Goal: Complete application form: Complete application form

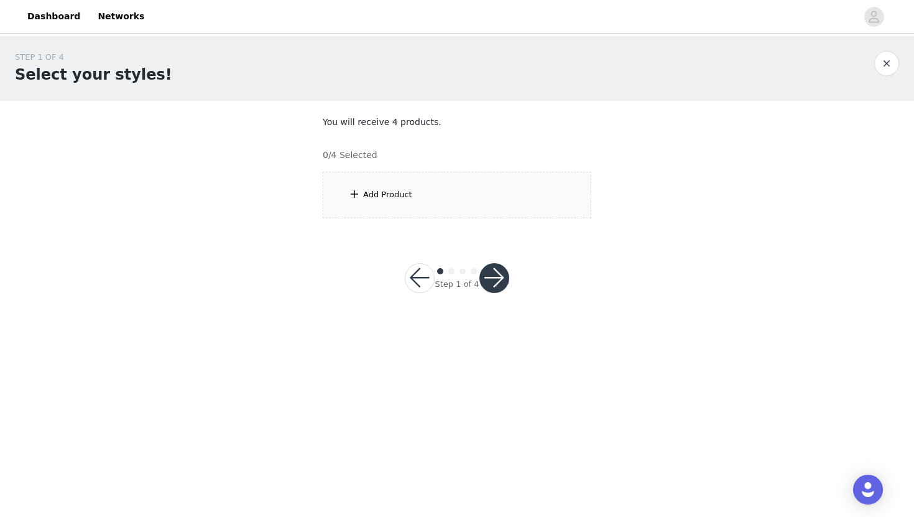
click at [378, 182] on div "Add Product" at bounding box center [457, 195] width 269 height 47
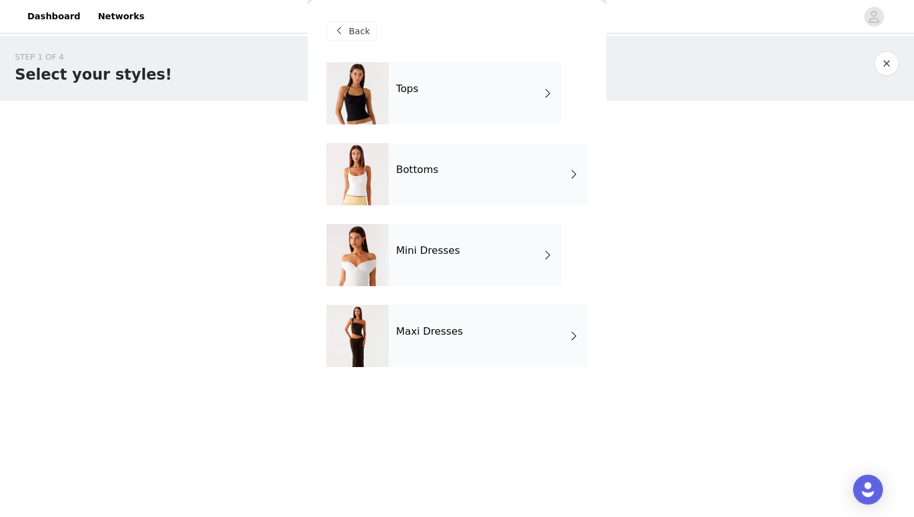
click at [429, 115] on div "Tops" at bounding box center [475, 93] width 173 height 62
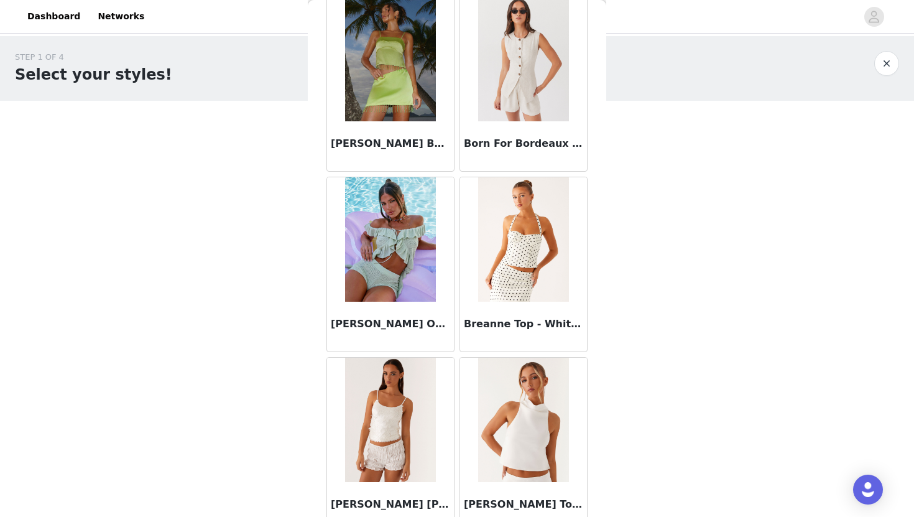
scroll to position [1386, 0]
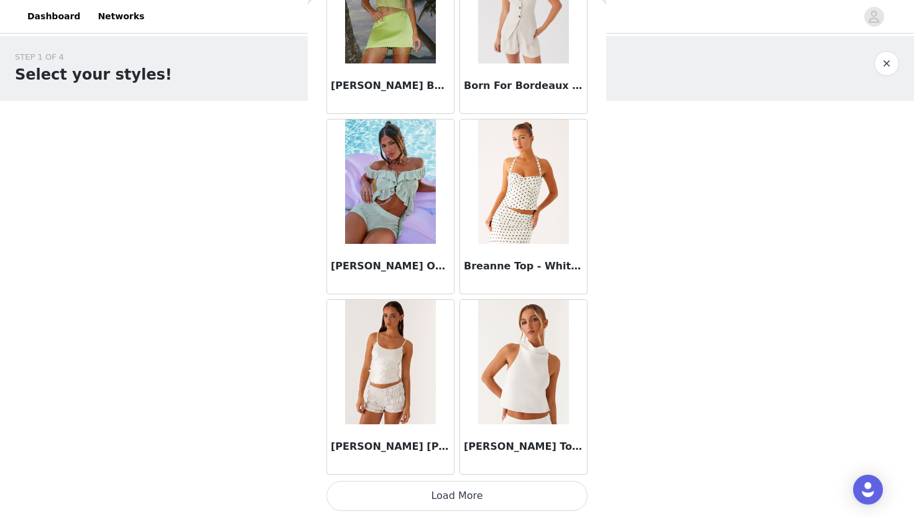
click at [448, 493] on button "Load More" at bounding box center [457, 496] width 261 height 30
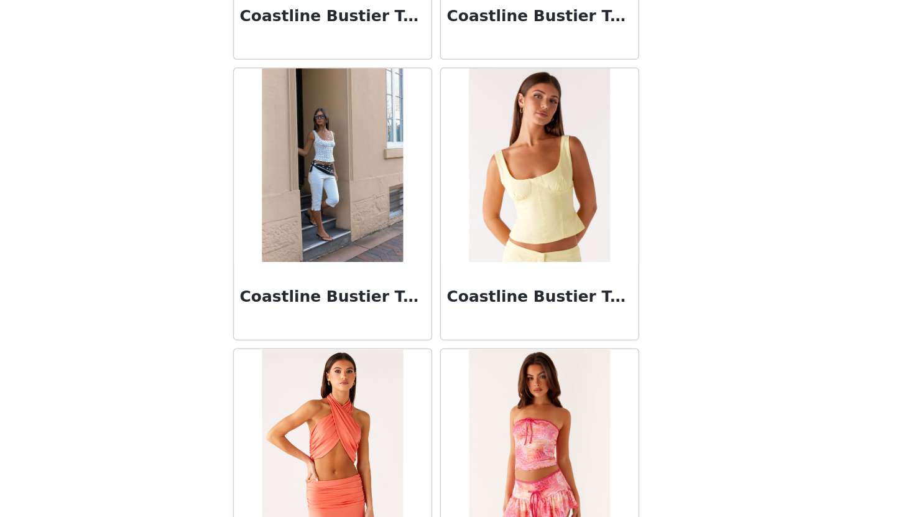
scroll to position [3190, 0]
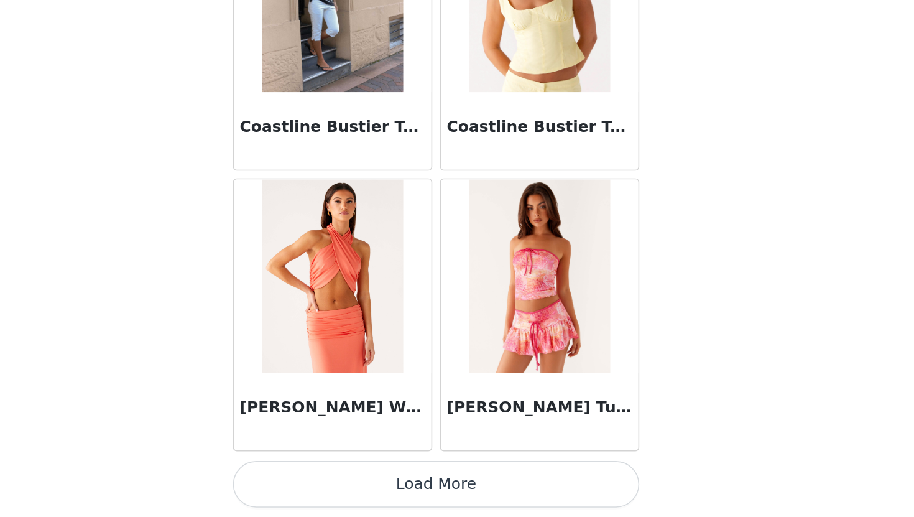
click at [483, 491] on button "Load More" at bounding box center [457, 496] width 261 height 30
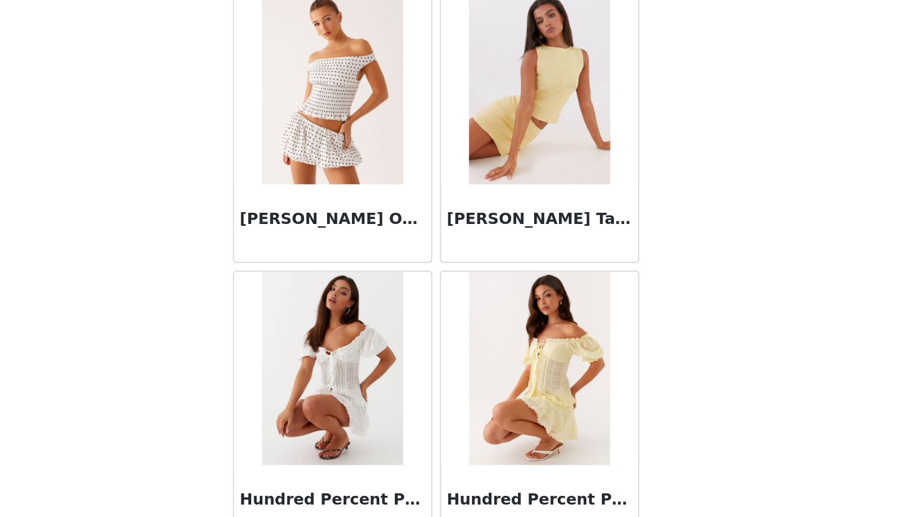
scroll to position [4926, 0]
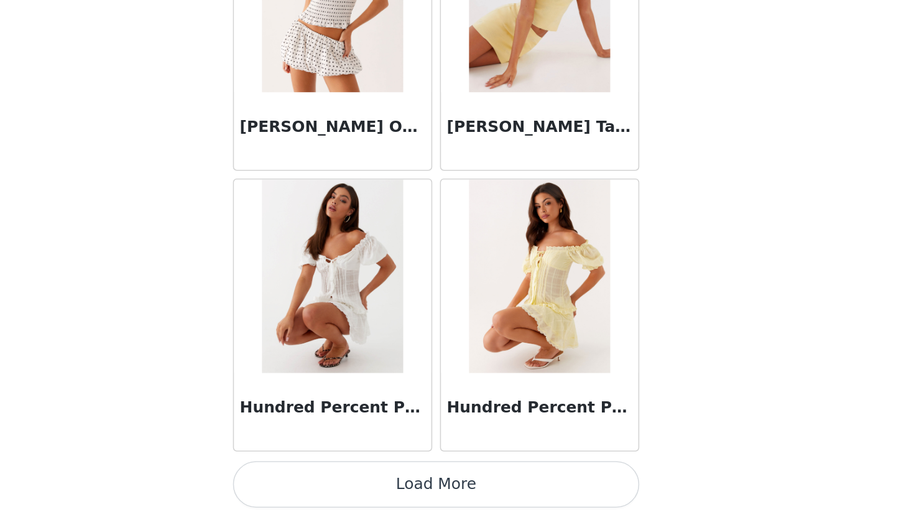
click at [532, 486] on button "Load More" at bounding box center [457, 496] width 261 height 30
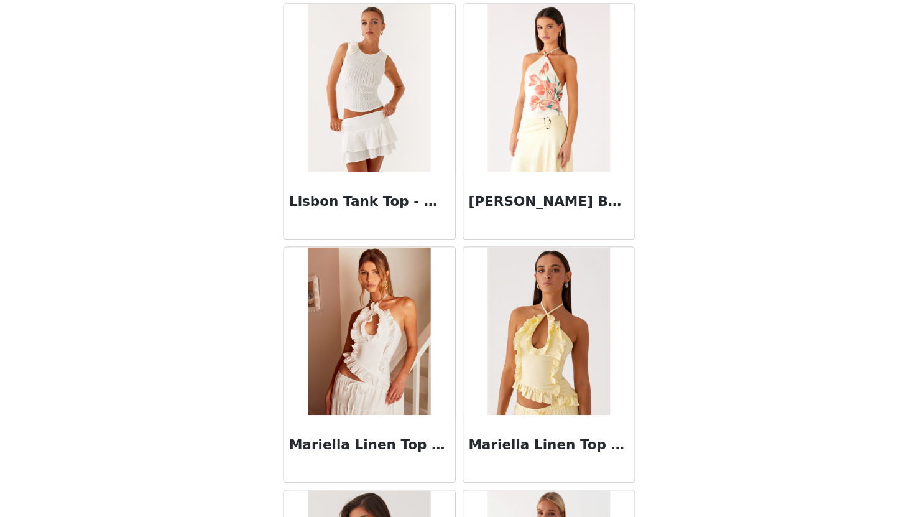
scroll to position [0, 0]
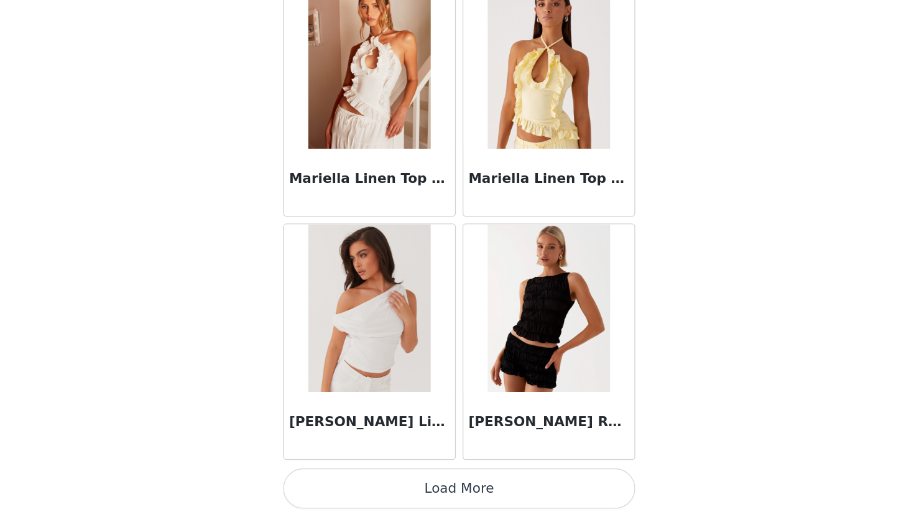
click at [533, 490] on button "Load More" at bounding box center [457, 496] width 261 height 30
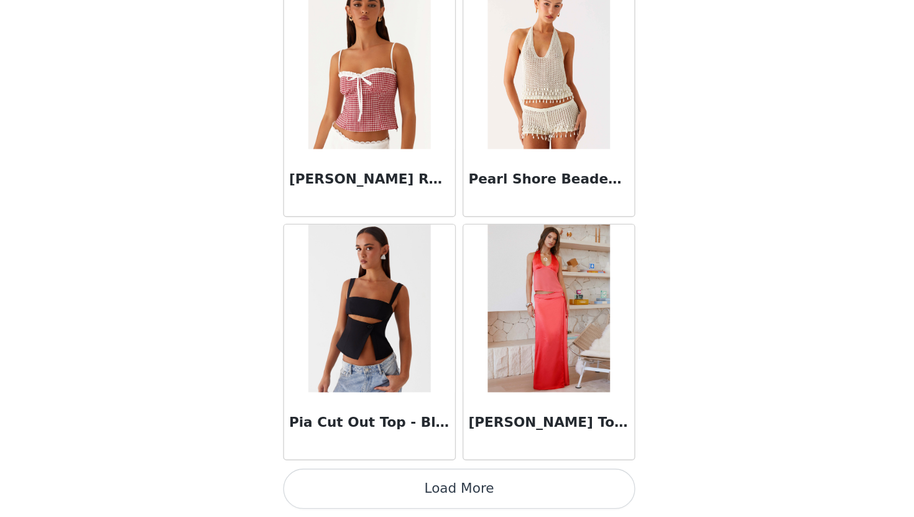
click at [552, 491] on button "Load More" at bounding box center [457, 496] width 261 height 30
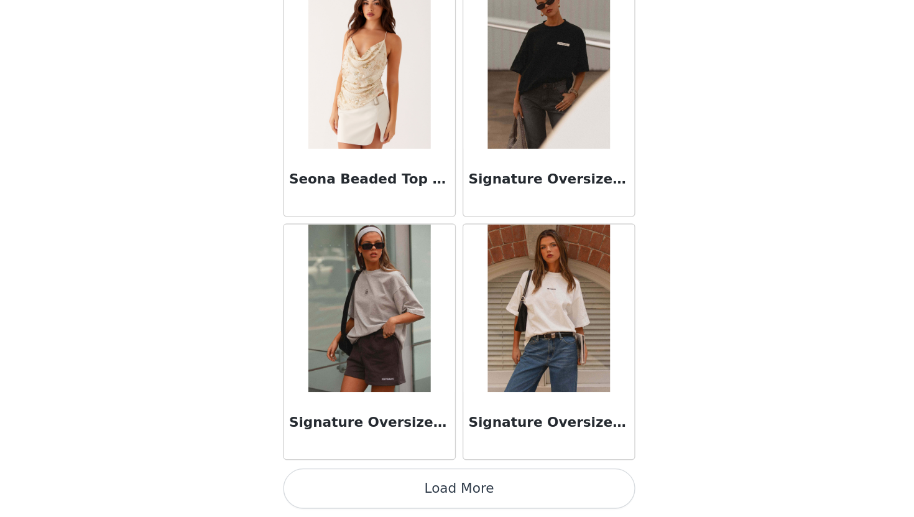
click at [552, 491] on button "Load More" at bounding box center [457, 496] width 261 height 30
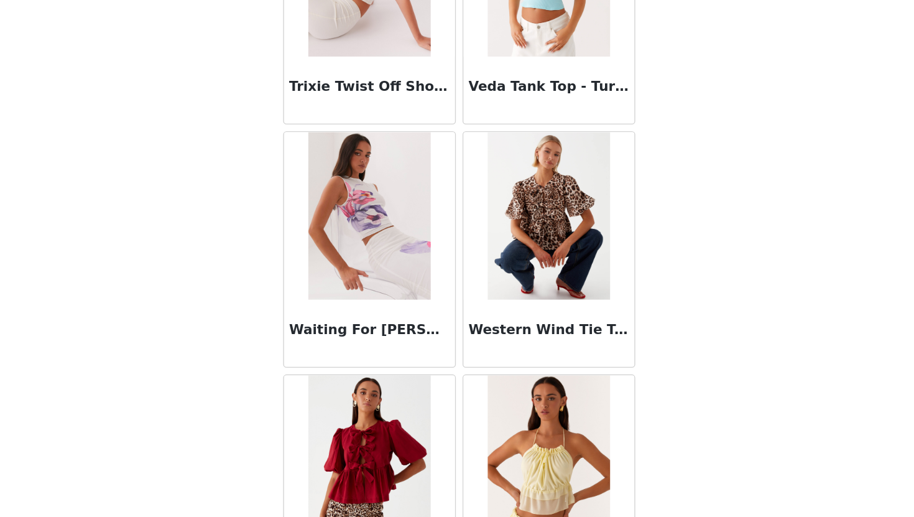
scroll to position [12208, 0]
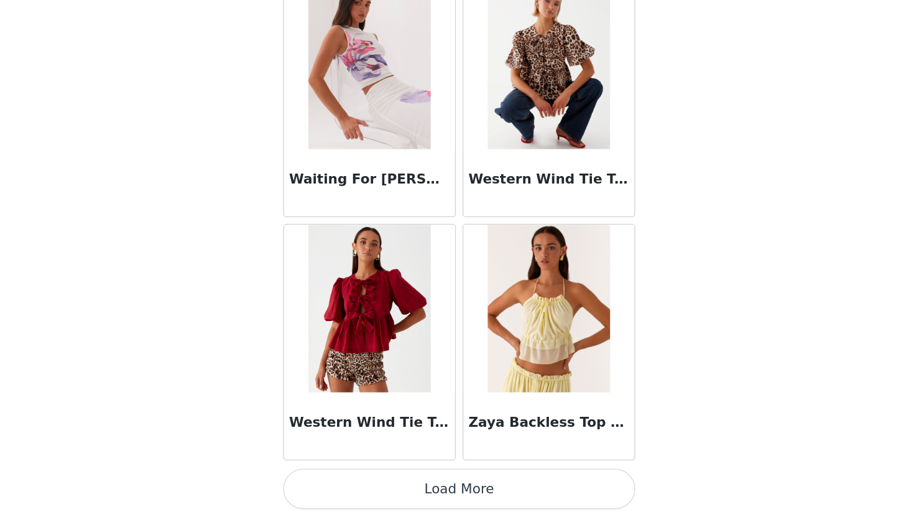
click at [517, 489] on button "Load More" at bounding box center [457, 496] width 261 height 30
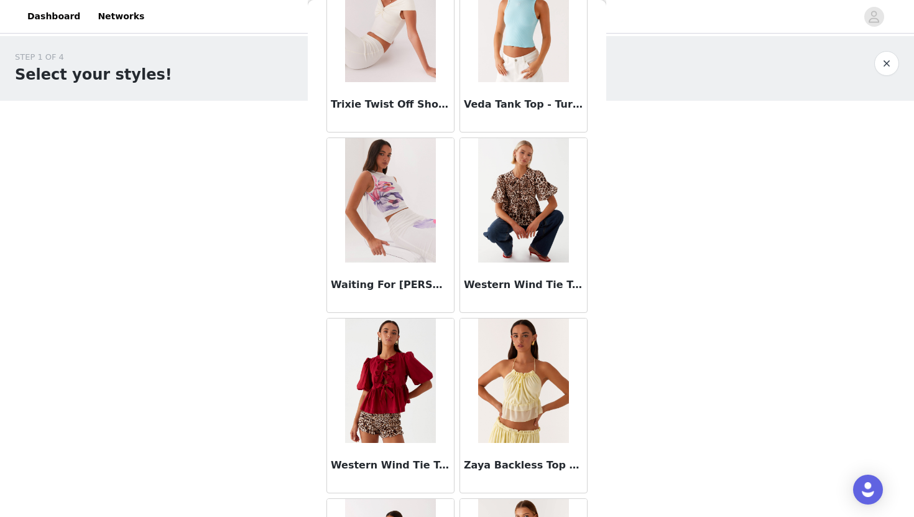
scroll to position [12348, 0]
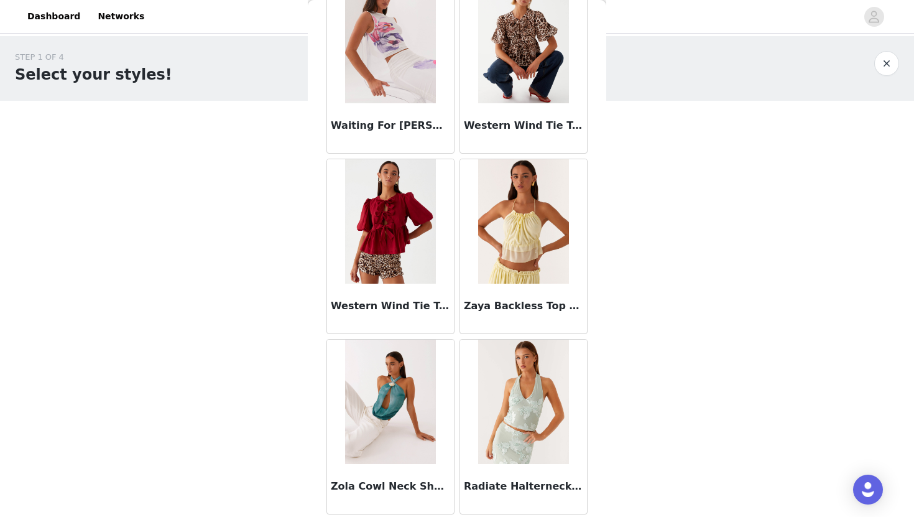
click at [636, 268] on div "STEP 1 OF 4 Select your styles! You will receive 4 products. 0/4 Selected Add P…" at bounding box center [457, 179] width 914 height 287
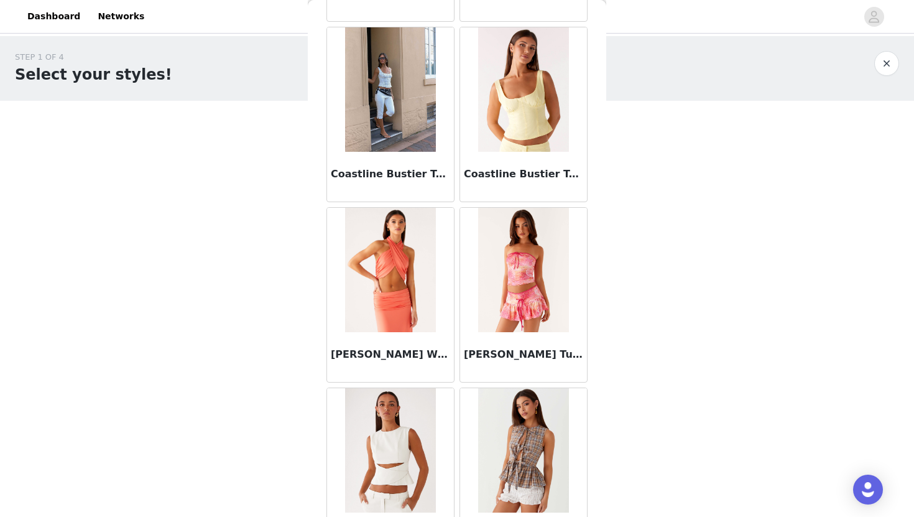
scroll to position [3276, 0]
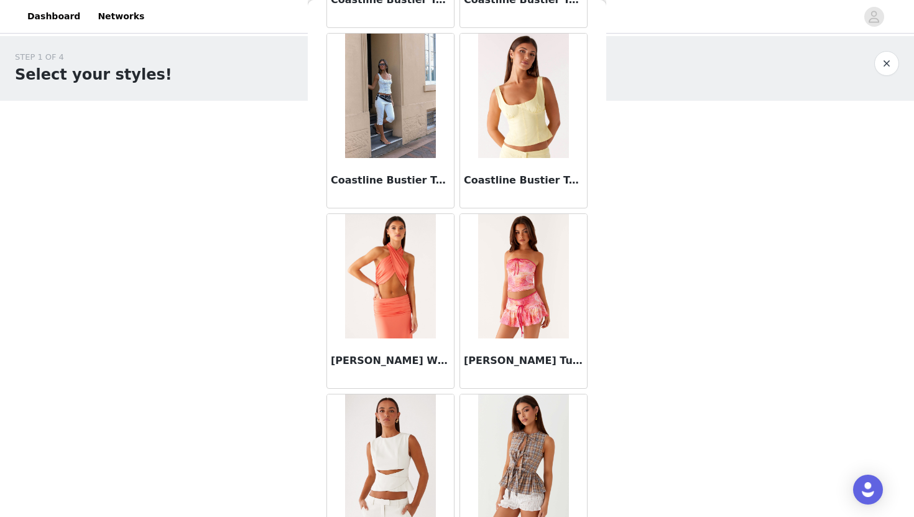
click at [886, 72] on button "button" at bounding box center [886, 63] width 25 height 25
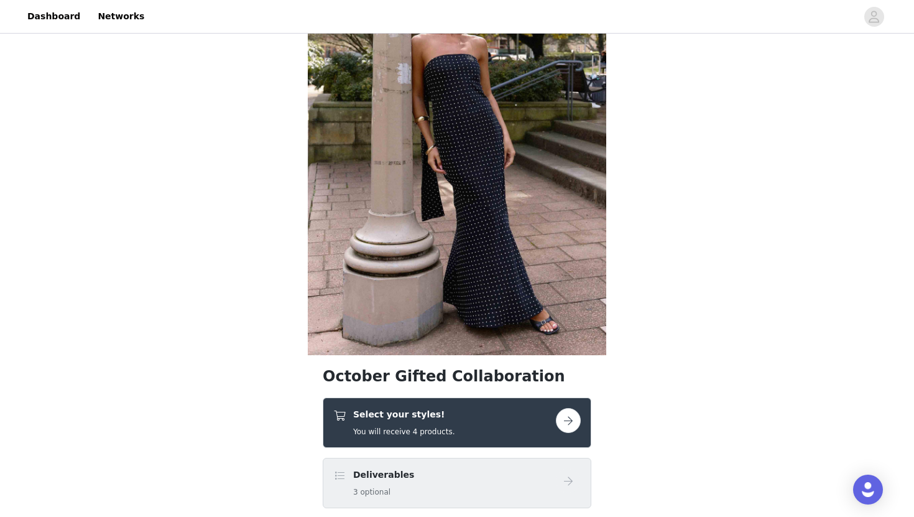
scroll to position [232, 0]
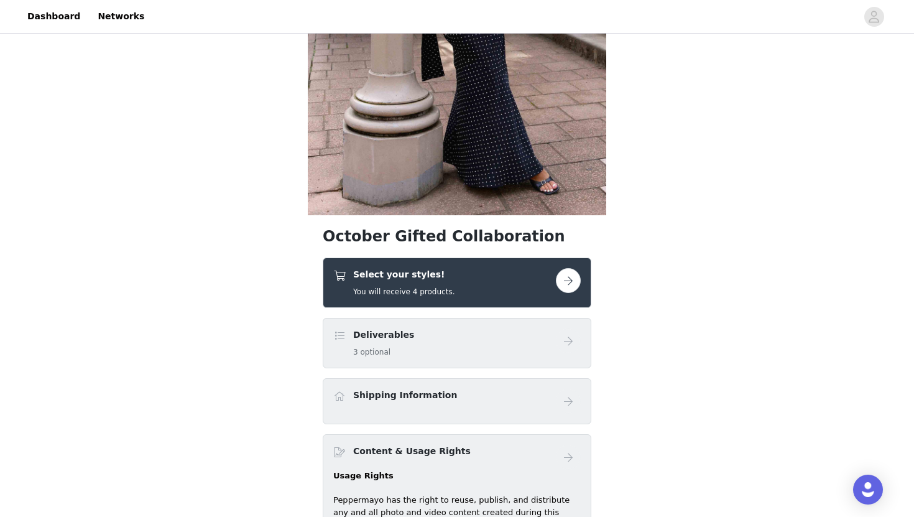
click at [578, 285] on button "button" at bounding box center [568, 280] width 25 height 25
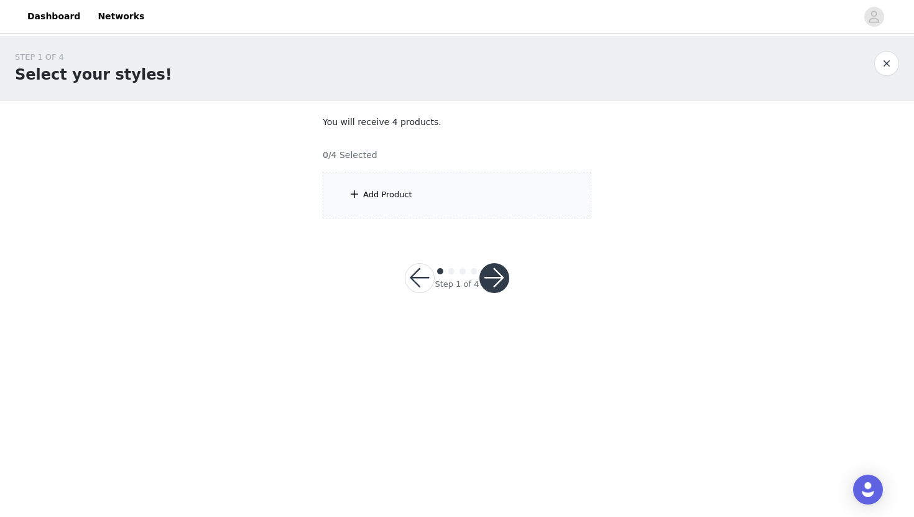
click at [443, 200] on div "Add Product" at bounding box center [457, 195] width 269 height 47
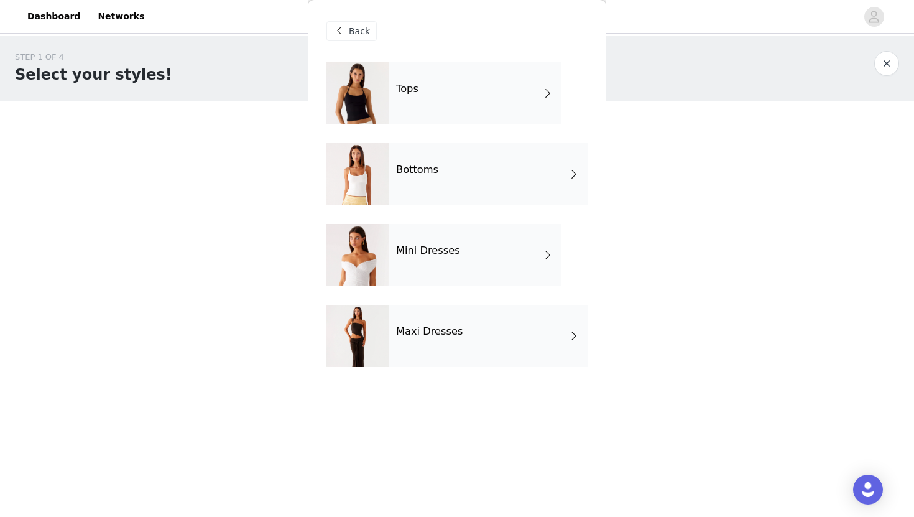
click at [460, 193] on div "Bottoms" at bounding box center [488, 174] width 199 height 62
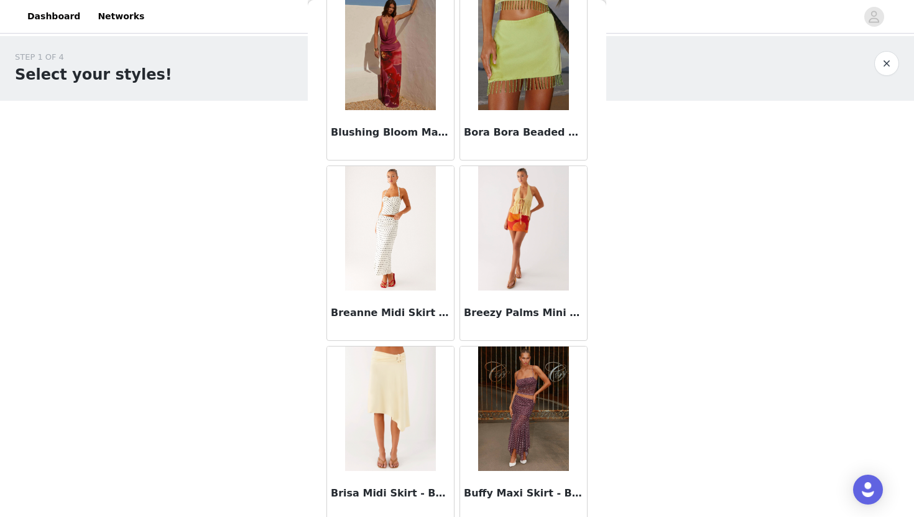
scroll to position [1386, 0]
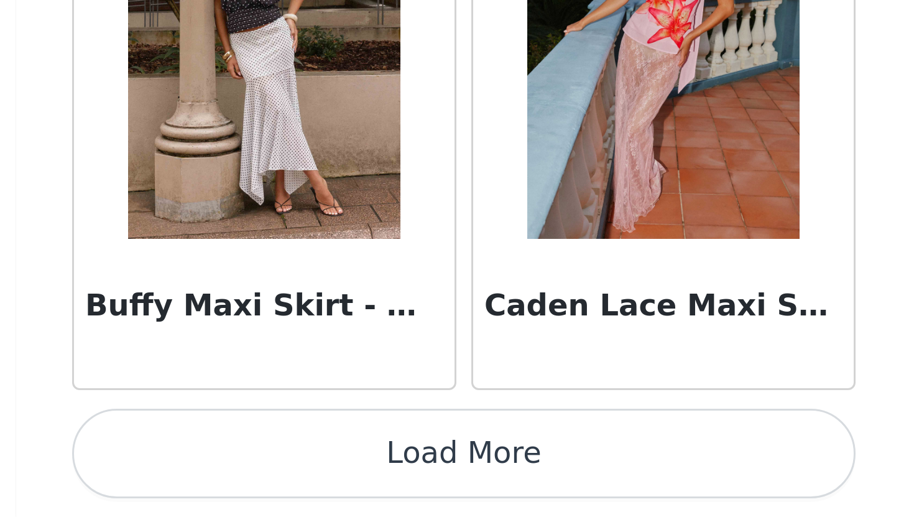
click at [457, 496] on button "Load More" at bounding box center [457, 496] width 261 height 30
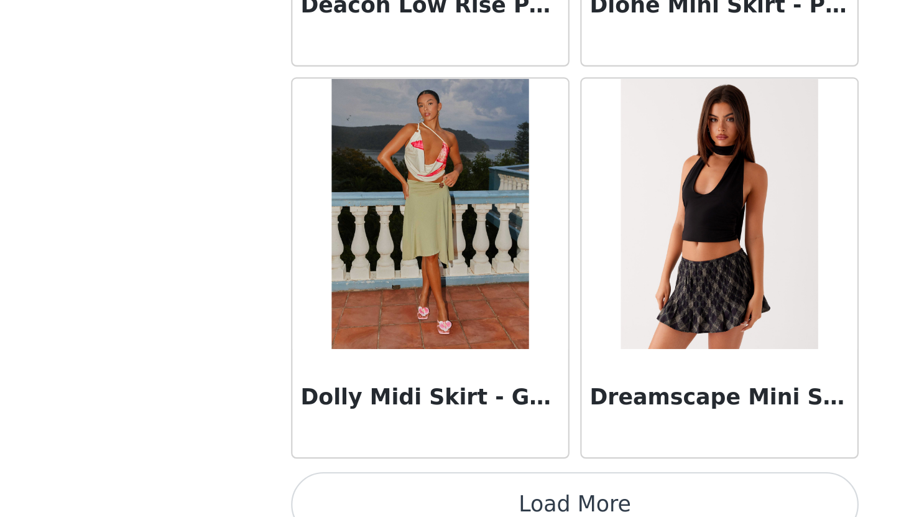
scroll to position [3190, 0]
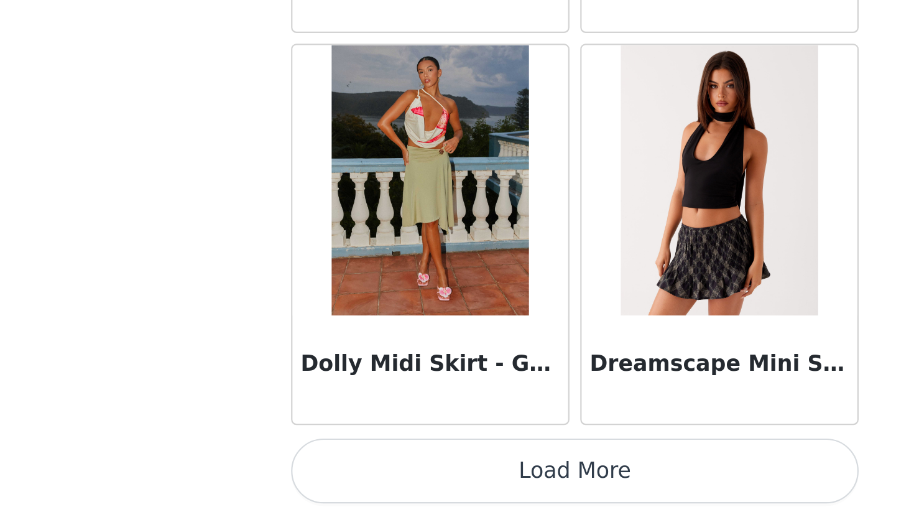
click at [567, 487] on button "Load More" at bounding box center [457, 496] width 261 height 30
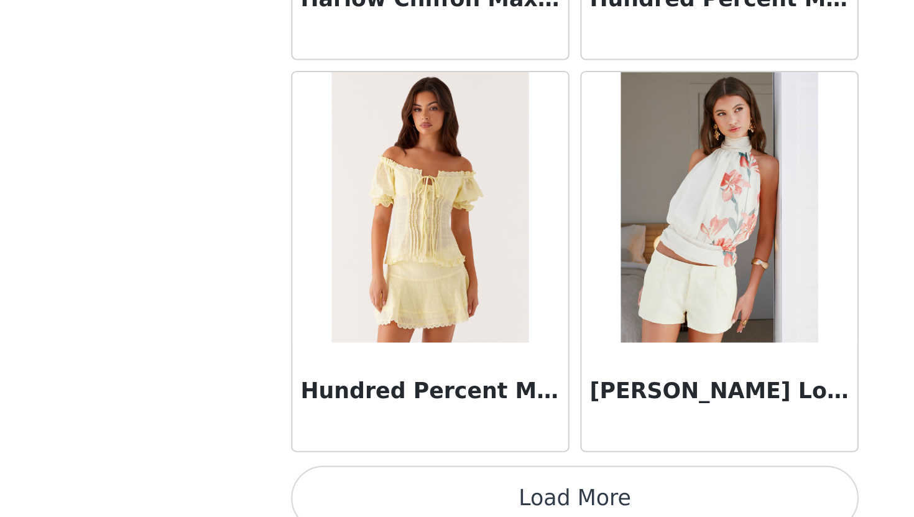
scroll to position [4993, 0]
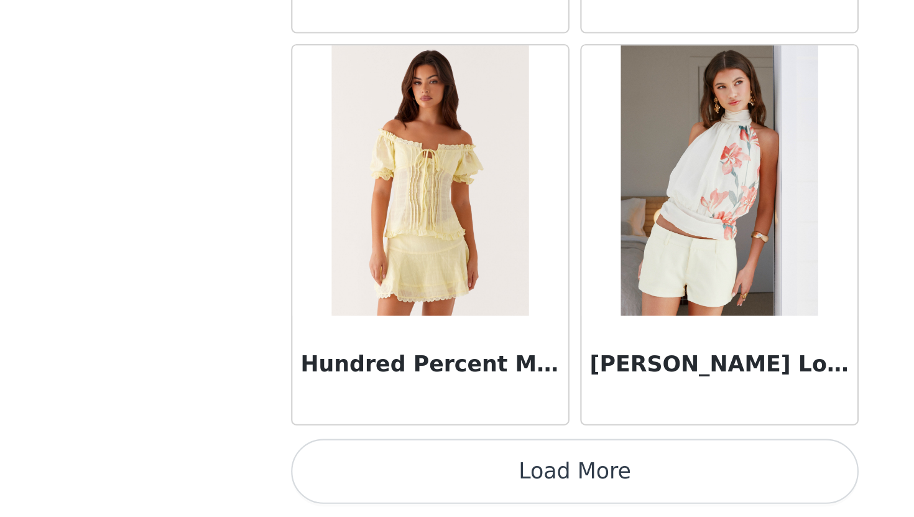
click at [553, 495] on button "Load More" at bounding box center [457, 496] width 261 height 30
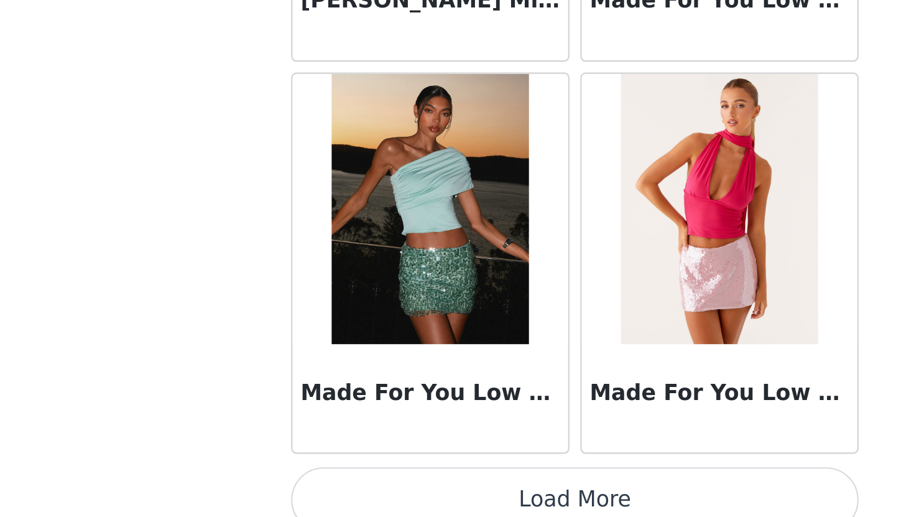
scroll to position [6797, 0]
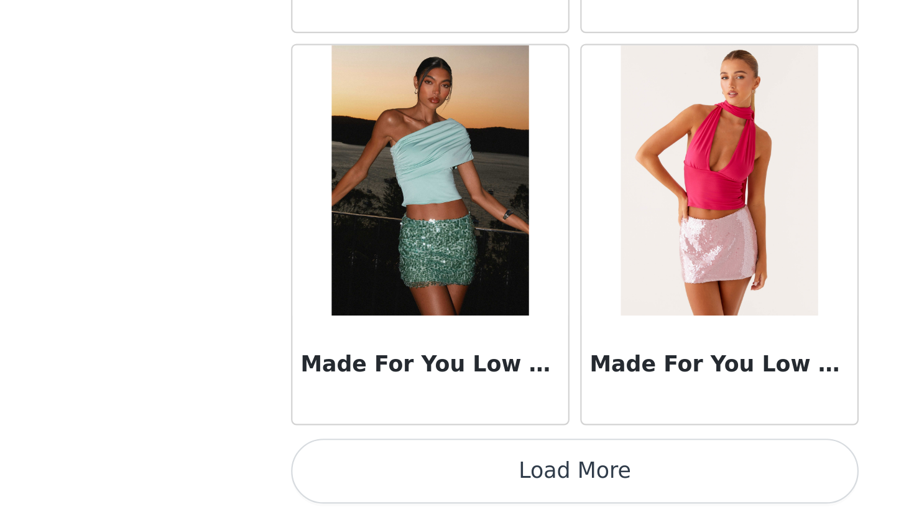
click at [553, 495] on button "Load More" at bounding box center [457, 496] width 261 height 30
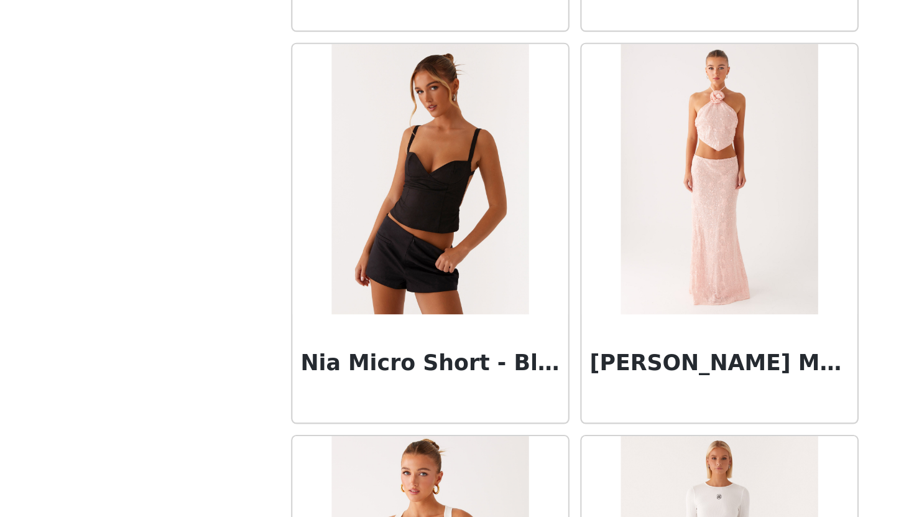
scroll to position [8290, 0]
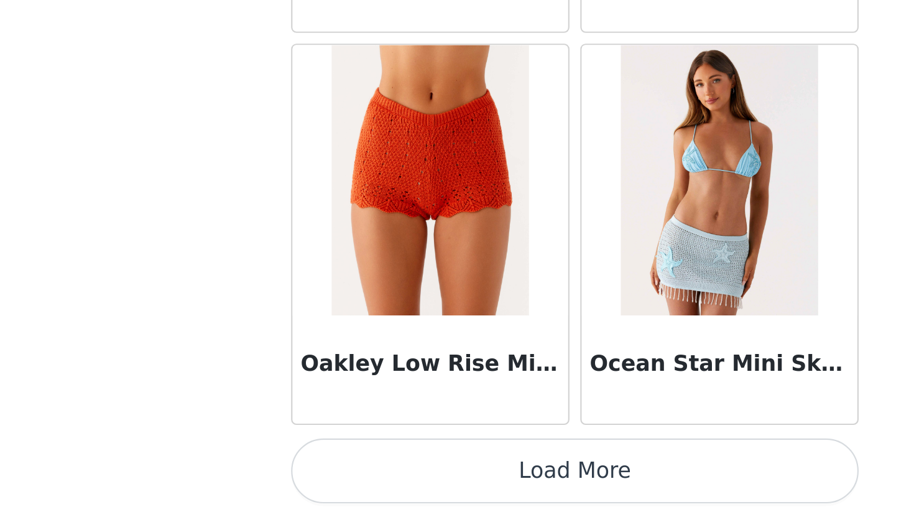
click at [552, 495] on button "Load More" at bounding box center [457, 496] width 261 height 30
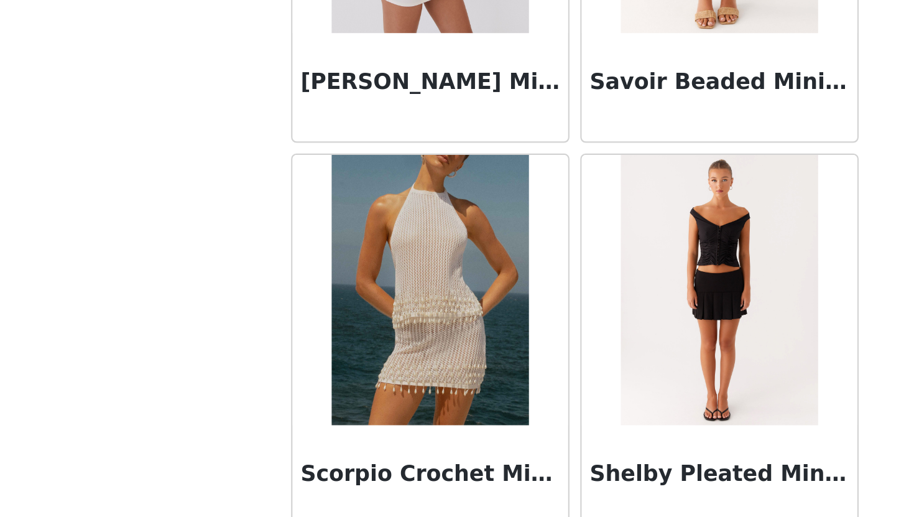
scroll to position [10372, 0]
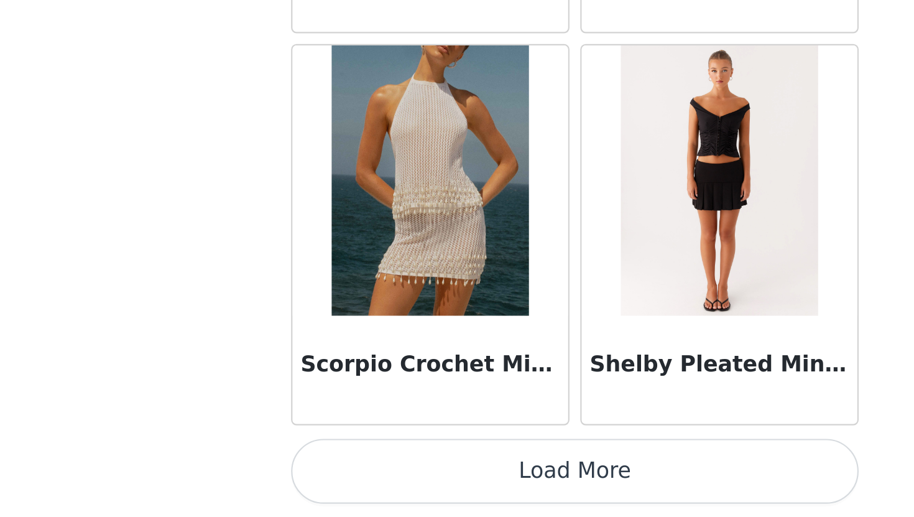
click at [552, 495] on button "Load More" at bounding box center [457, 496] width 261 height 30
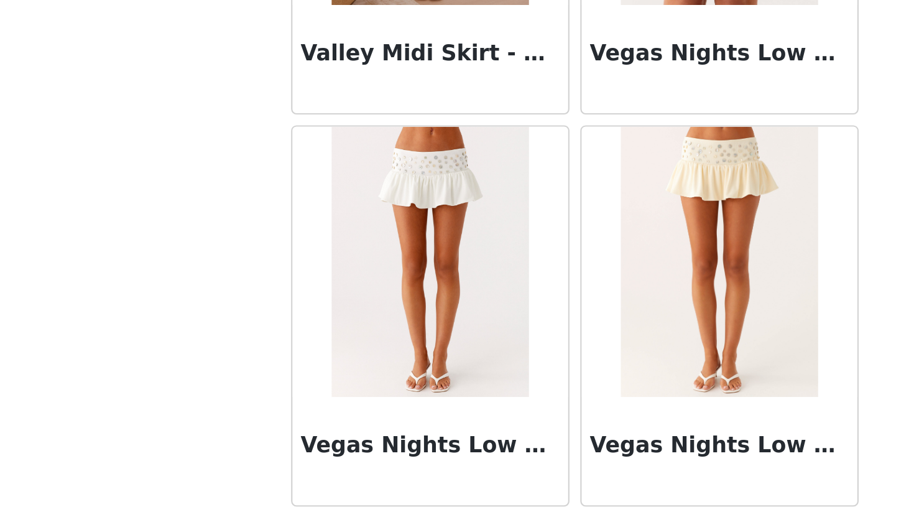
scroll to position [12195, 0]
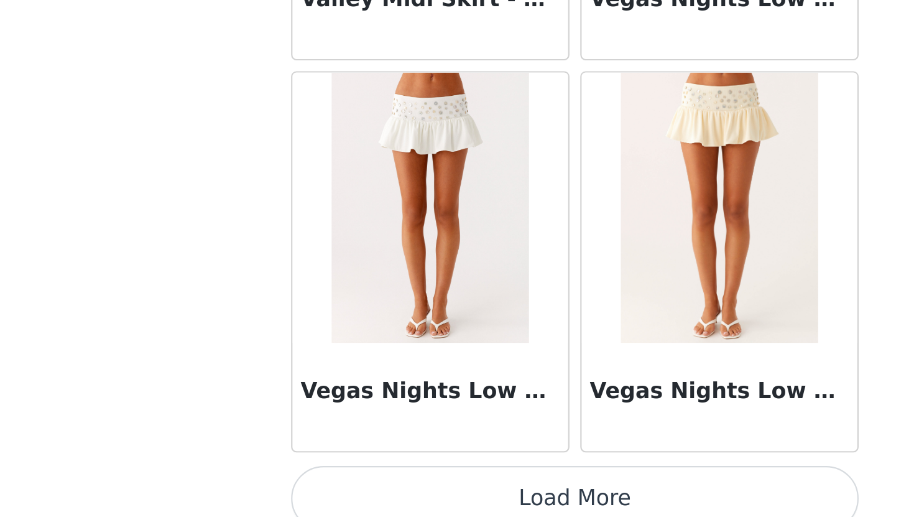
click at [525, 409] on img at bounding box center [523, 374] width 90 height 124
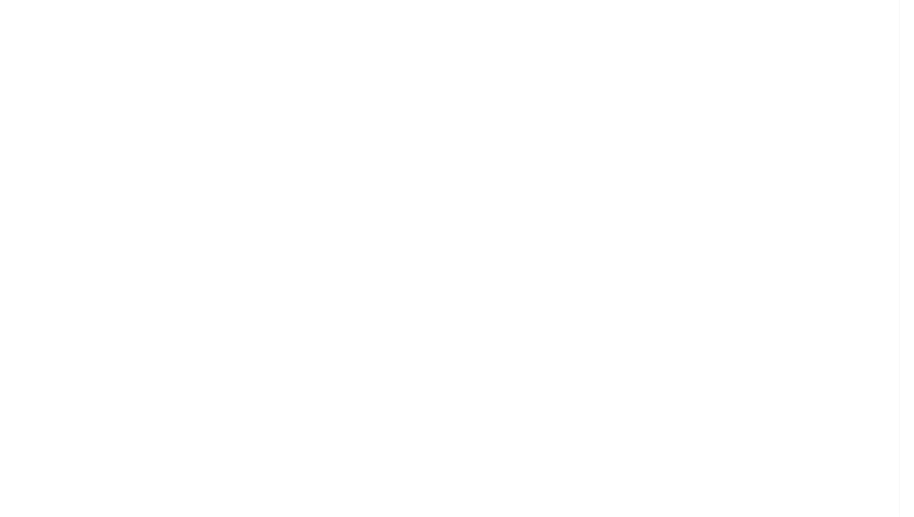
click at [525, 409] on div "Back Adored By You Mini Skirt - Fuchsia After Midnight Low Rise Sequin Mini Sho…" at bounding box center [457, 258] width 299 height 517
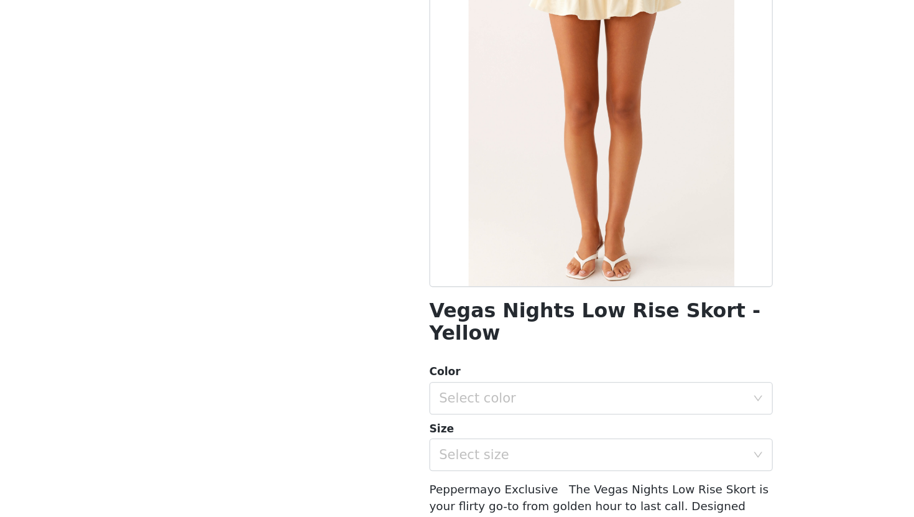
scroll to position [0, 0]
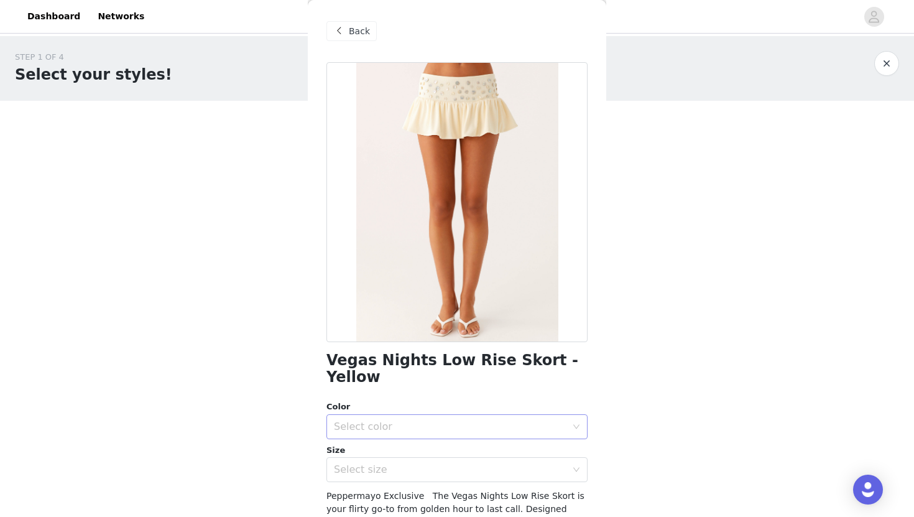
click at [540, 420] on div "Select color" at bounding box center [450, 426] width 233 height 12
click at [522, 433] on li "Yellow" at bounding box center [457, 437] width 261 height 20
click at [528, 463] on div "Select size" at bounding box center [450, 469] width 233 height 12
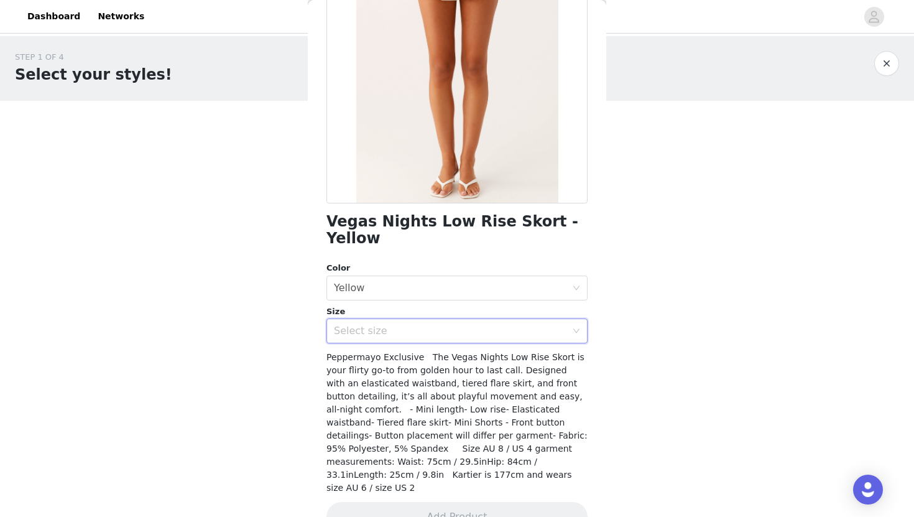
click at [427, 325] on div "Select size" at bounding box center [450, 331] width 233 height 12
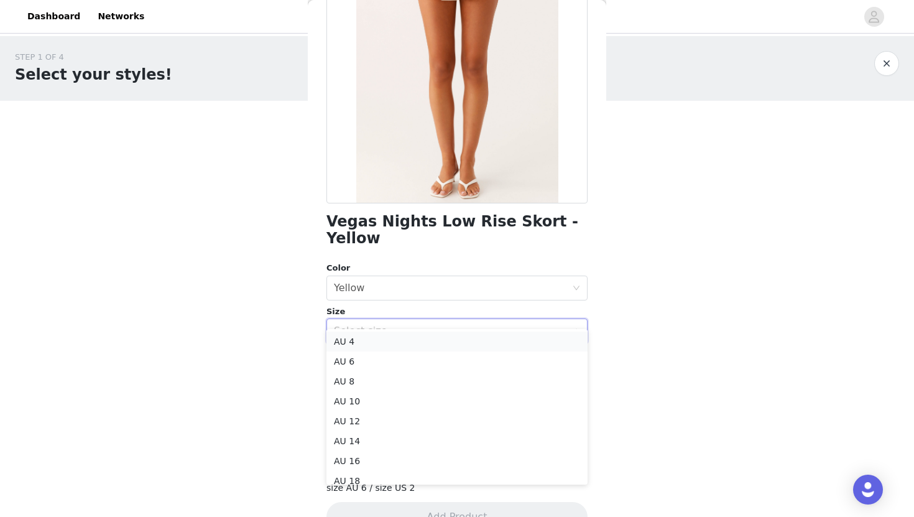
click at [414, 341] on li "AU 4" at bounding box center [457, 341] width 261 height 20
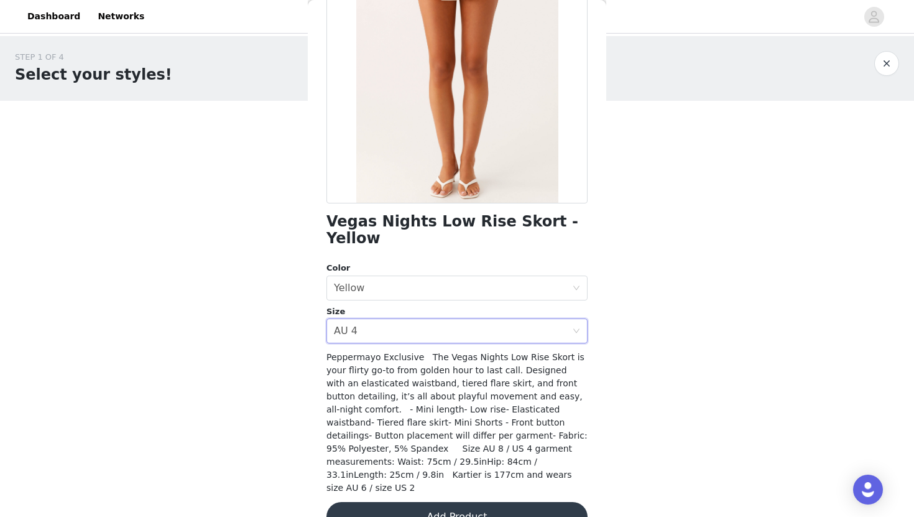
click at [488, 502] on button "Add Product" at bounding box center [457, 517] width 261 height 30
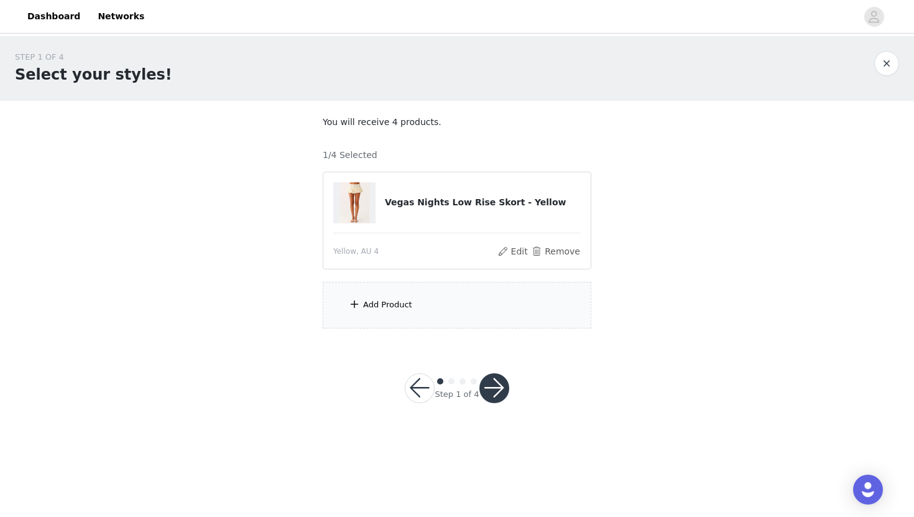
click at [413, 315] on div "Add Product" at bounding box center [457, 305] width 269 height 47
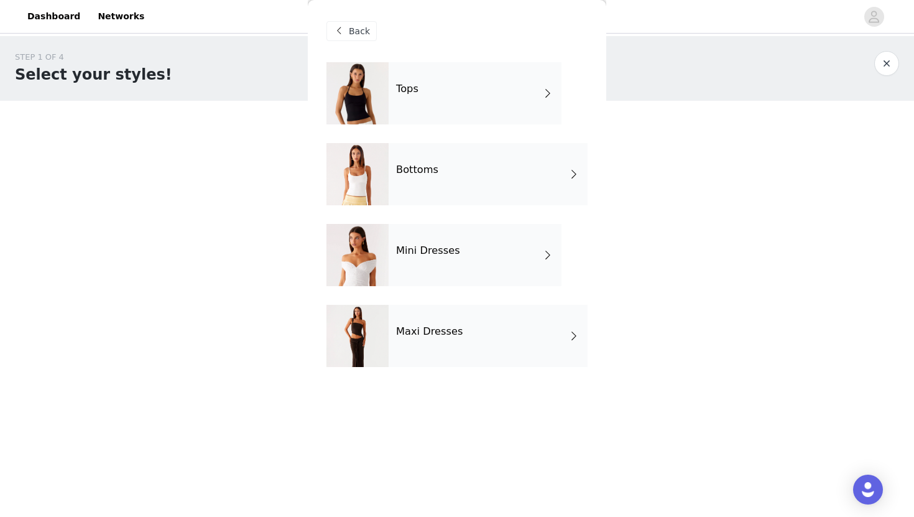
click at [468, 181] on div "Bottoms" at bounding box center [488, 174] width 199 height 62
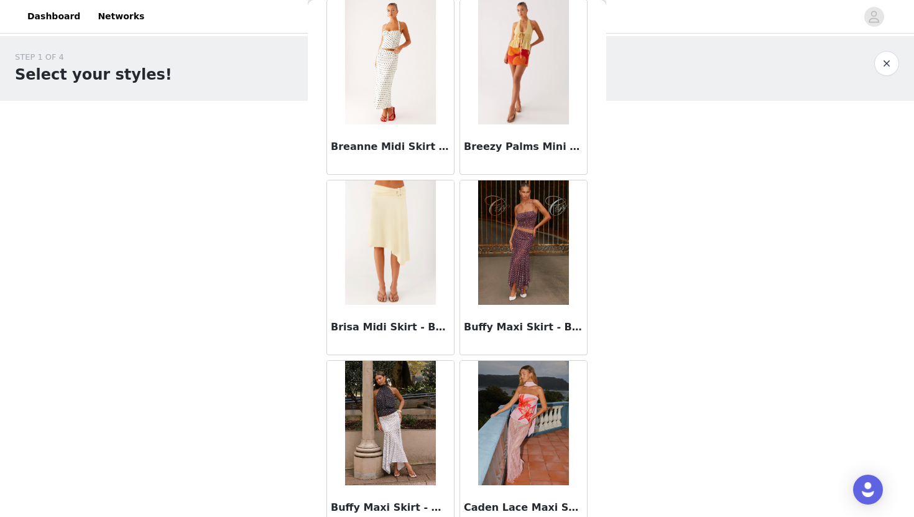
scroll to position [1386, 0]
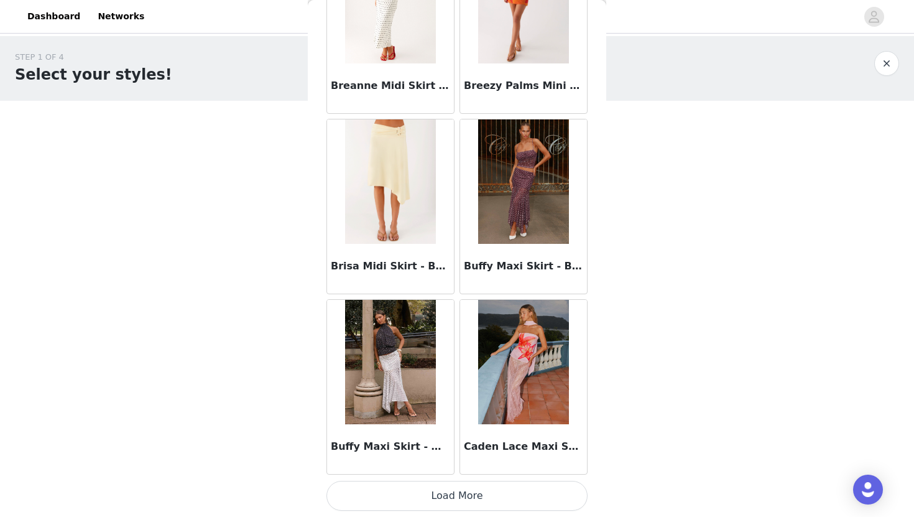
click at [638, 215] on div "STEP 1 OF 4 Select your styles! You will receive 4 products. 1/4 Selected Vegas…" at bounding box center [457, 189] width 914 height 307
click at [488, 502] on button "Load More" at bounding box center [457, 496] width 261 height 30
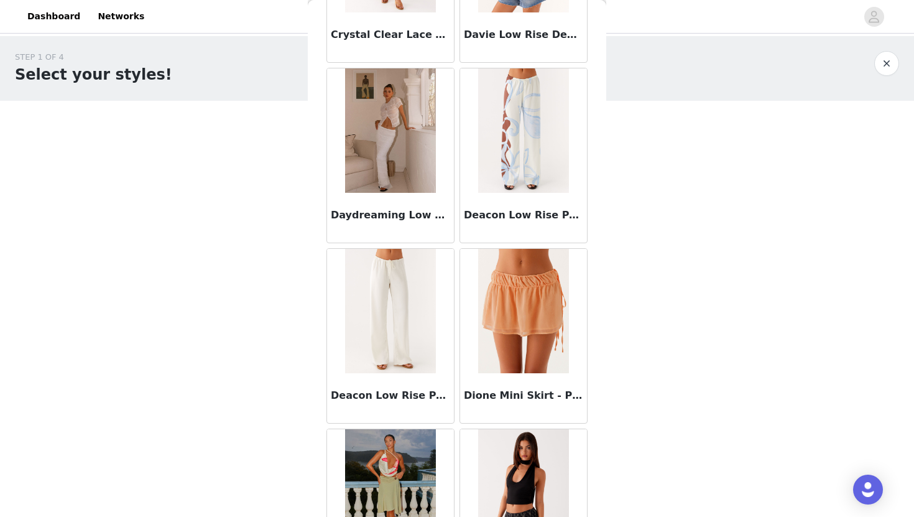
scroll to position [3190, 0]
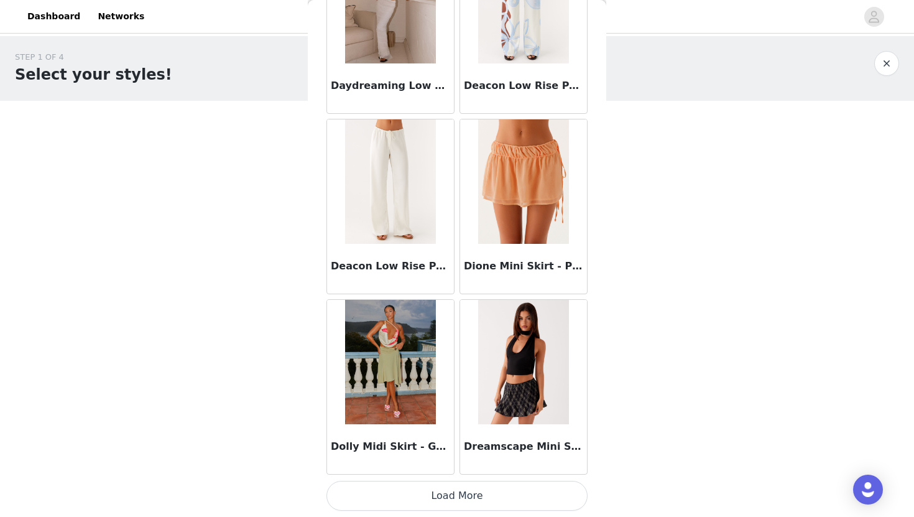
click at [520, 493] on button "Load More" at bounding box center [457, 496] width 261 height 30
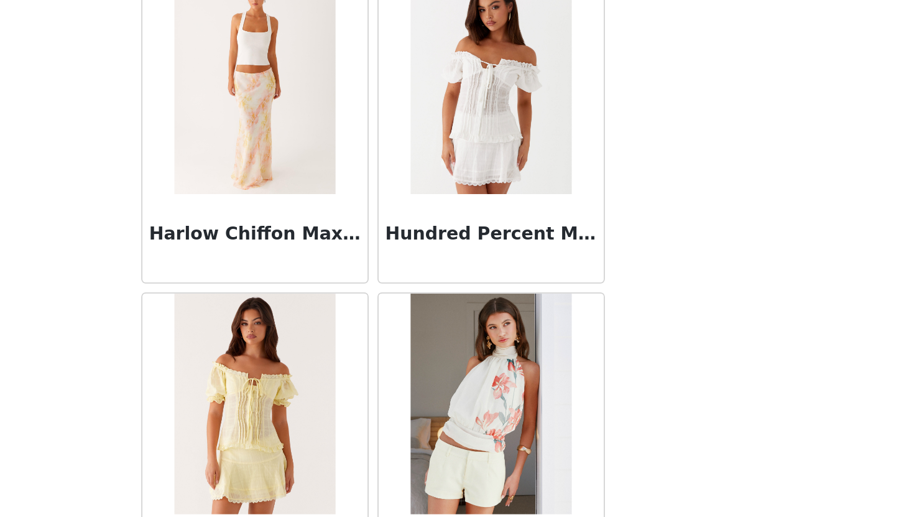
scroll to position [0, 0]
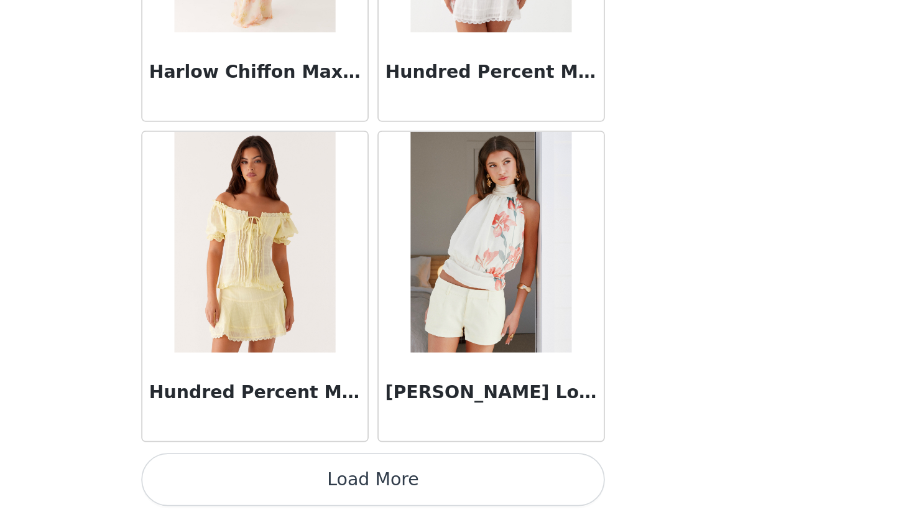
click at [577, 488] on button "Load More" at bounding box center [457, 496] width 261 height 30
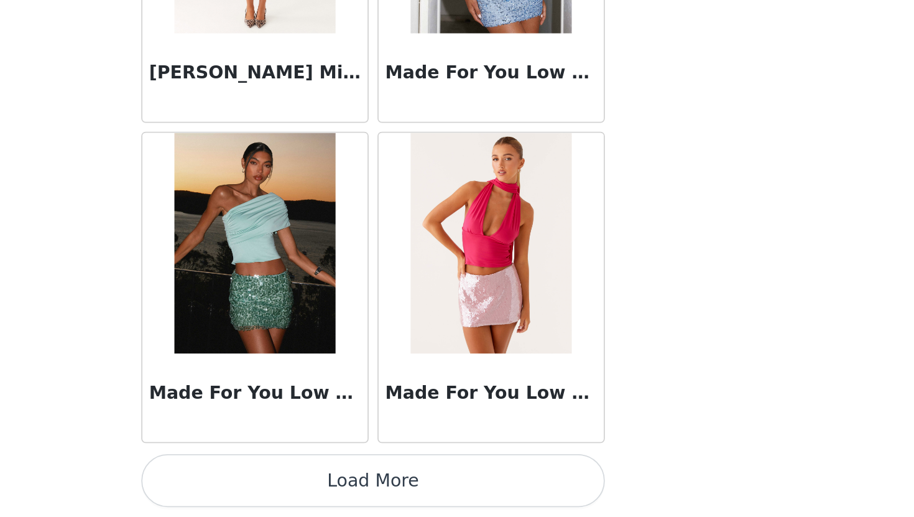
scroll to position [6797, 0]
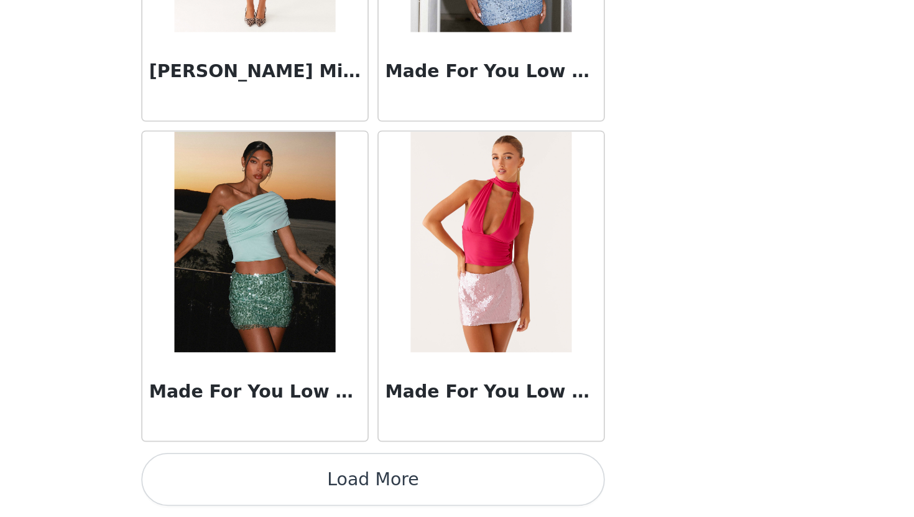
click at [547, 489] on button "Load More" at bounding box center [457, 496] width 261 height 30
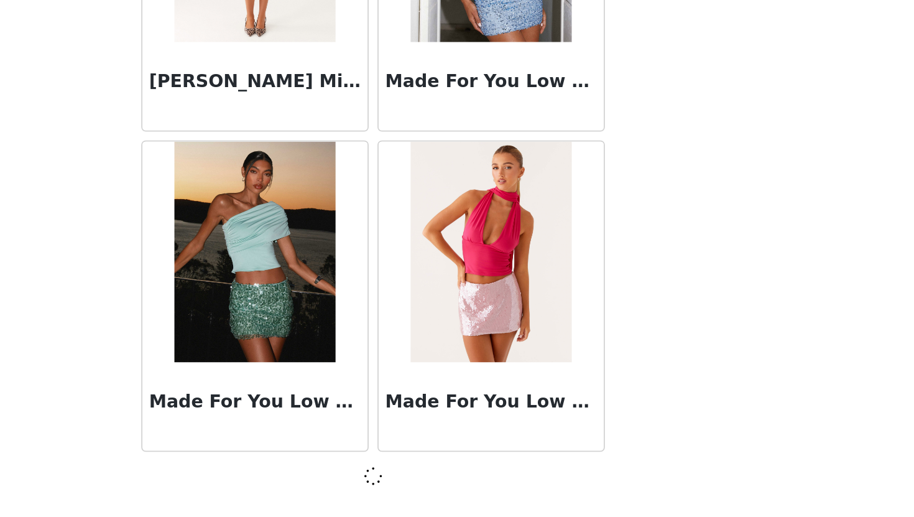
scroll to position [6791, 0]
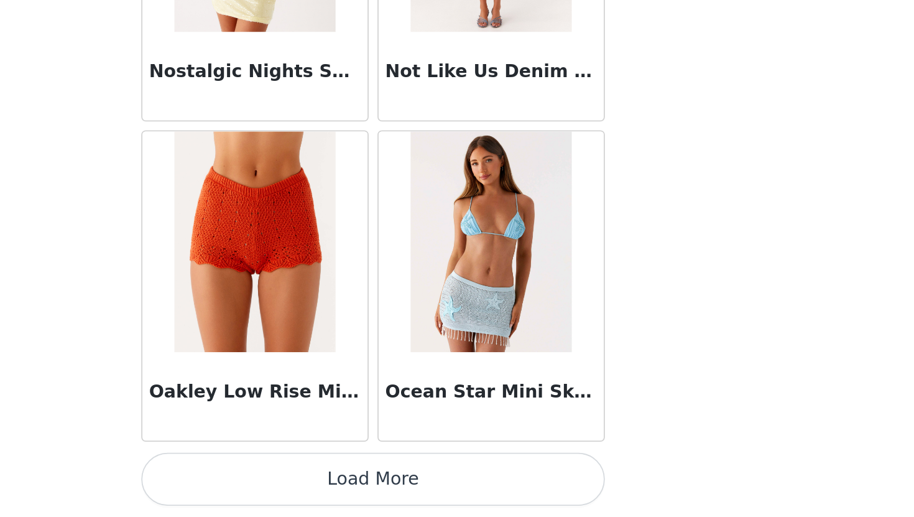
click at [547, 489] on button "Load More" at bounding box center [457, 496] width 261 height 30
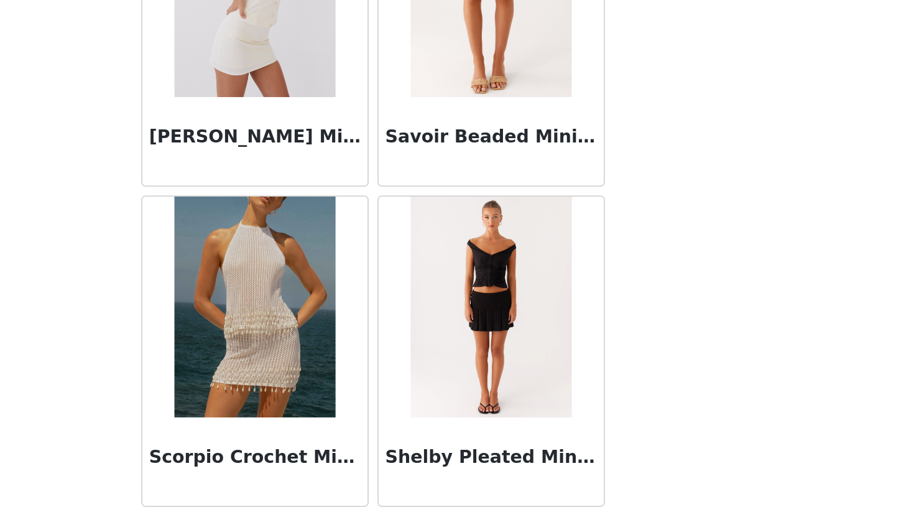
scroll to position [10404, 0]
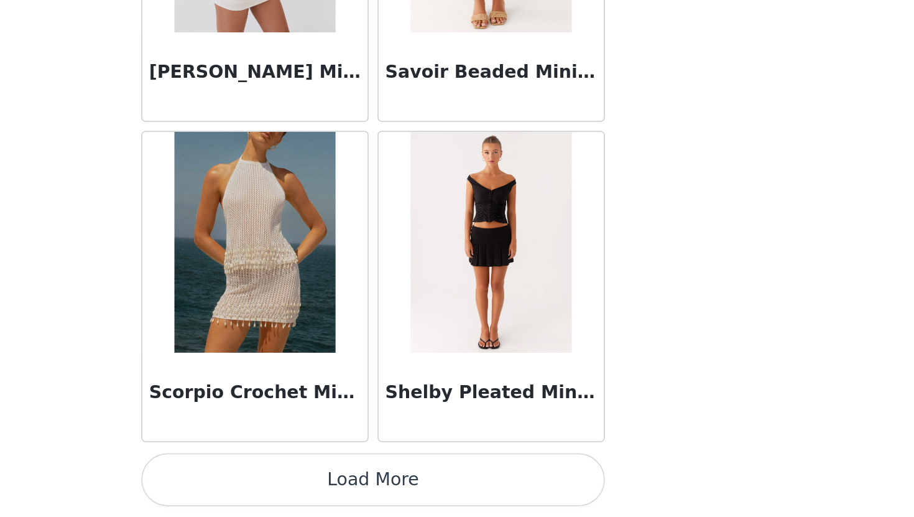
click at [541, 497] on button "Load More" at bounding box center [457, 496] width 261 height 30
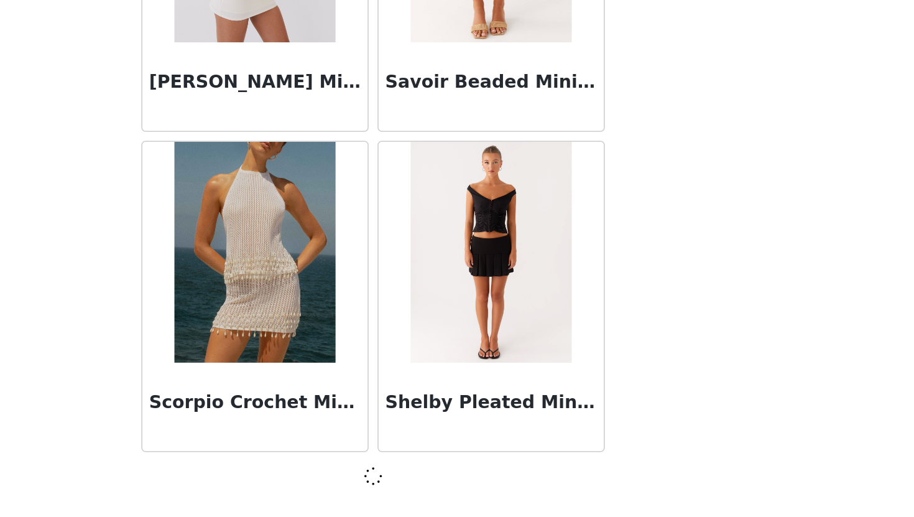
scroll to position [10399, 0]
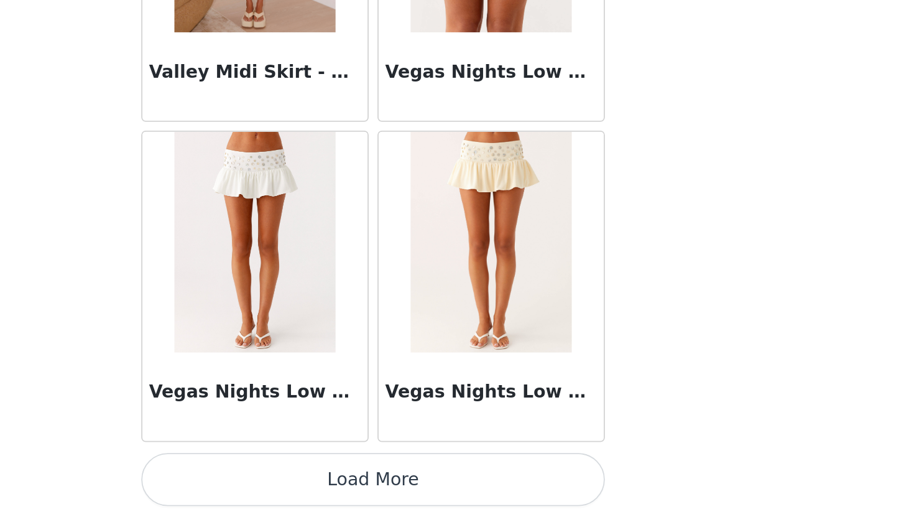
click at [542, 496] on button "Load More" at bounding box center [457, 496] width 261 height 30
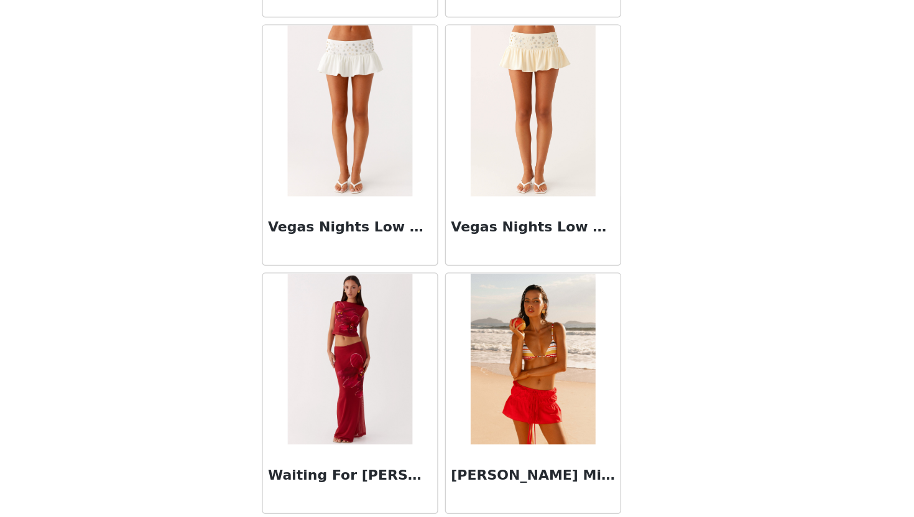
scroll to position [0, 0]
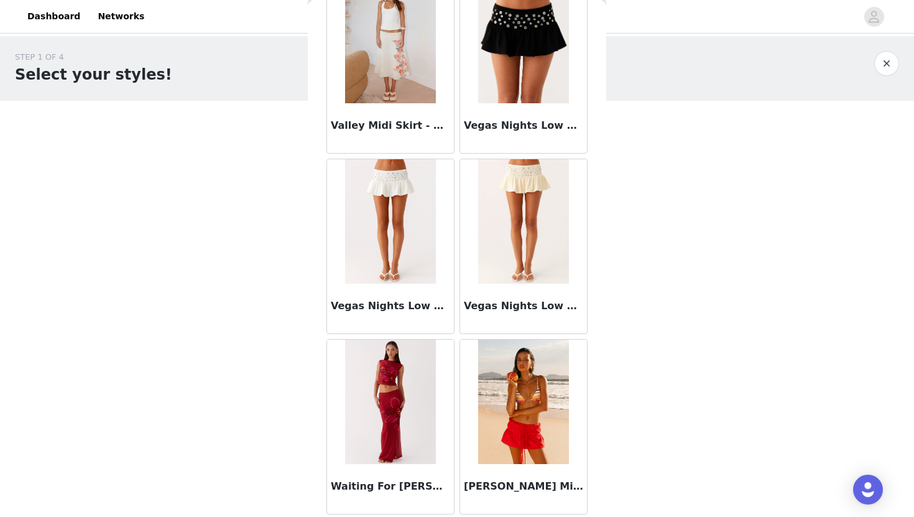
click at [885, 65] on button "button" at bounding box center [886, 63] width 25 height 25
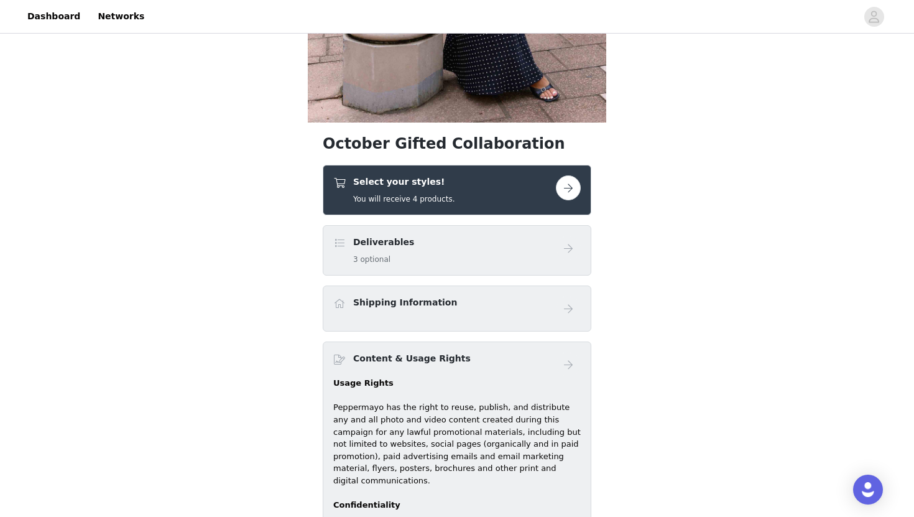
scroll to position [402, 0]
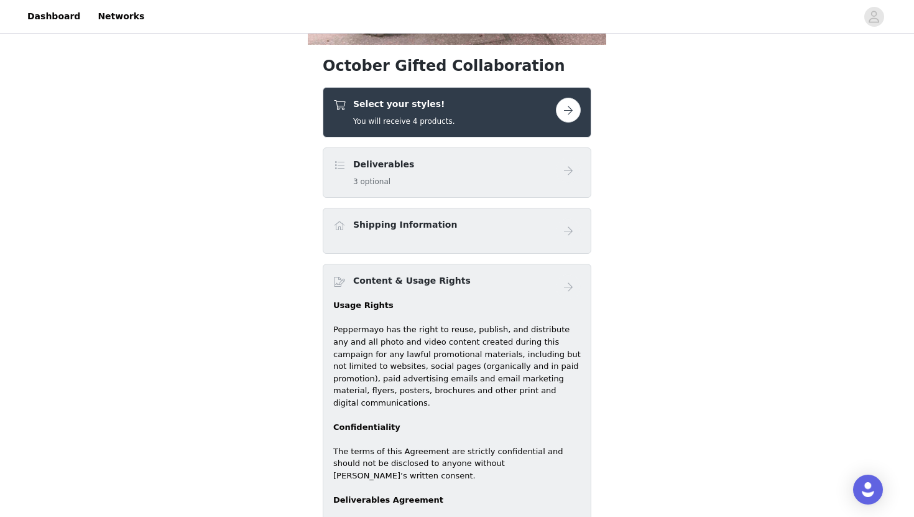
click at [567, 101] on button "button" at bounding box center [568, 110] width 25 height 25
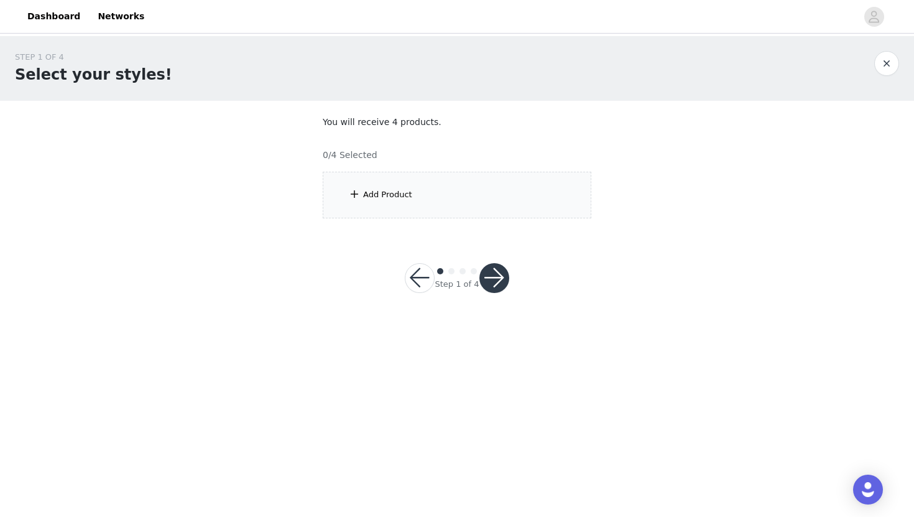
click at [504, 196] on div "Add Product" at bounding box center [457, 195] width 269 height 47
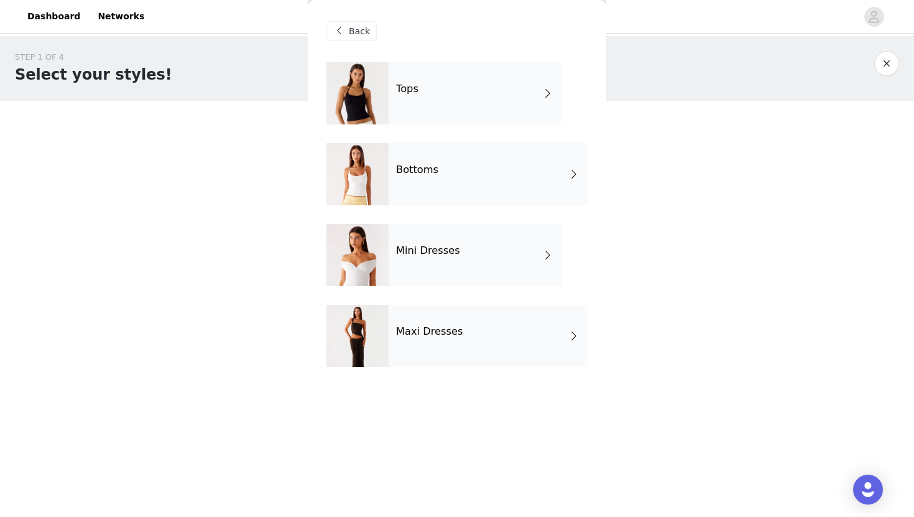
click at [475, 260] on div "Mini Dresses" at bounding box center [475, 255] width 173 height 62
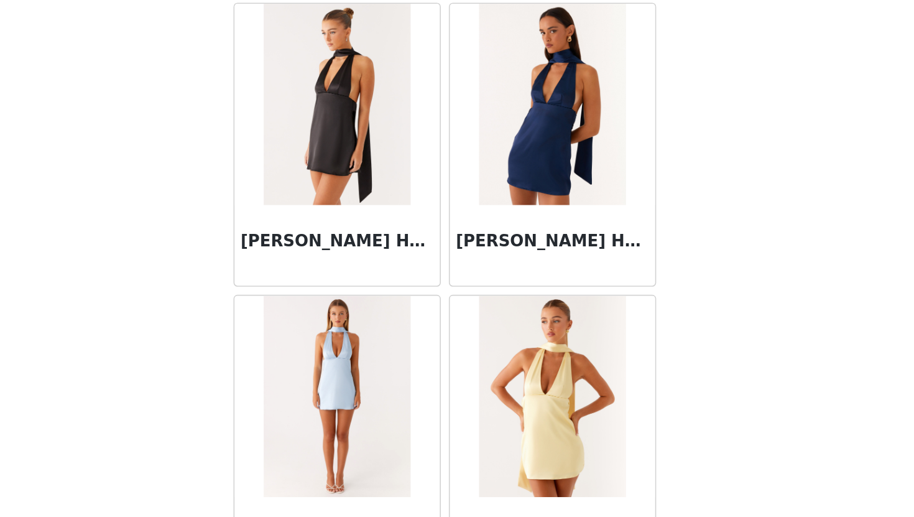
scroll to position [1386, 0]
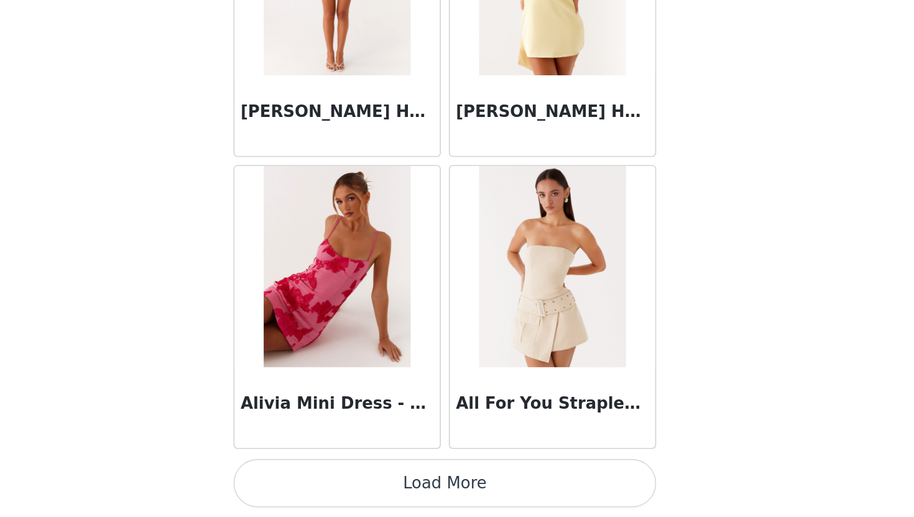
click at [511, 500] on button "Load More" at bounding box center [457, 496] width 261 height 30
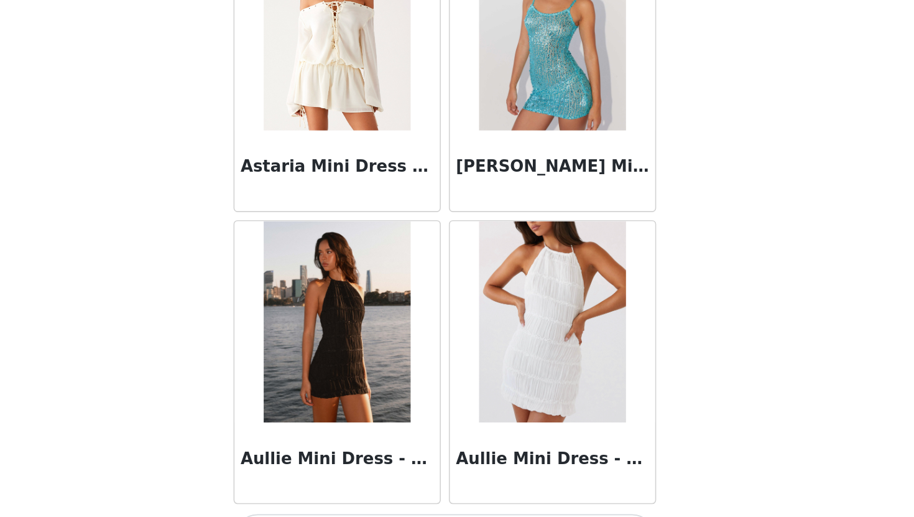
scroll to position [3190, 0]
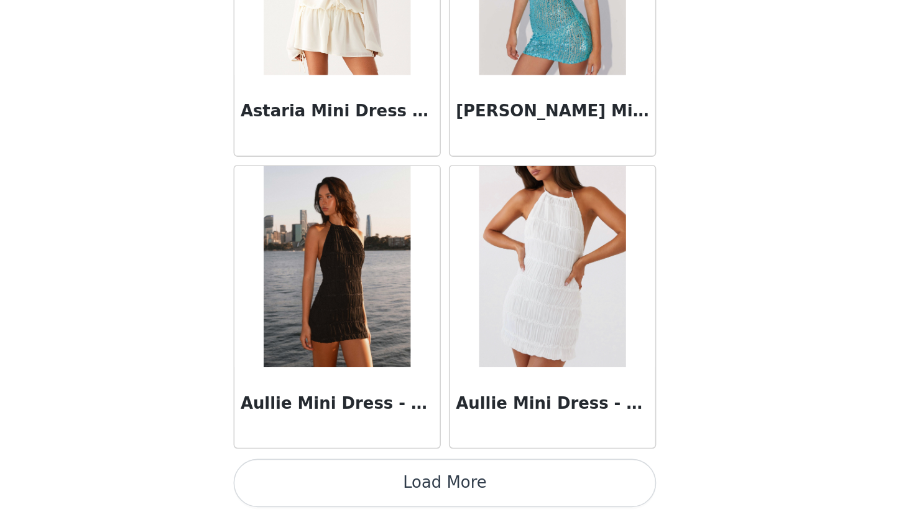
click at [493, 495] on button "Load More" at bounding box center [457, 496] width 261 height 30
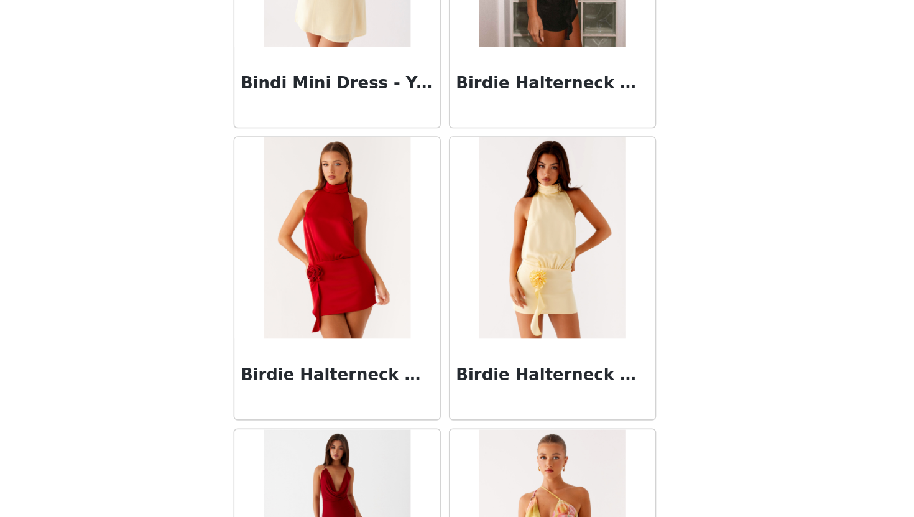
scroll to position [4993, 0]
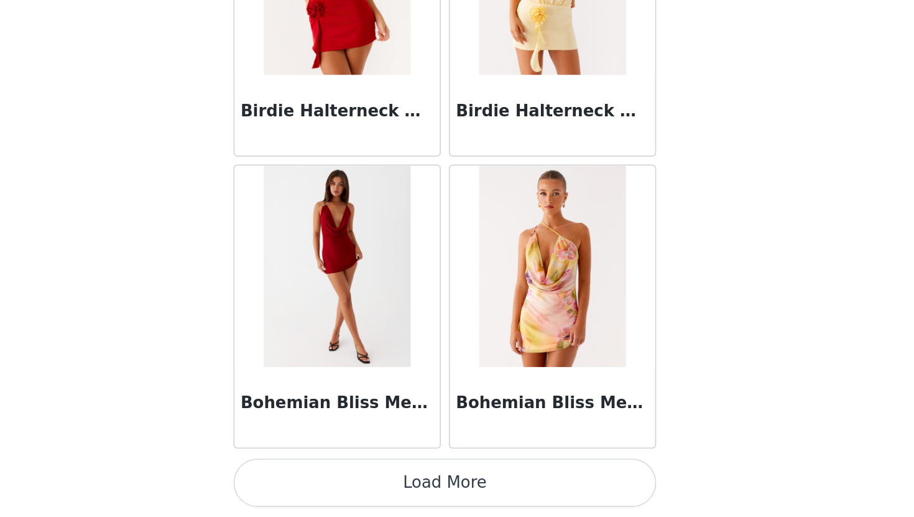
click at [512, 506] on button "Load More" at bounding box center [457, 496] width 261 height 30
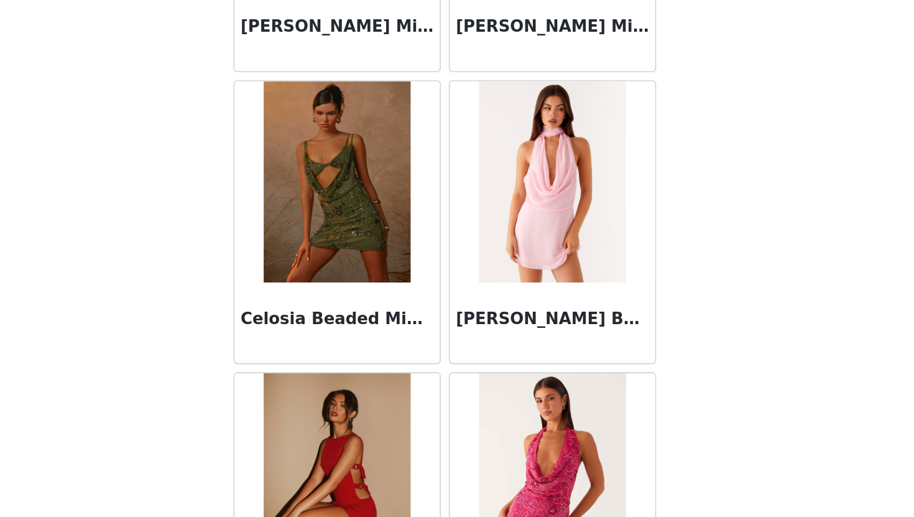
scroll to position [6797, 0]
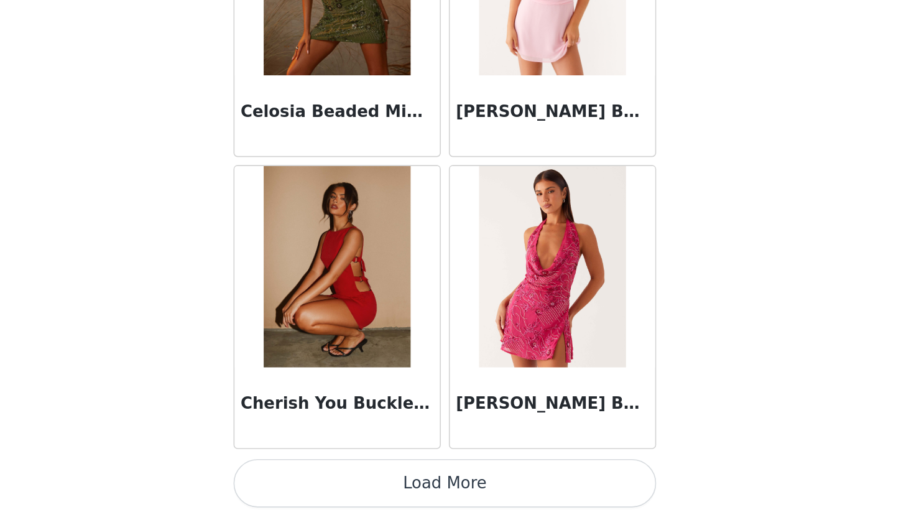
click at [528, 505] on button "Load More" at bounding box center [457, 496] width 261 height 30
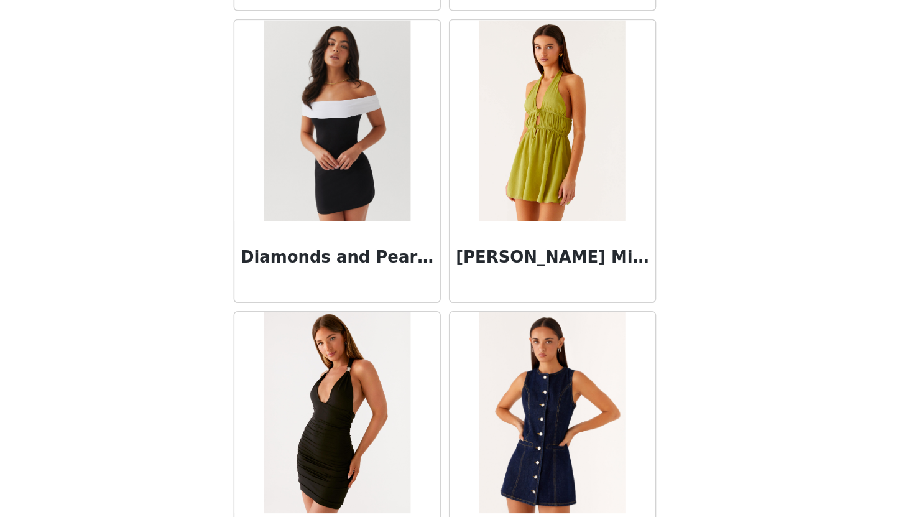
scroll to position [8601, 0]
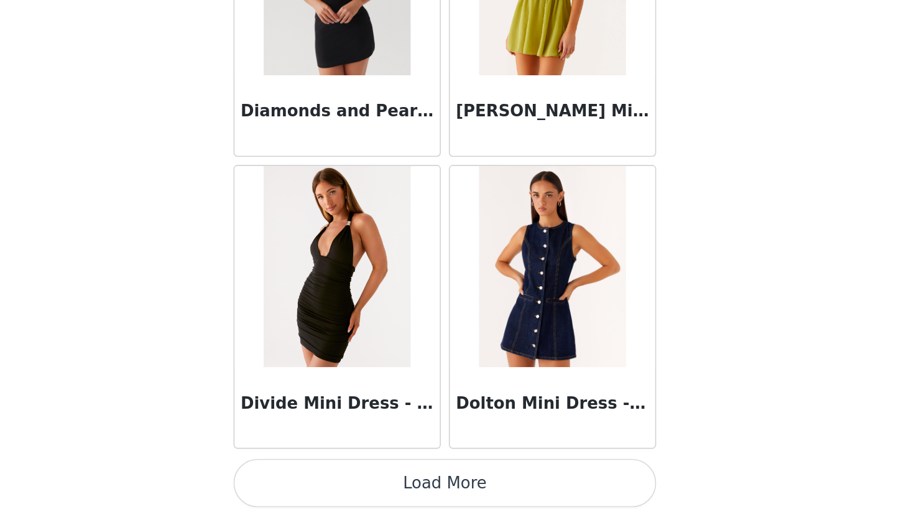
click at [542, 504] on button "Load More" at bounding box center [457, 496] width 261 height 30
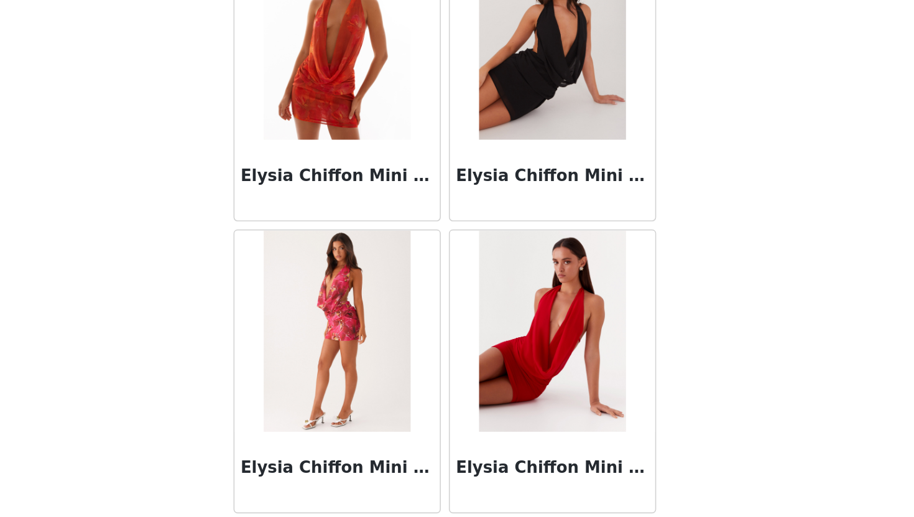
scroll to position [10404, 0]
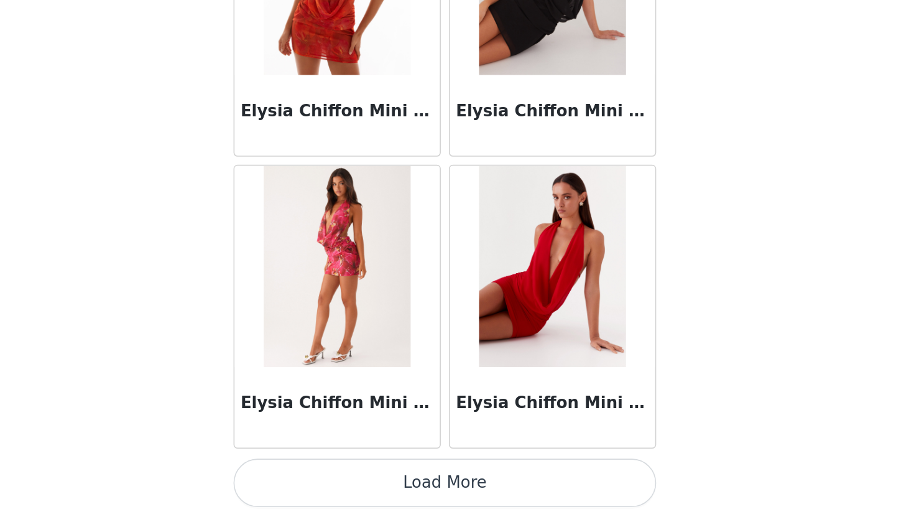
click at [557, 509] on button "Load More" at bounding box center [457, 496] width 261 height 30
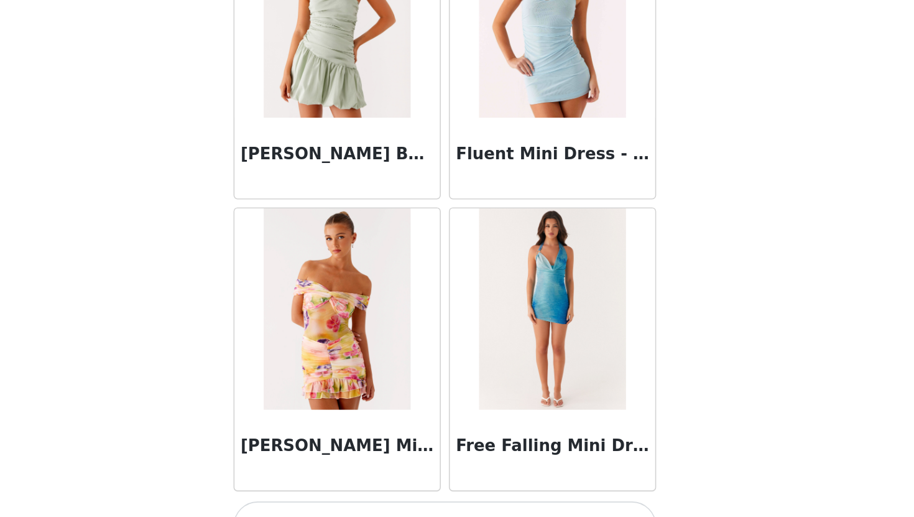
scroll to position [12208, 0]
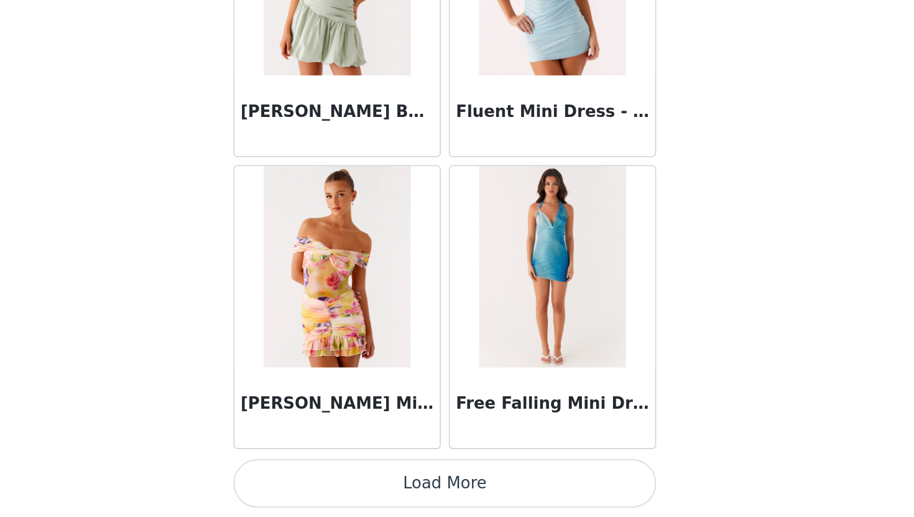
click at [557, 495] on button "Load More" at bounding box center [457, 496] width 261 height 30
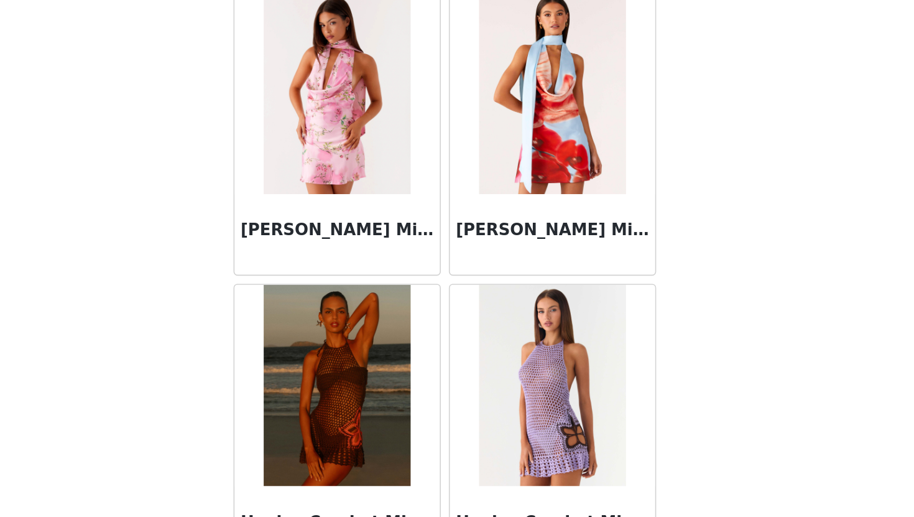
scroll to position [13999, 0]
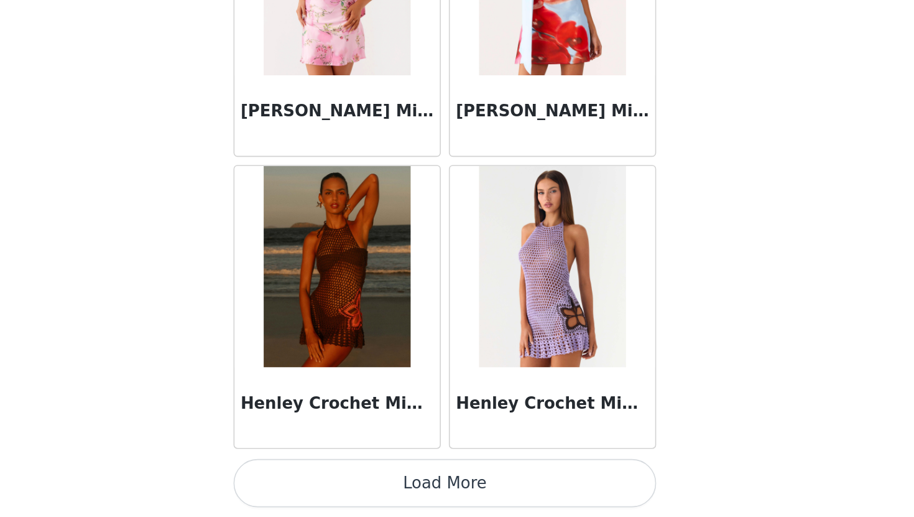
click at [538, 498] on button "Load More" at bounding box center [457, 496] width 261 height 30
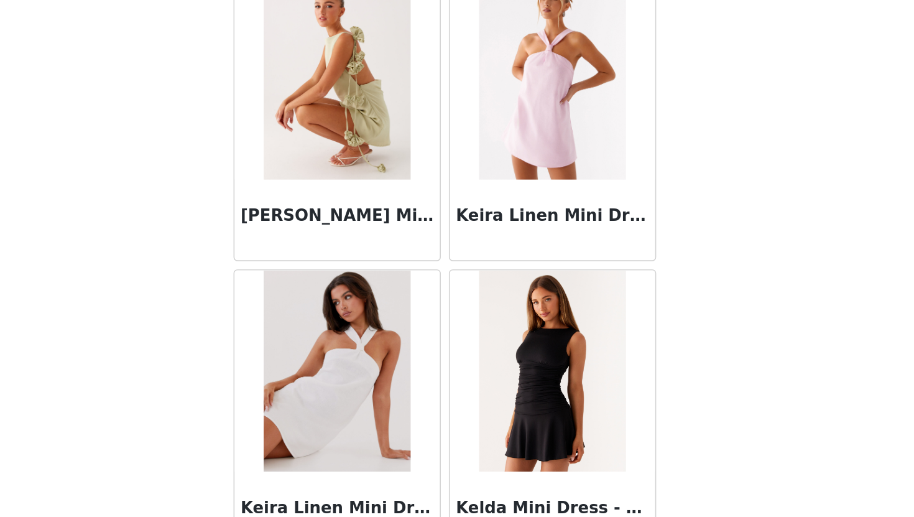
scroll to position [15815, 0]
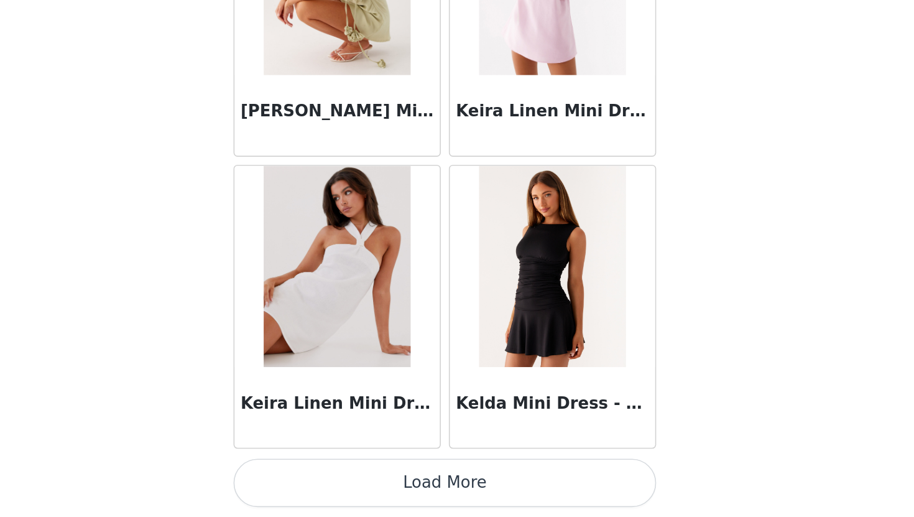
click at [537, 481] on button "Load More" at bounding box center [457, 496] width 261 height 30
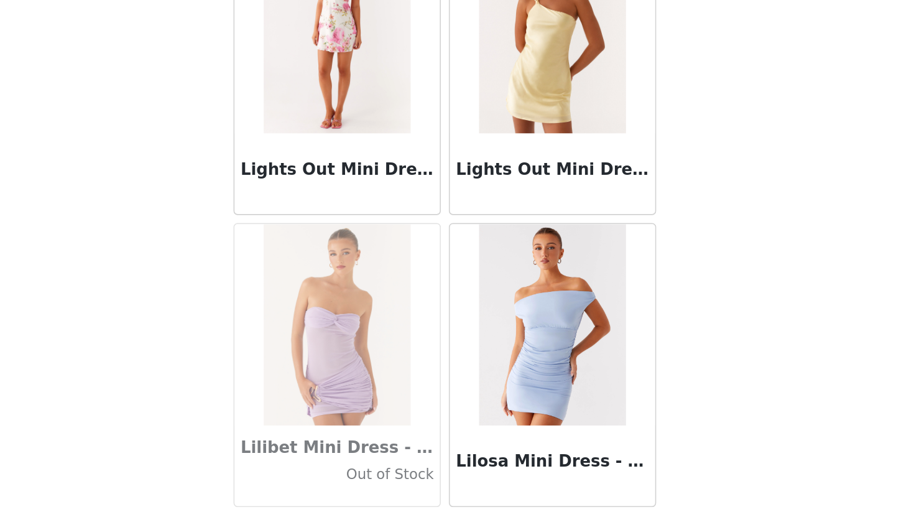
scroll to position [17618, 0]
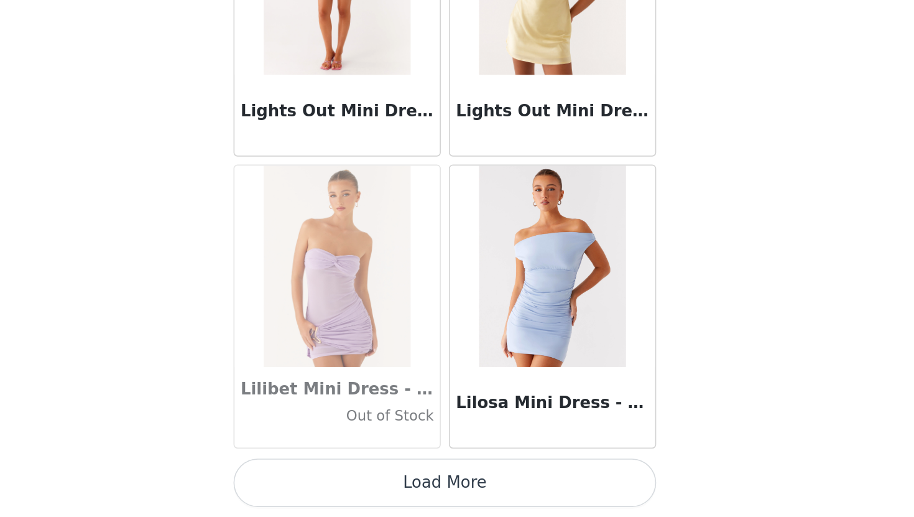
click at [532, 497] on button "Load More" at bounding box center [457, 496] width 261 height 30
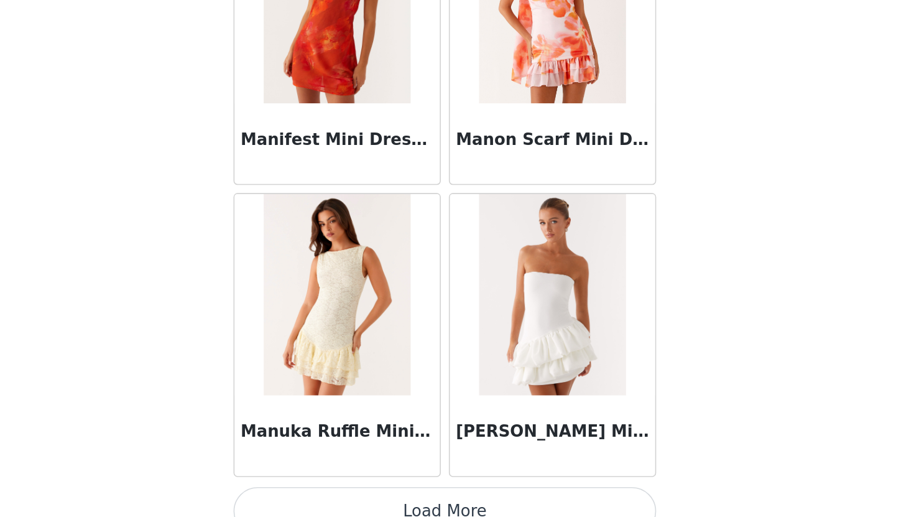
scroll to position [19411, 0]
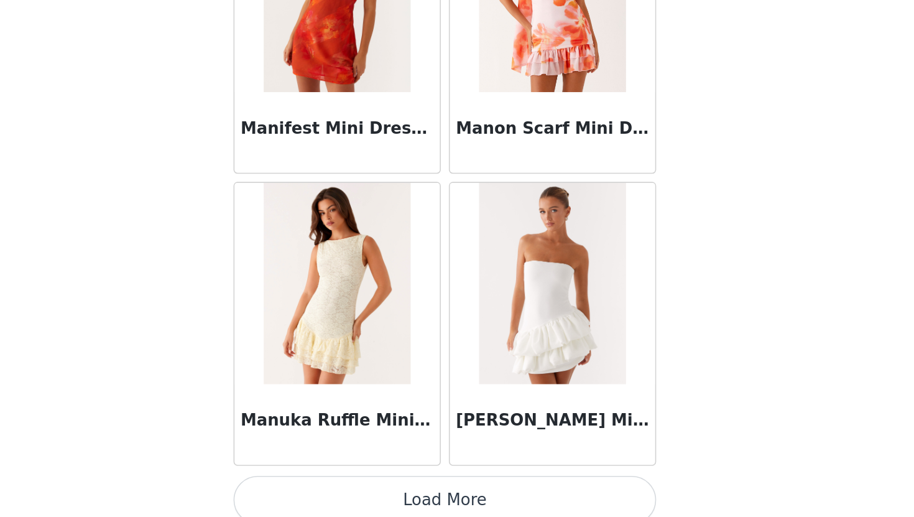
click at [551, 498] on button "Load More" at bounding box center [457, 506] width 261 height 30
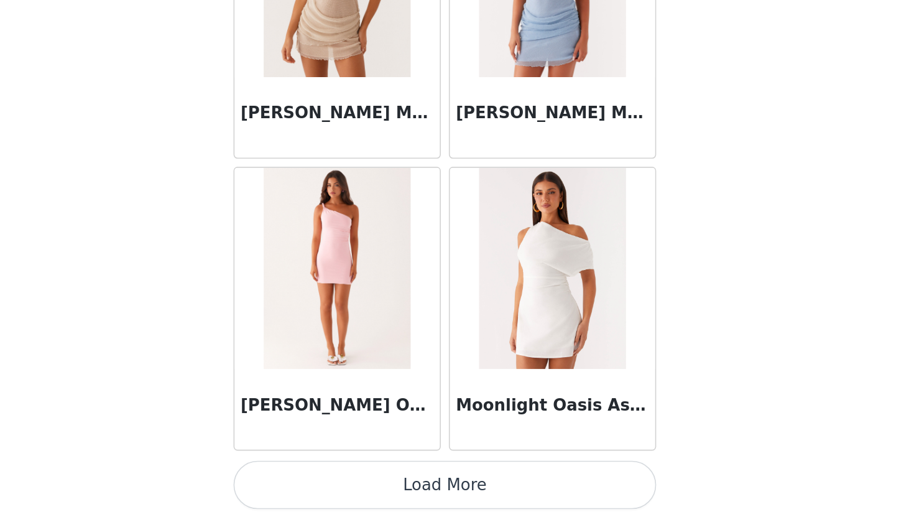
scroll to position [21226, 0]
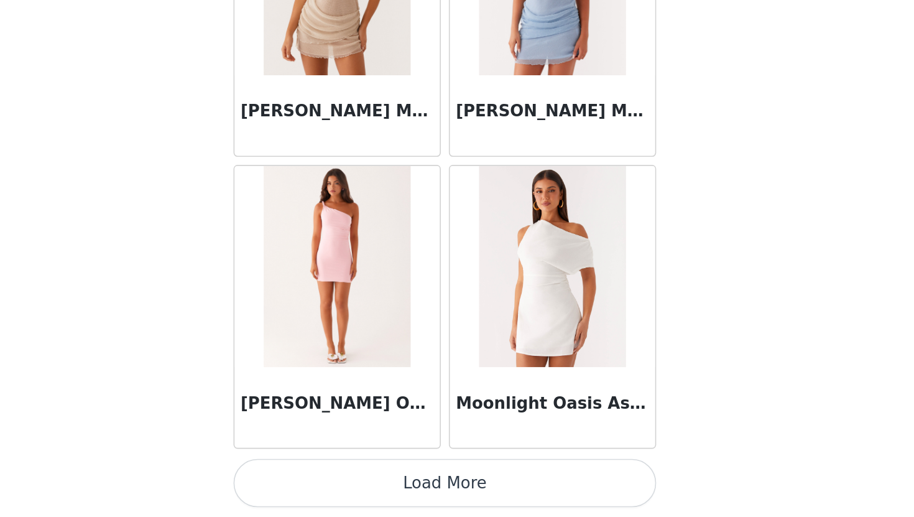
click at [547, 495] on button "Load More" at bounding box center [457, 496] width 261 height 30
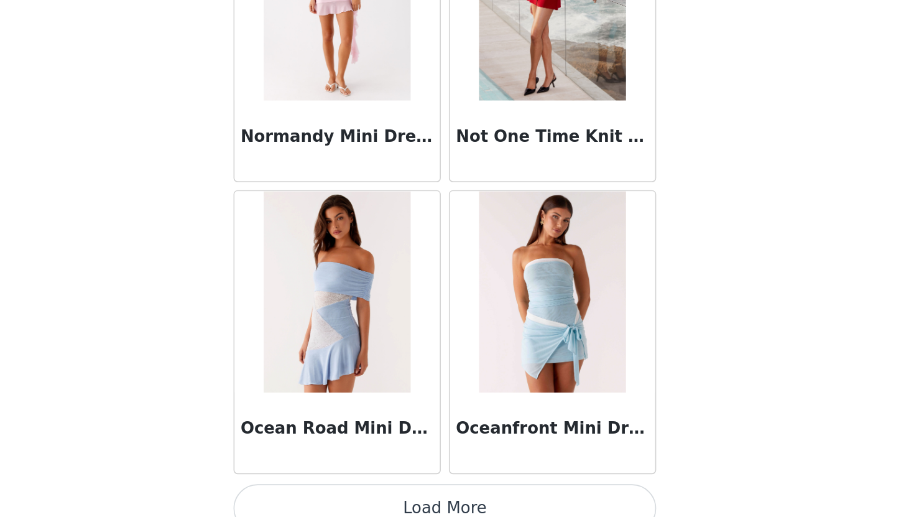
scroll to position [23029, 0]
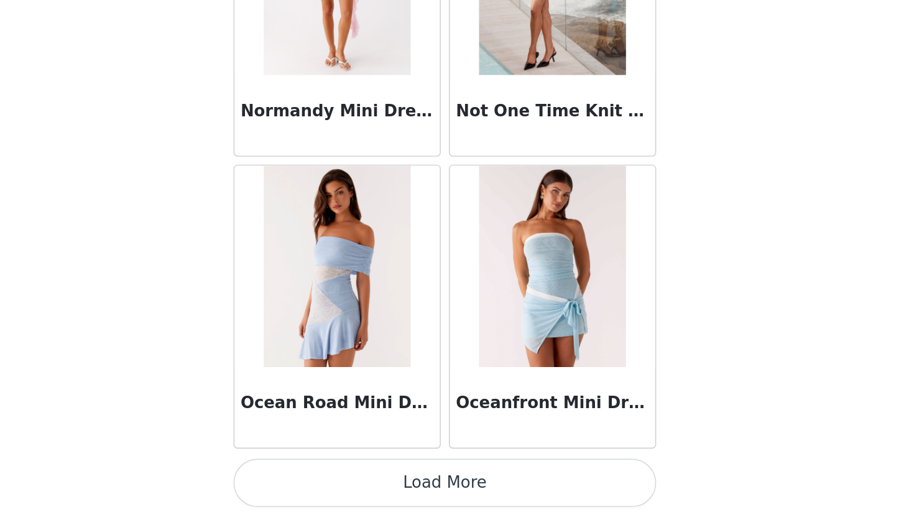
click at [552, 497] on button "Load More" at bounding box center [457, 496] width 261 height 30
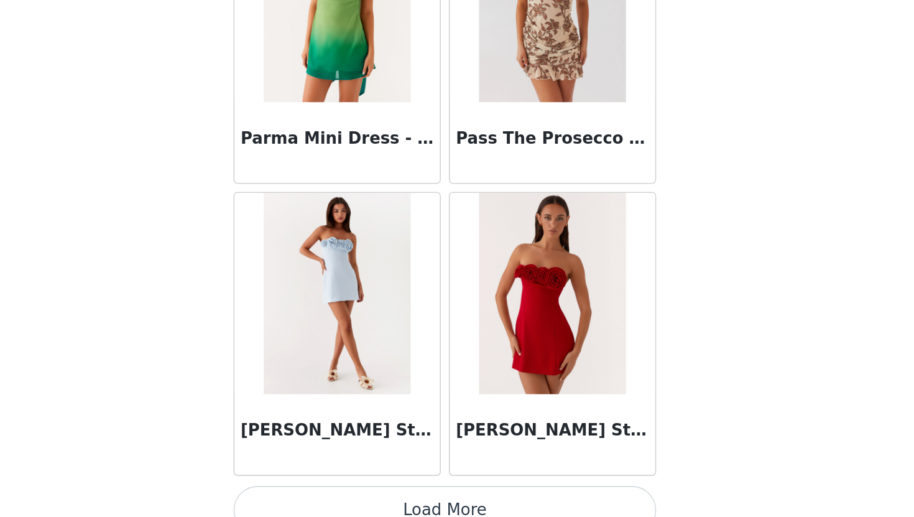
scroll to position [24833, 0]
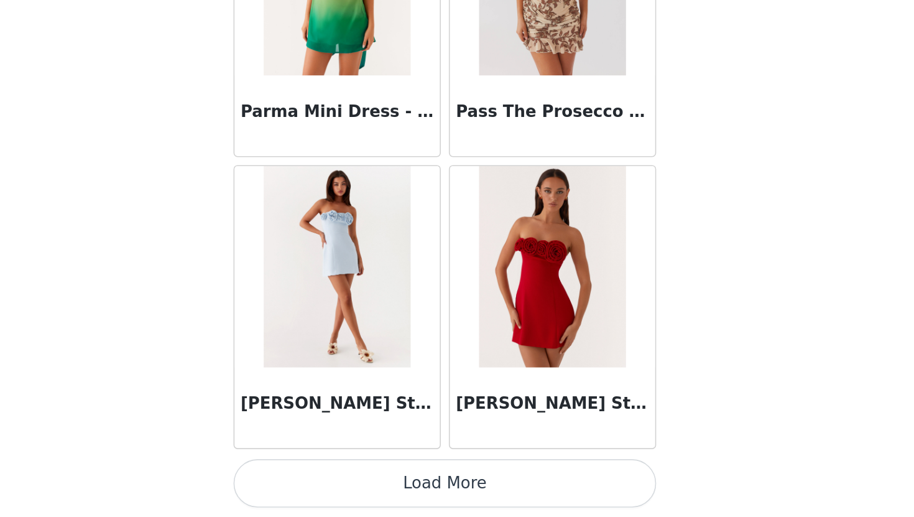
click at [542, 494] on button "Load More" at bounding box center [457, 496] width 261 height 30
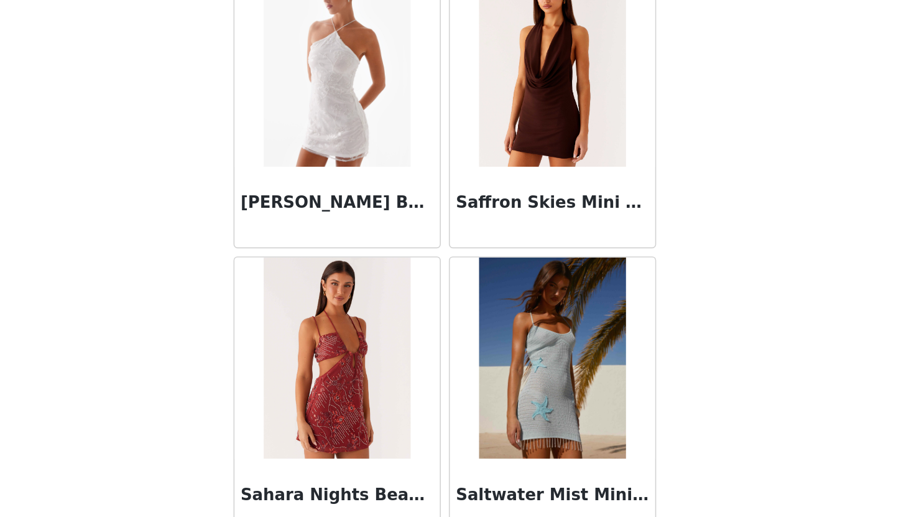
scroll to position [26636, 0]
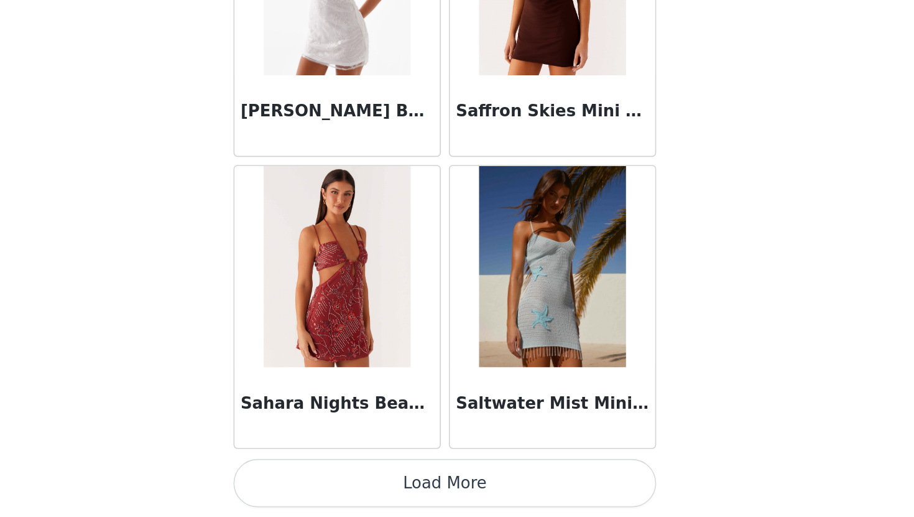
click at [547, 496] on button "Load More" at bounding box center [457, 496] width 261 height 30
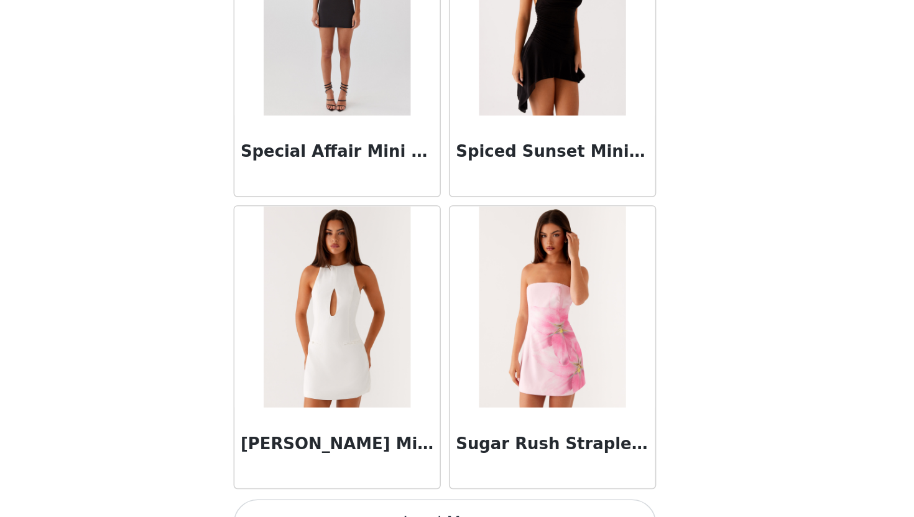
scroll to position [28440, 0]
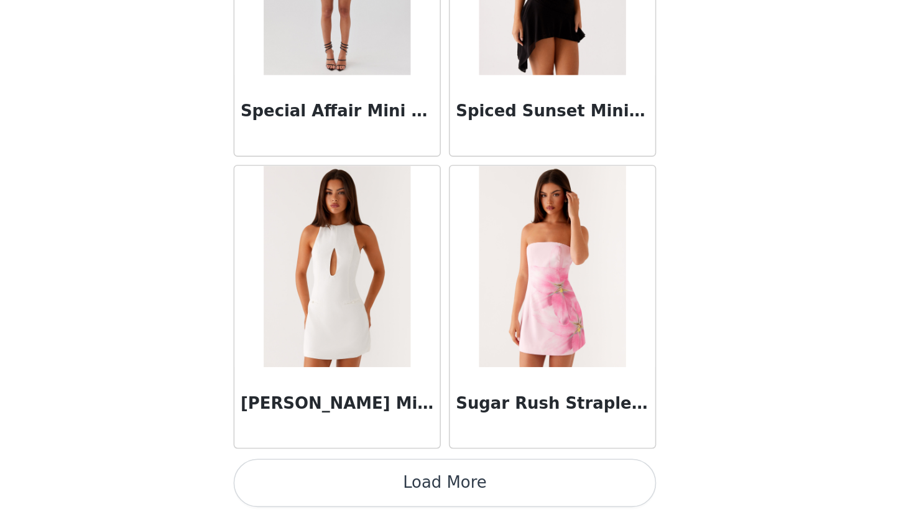
click at [549, 505] on button "Load More" at bounding box center [457, 496] width 261 height 30
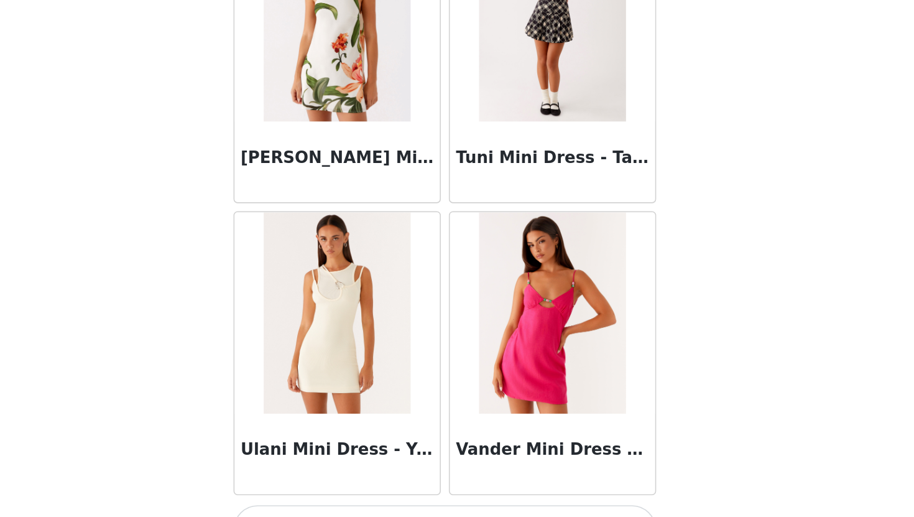
scroll to position [30243, 0]
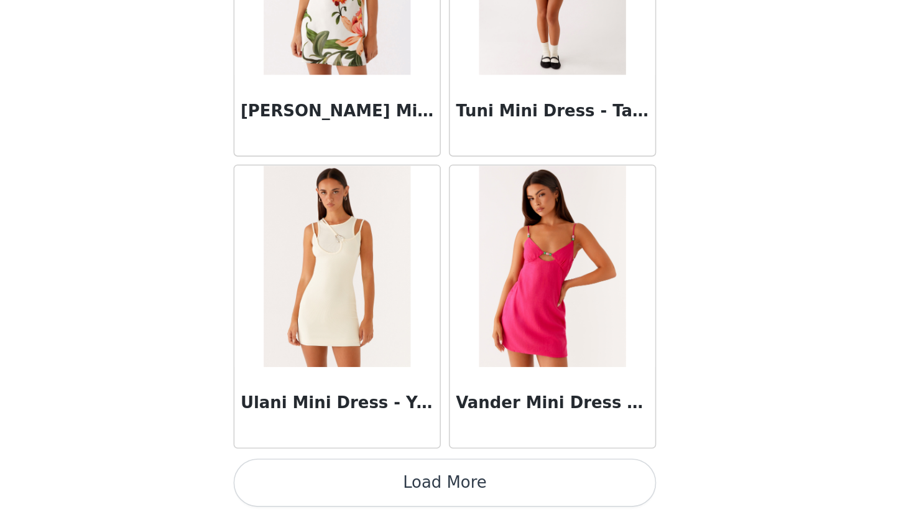
click at [507, 498] on button "Load More" at bounding box center [457, 496] width 261 height 30
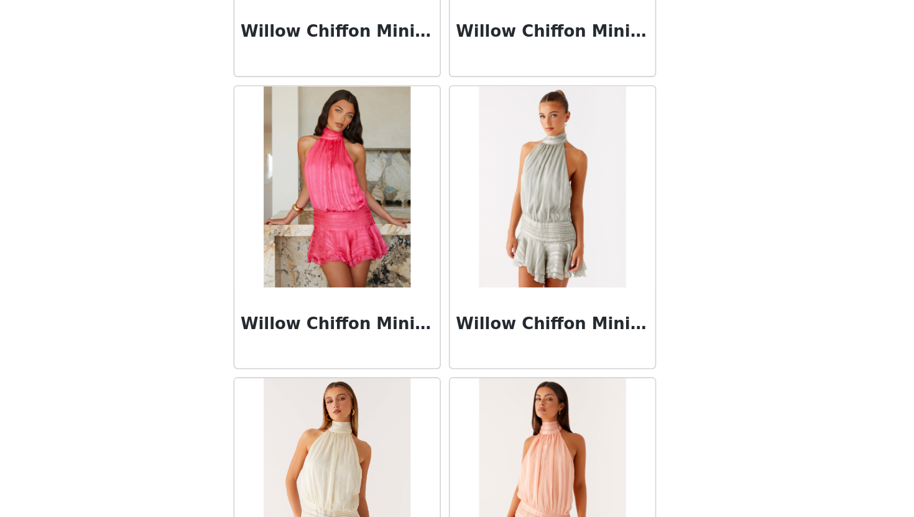
scroll to position [32047, 0]
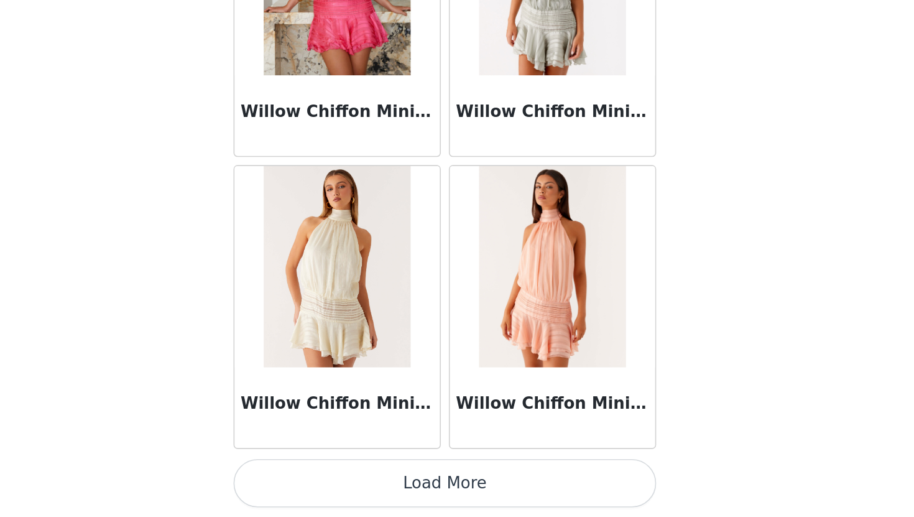
click at [511, 489] on button "Load More" at bounding box center [457, 496] width 261 height 30
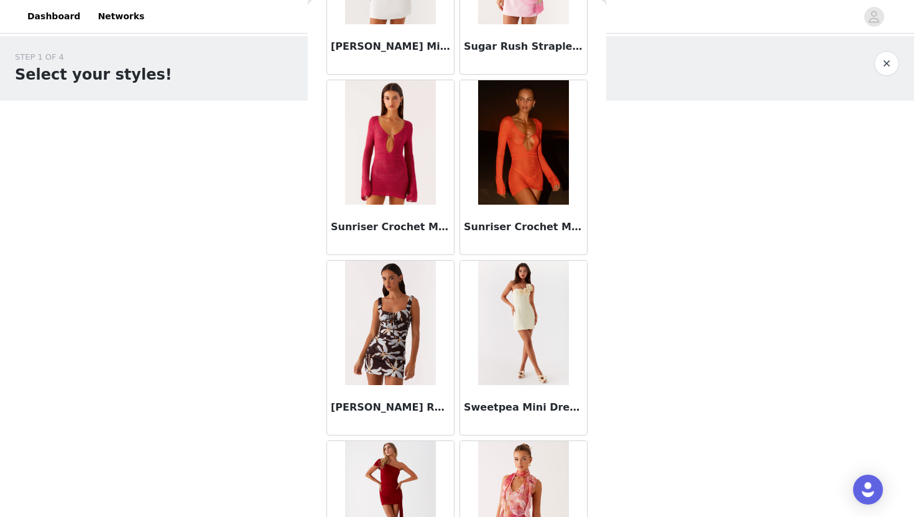
scroll to position [28839, 0]
click at [528, 132] on img at bounding box center [523, 143] width 90 height 124
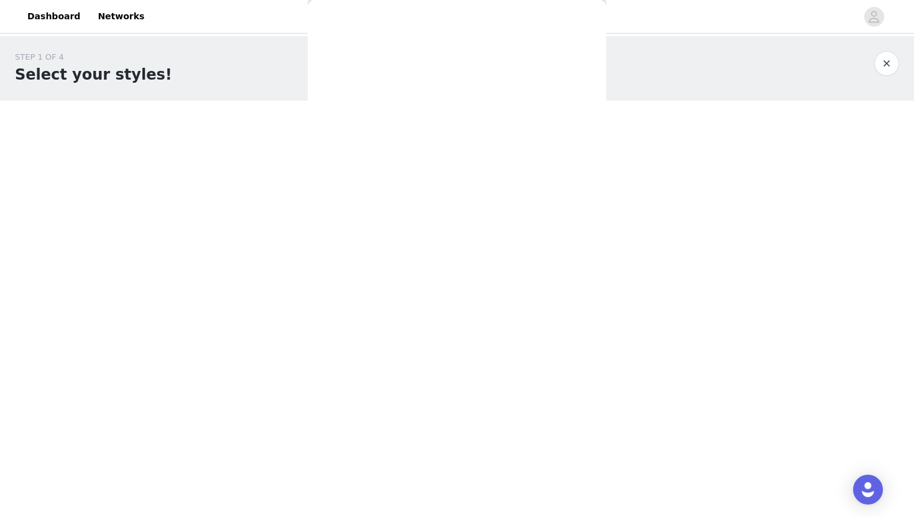
scroll to position [0, 0]
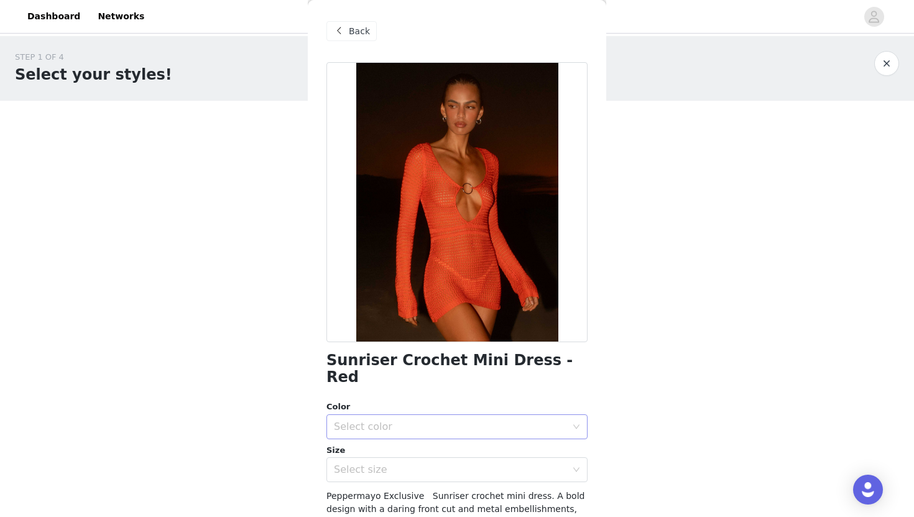
click at [498, 420] on div "Select color" at bounding box center [450, 426] width 233 height 12
click at [496, 435] on li "Red" at bounding box center [457, 437] width 261 height 20
click at [496, 463] on div "Select size" at bounding box center [450, 469] width 233 height 12
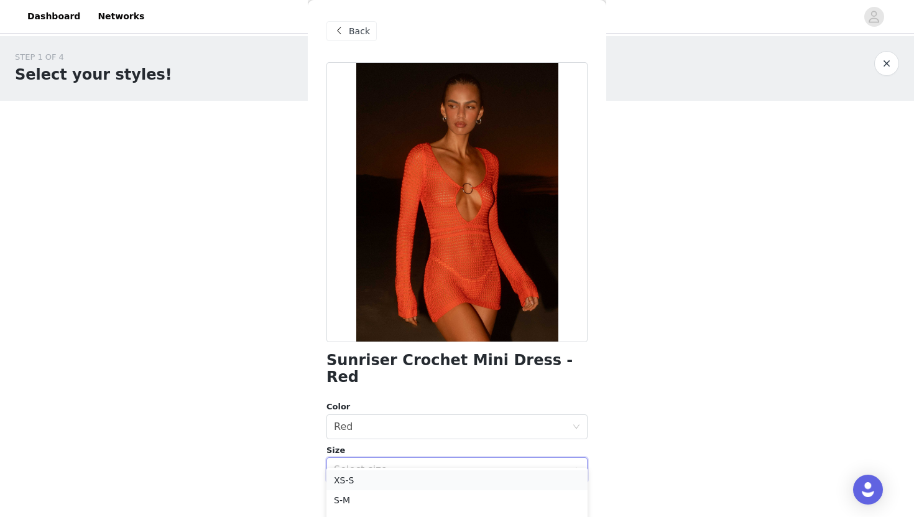
click at [489, 481] on li "XS-S" at bounding box center [457, 480] width 261 height 20
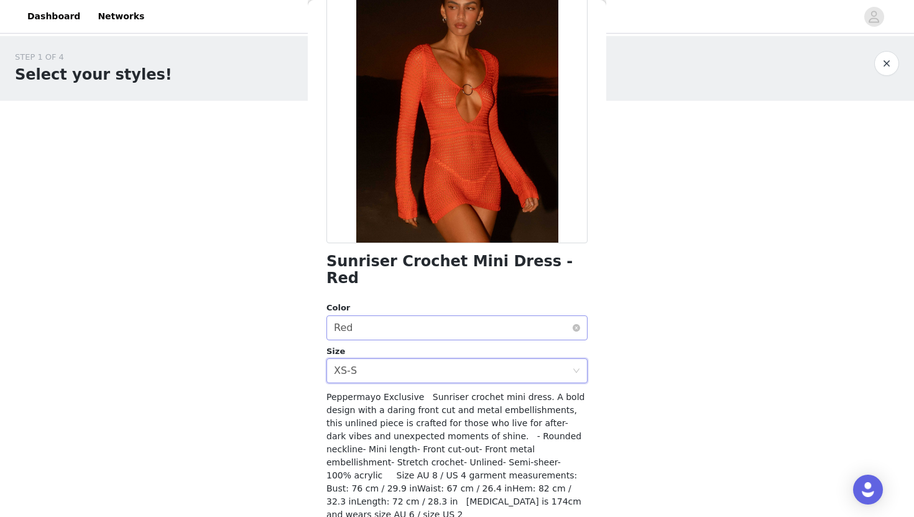
scroll to position [126, 0]
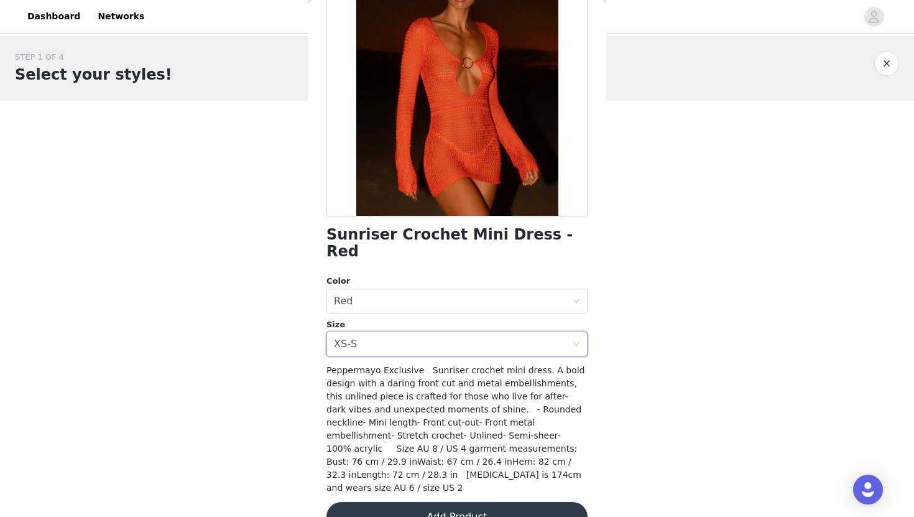
click at [505, 502] on button "Add Product" at bounding box center [457, 517] width 261 height 30
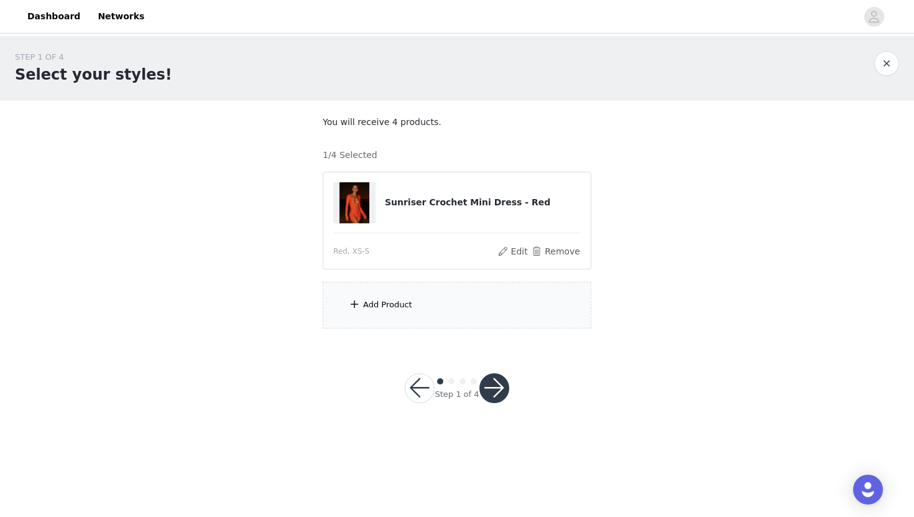
click at [414, 299] on div "Add Product" at bounding box center [457, 305] width 269 height 47
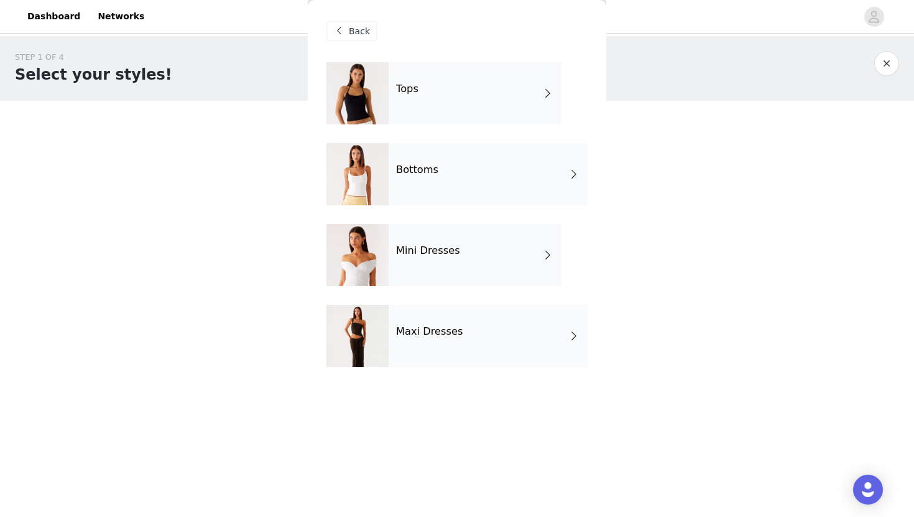
click at [425, 187] on div "Bottoms" at bounding box center [488, 174] width 199 height 62
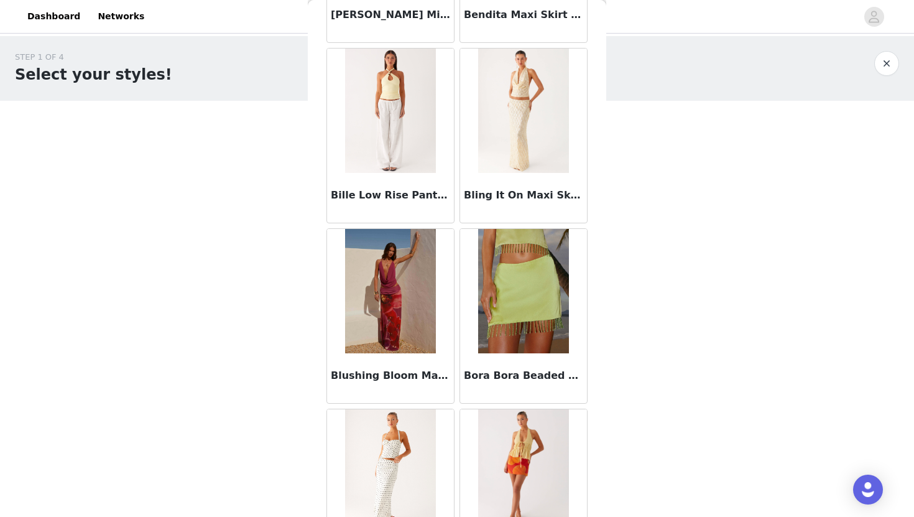
scroll to position [1386, 0]
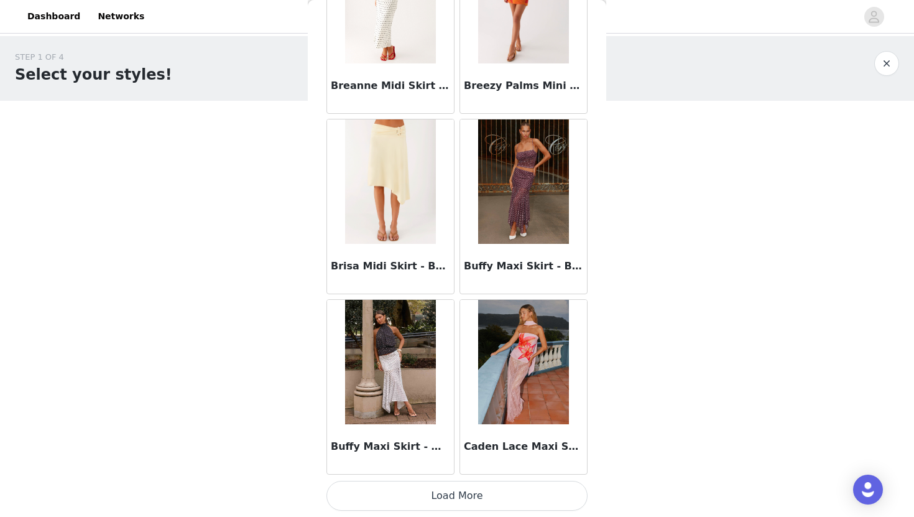
click at [454, 486] on button "Load More" at bounding box center [457, 496] width 261 height 30
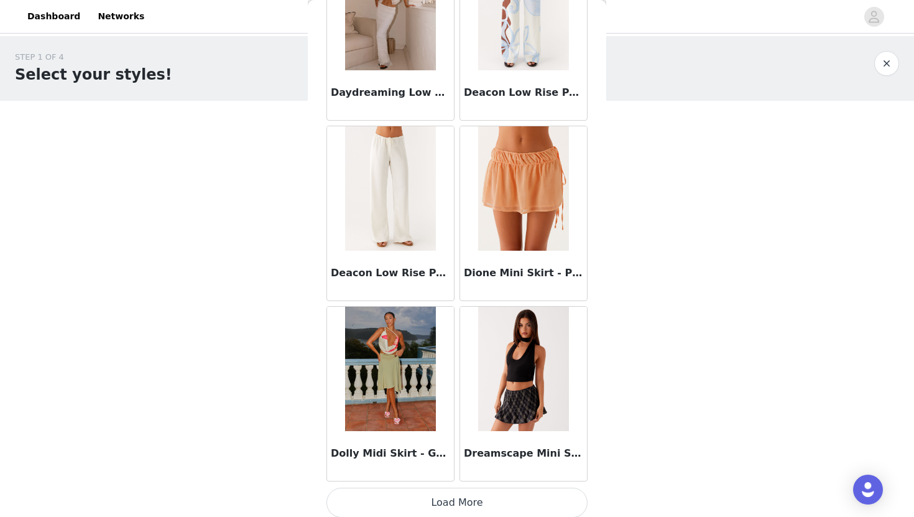
scroll to position [3190, 0]
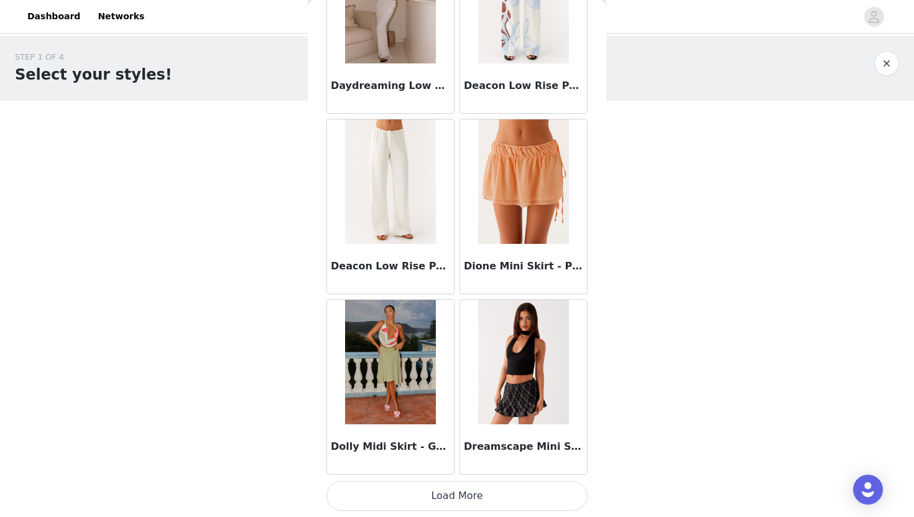
click at [511, 487] on button "Load More" at bounding box center [457, 496] width 261 height 30
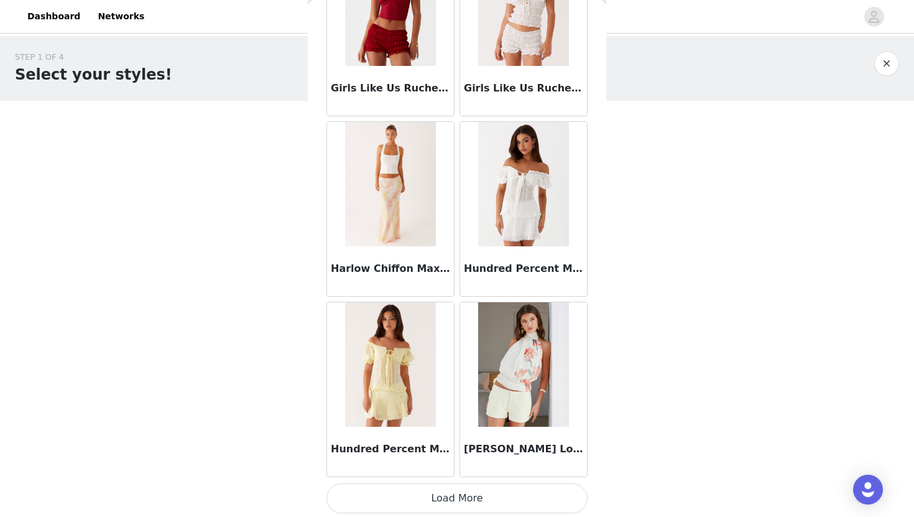
scroll to position [4993, 0]
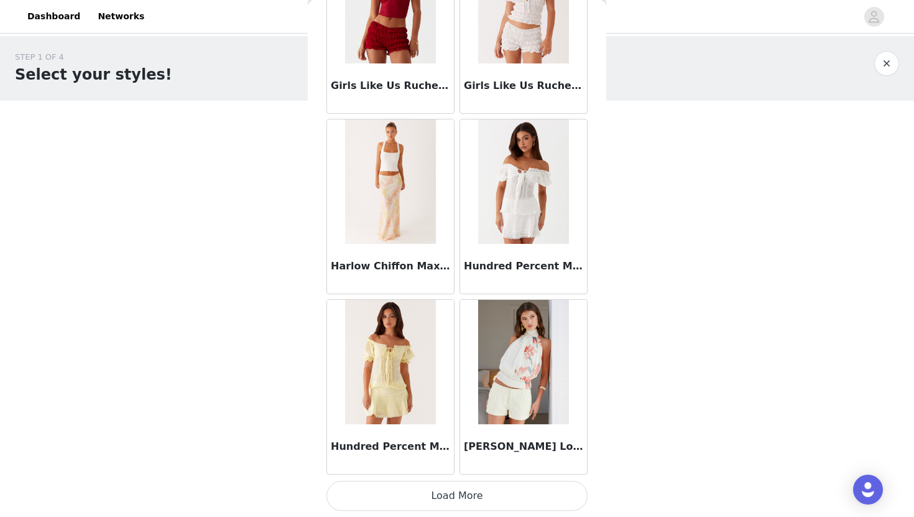
click at [510, 507] on button "Load More" at bounding box center [457, 496] width 261 height 30
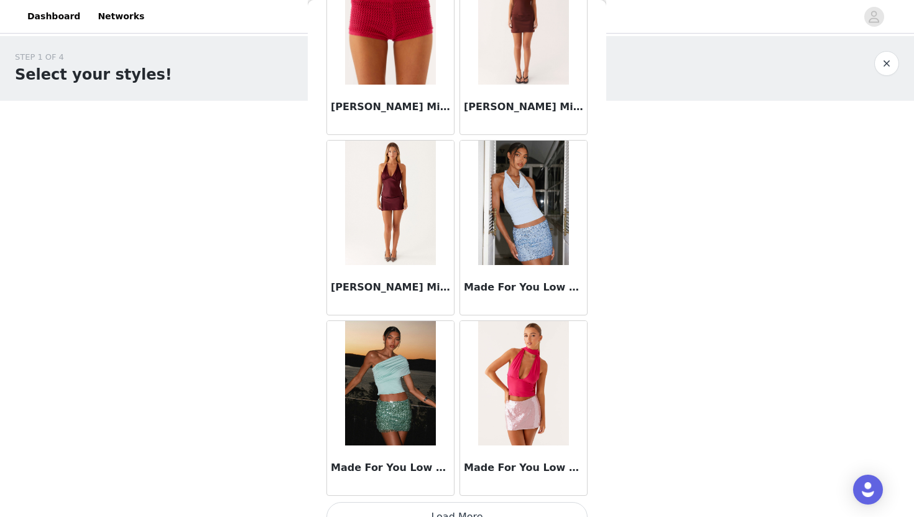
scroll to position [6797, 0]
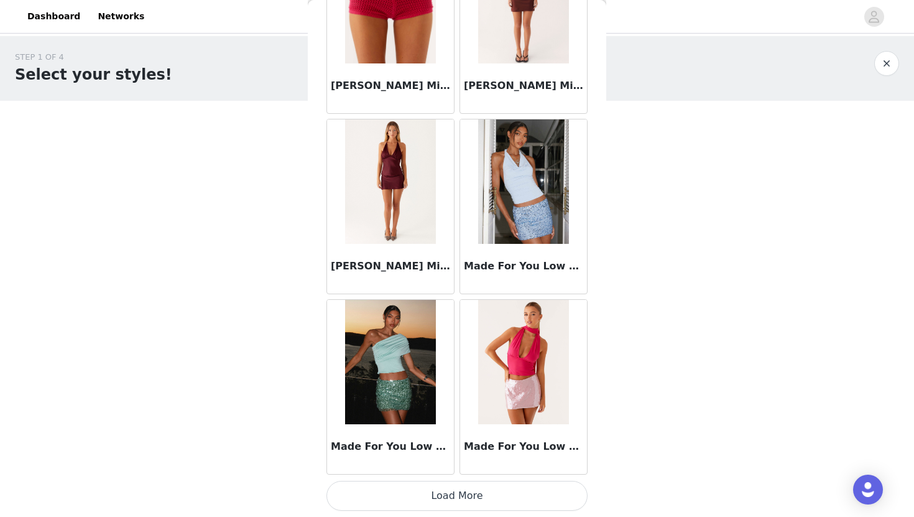
click at [534, 496] on button "Load More" at bounding box center [457, 496] width 261 height 30
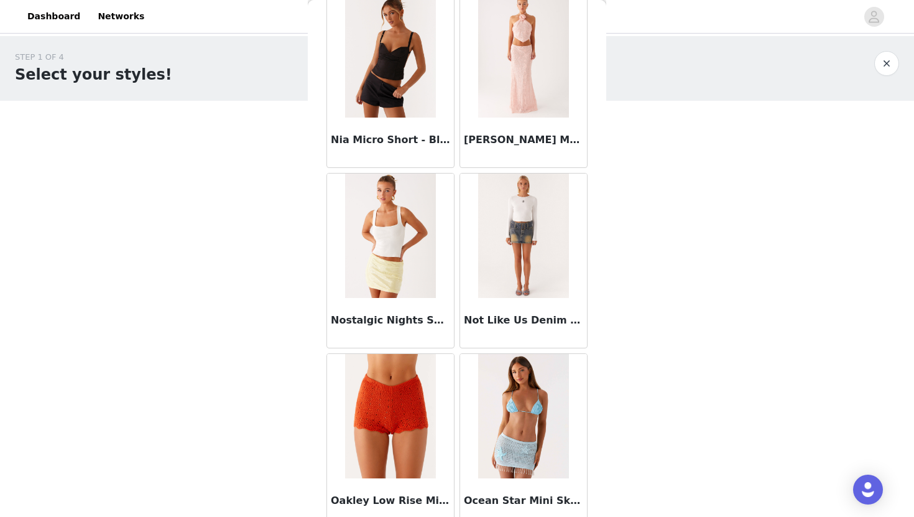
scroll to position [8601, 0]
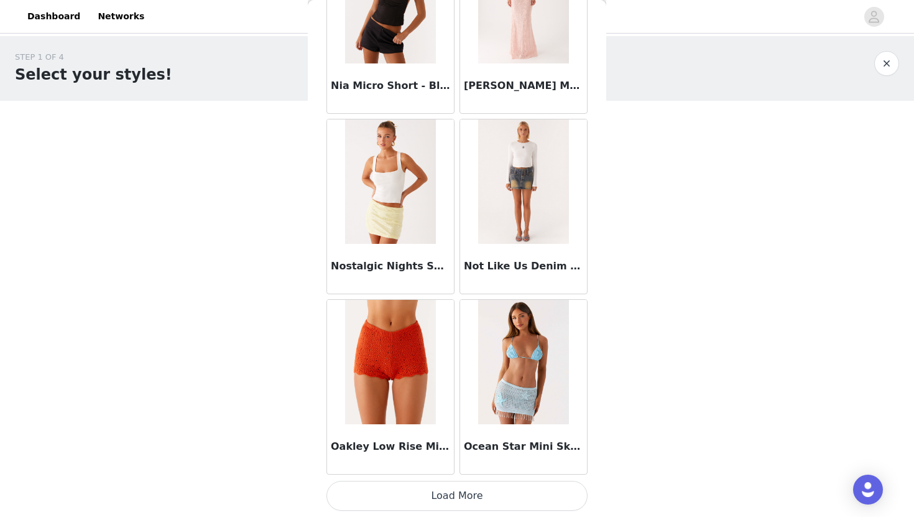
click at [511, 503] on button "Load More" at bounding box center [457, 496] width 261 height 30
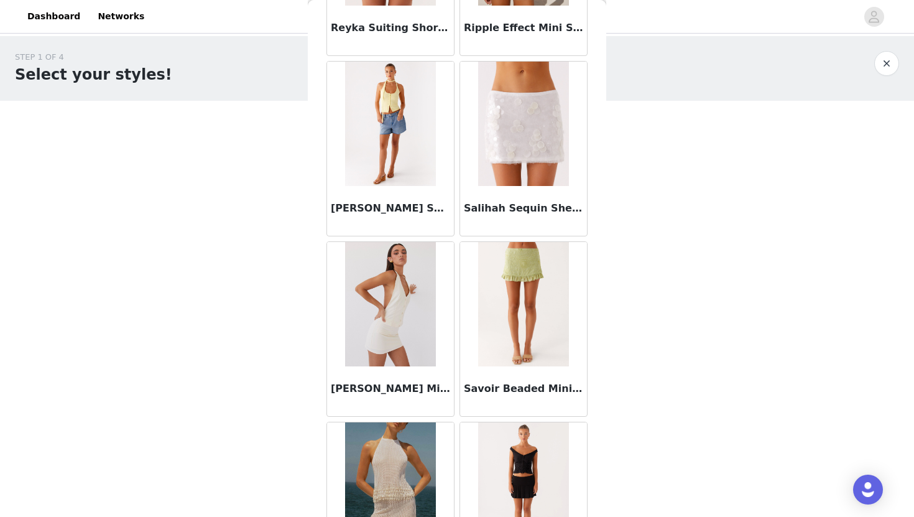
scroll to position [10404, 0]
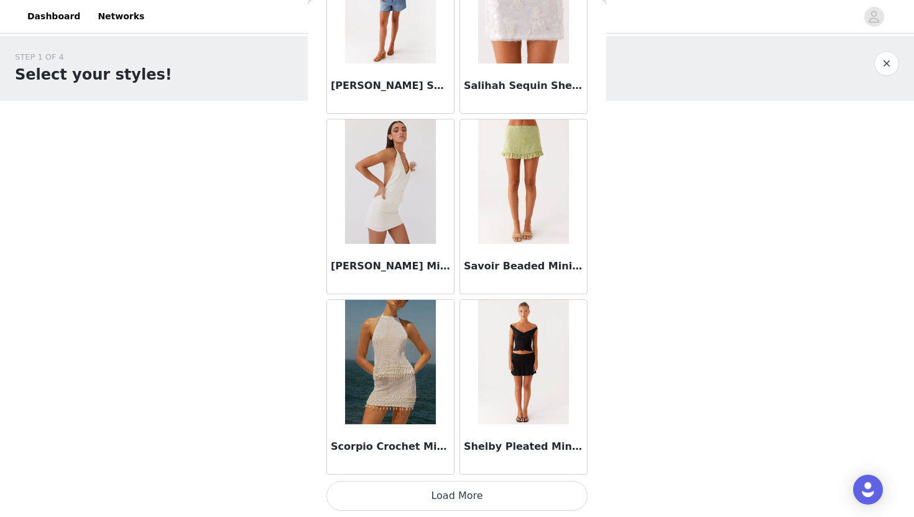
click at [537, 495] on button "Load More" at bounding box center [457, 496] width 261 height 30
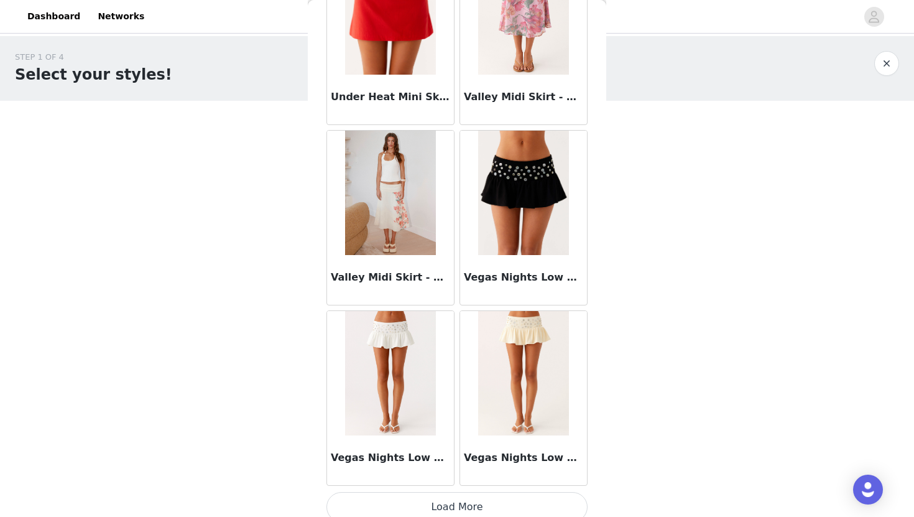
click at [534, 386] on img at bounding box center [523, 373] width 90 height 124
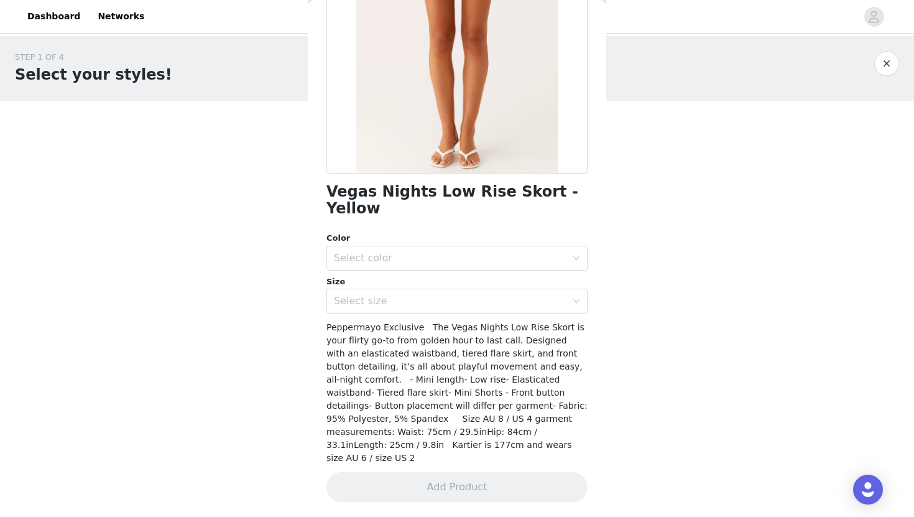
scroll to position [139, 0]
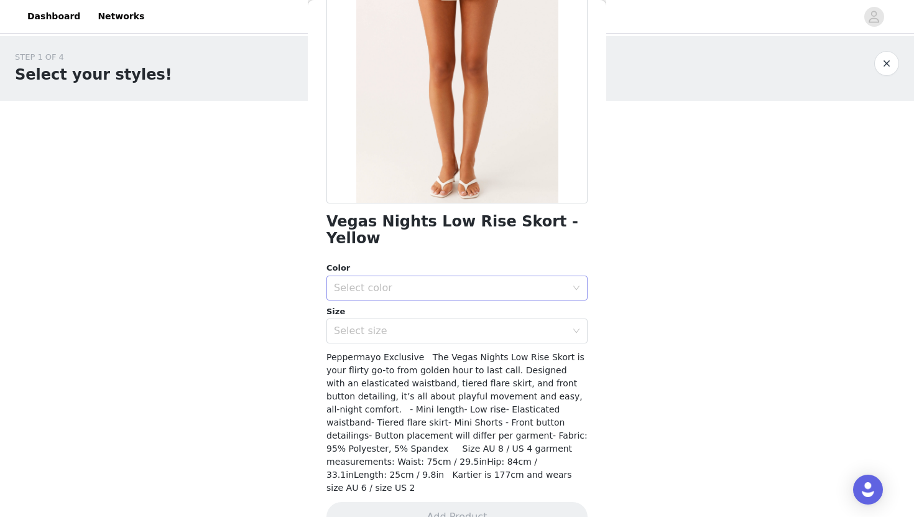
click at [492, 282] on div "Select color" at bounding box center [450, 288] width 233 height 12
click at [484, 303] on li "Yellow" at bounding box center [457, 299] width 261 height 20
click at [481, 322] on div "Select size" at bounding box center [453, 331] width 238 height 24
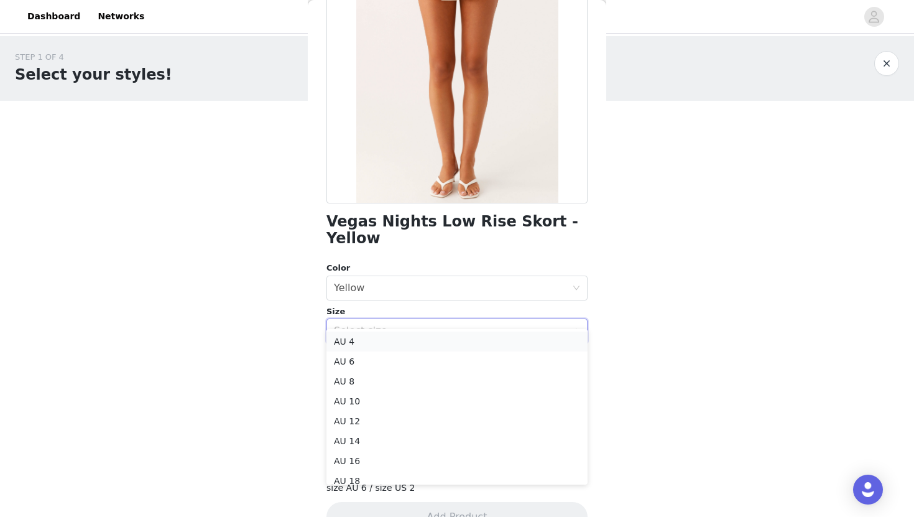
click at [471, 343] on li "AU 4" at bounding box center [457, 341] width 261 height 20
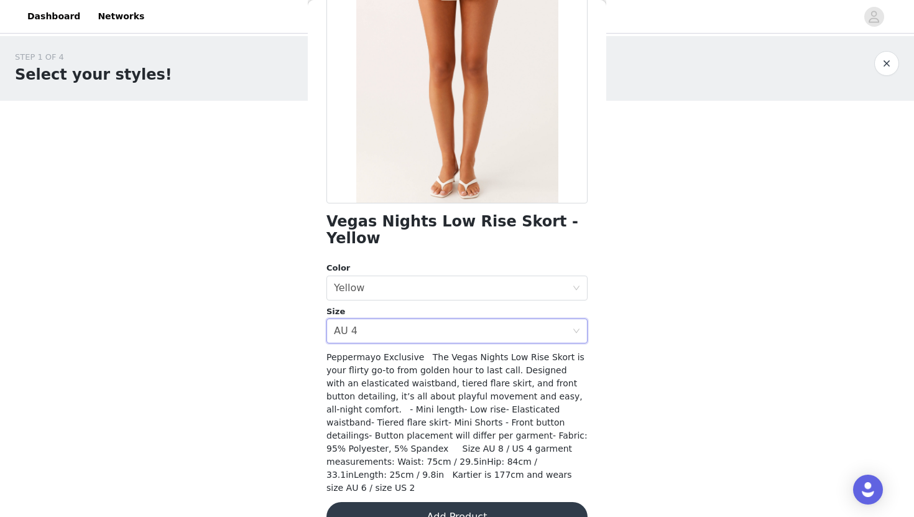
click at [493, 502] on button "Add Product" at bounding box center [457, 517] width 261 height 30
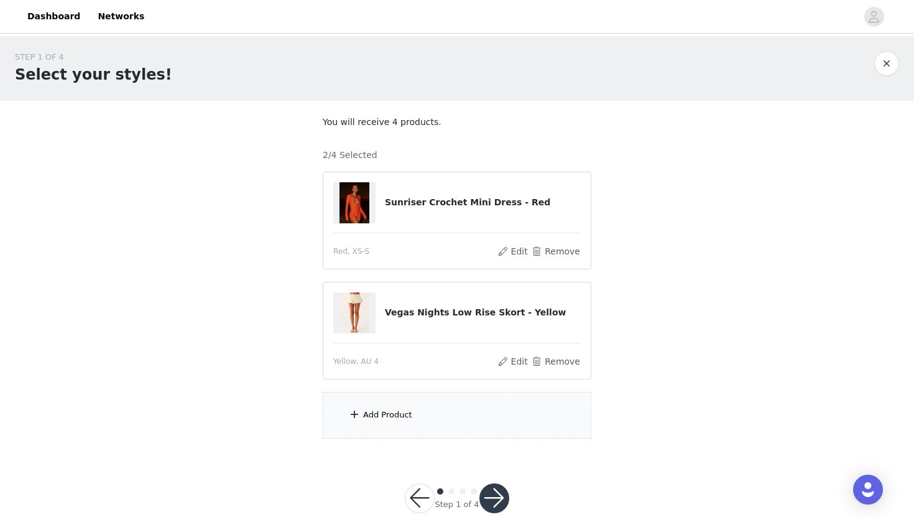
click at [440, 426] on div "Add Product" at bounding box center [457, 415] width 269 height 47
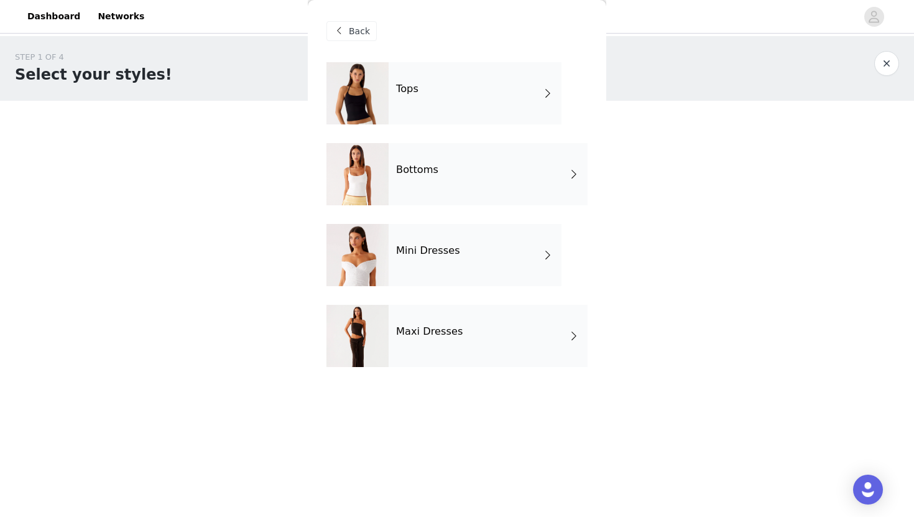
click at [468, 326] on div "Maxi Dresses" at bounding box center [488, 336] width 199 height 62
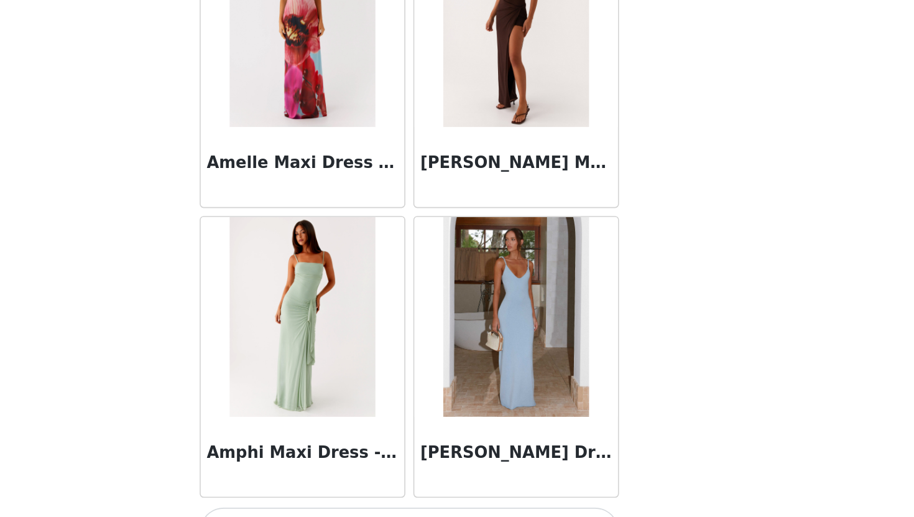
scroll to position [25, 0]
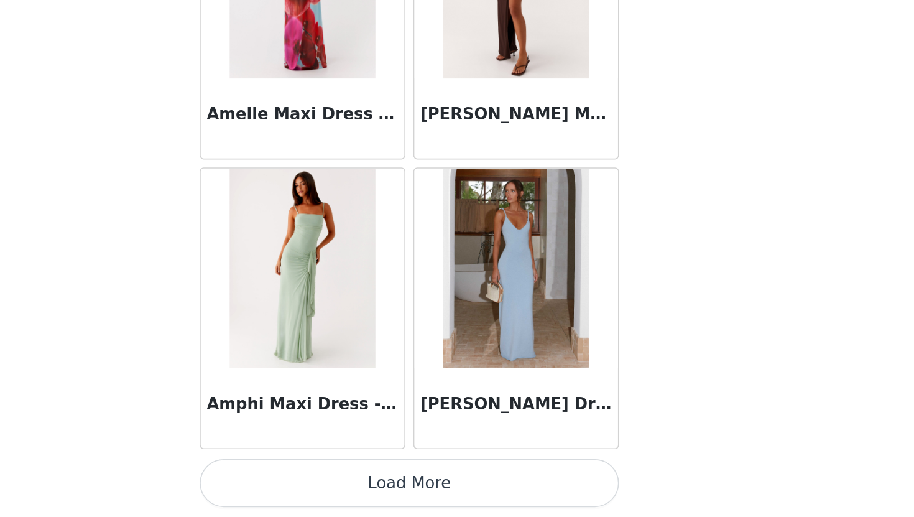
click at [494, 509] on button "Load More" at bounding box center [457, 496] width 261 height 30
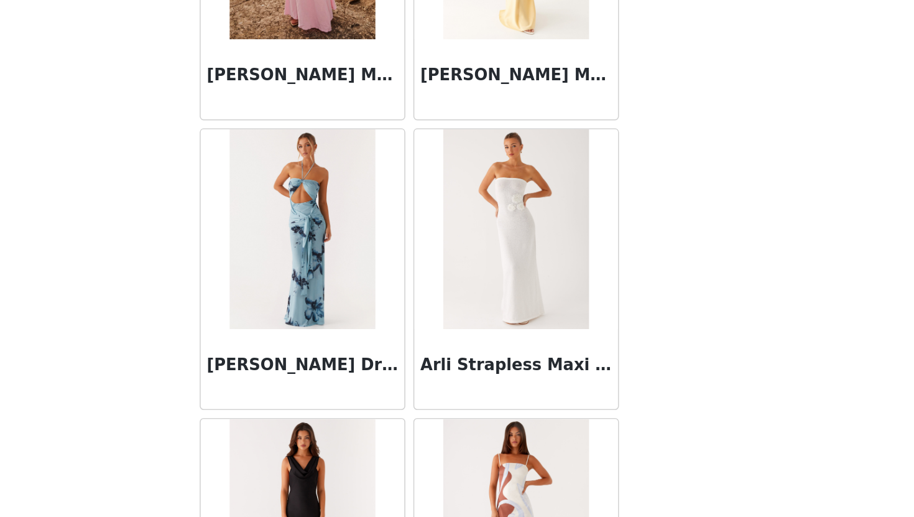
scroll to position [2884, 0]
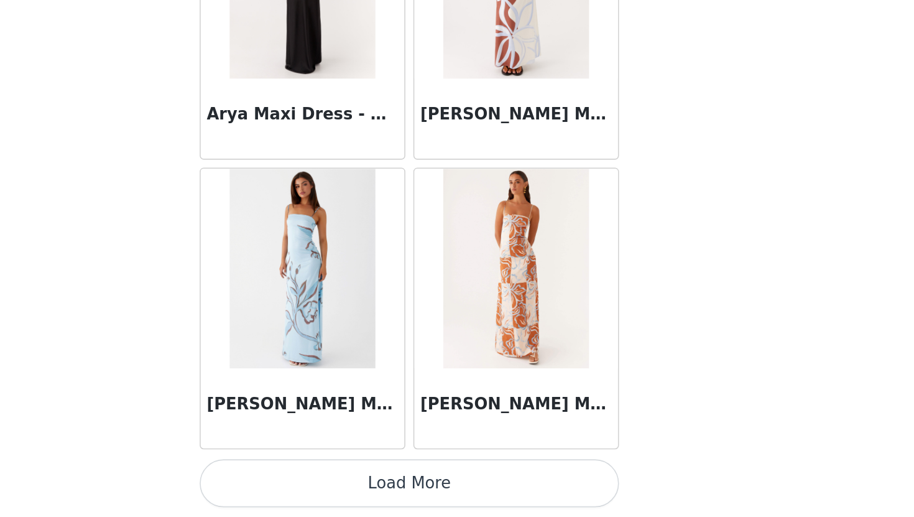
click at [527, 503] on button "Load More" at bounding box center [457, 496] width 261 height 30
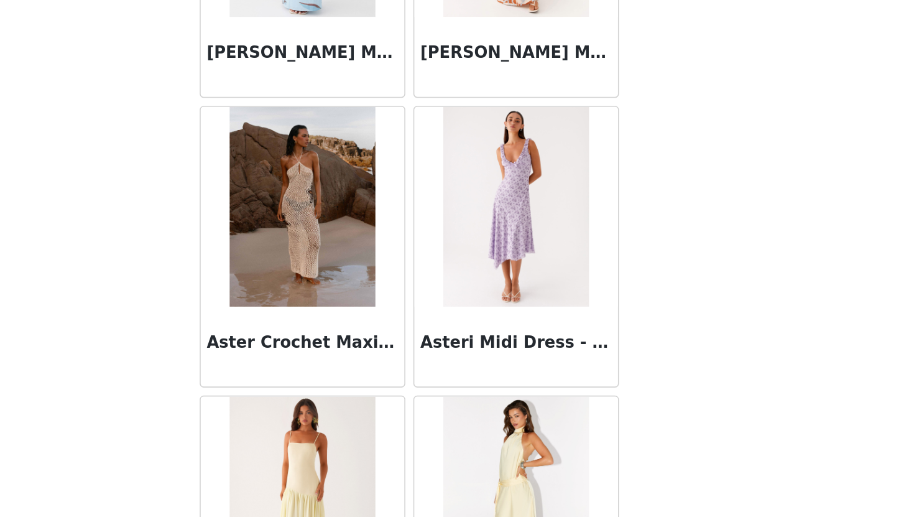
scroll to position [3488, 0]
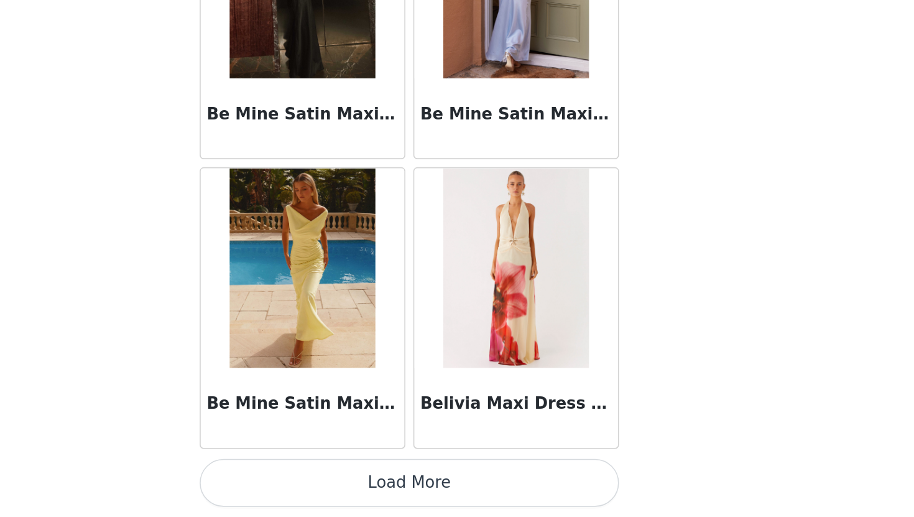
click at [545, 507] on button "Load More" at bounding box center [457, 496] width 261 height 30
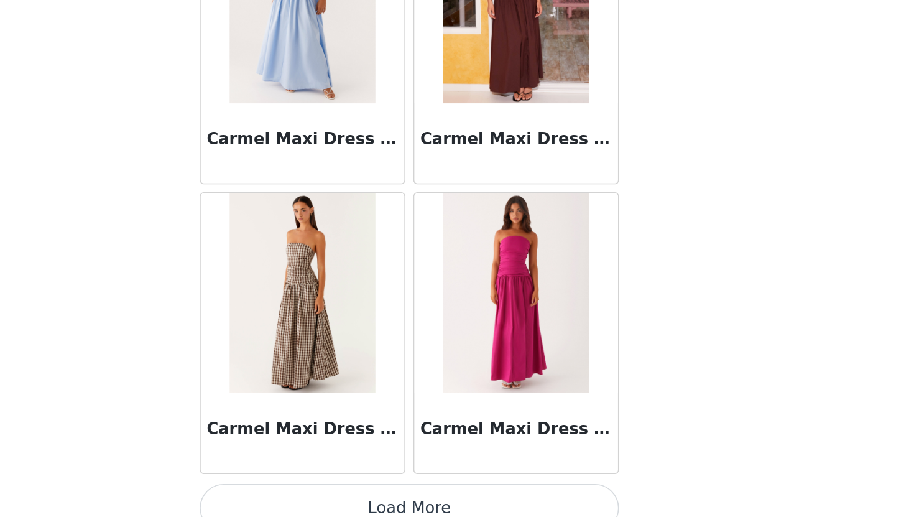
scroll to position [6797, 0]
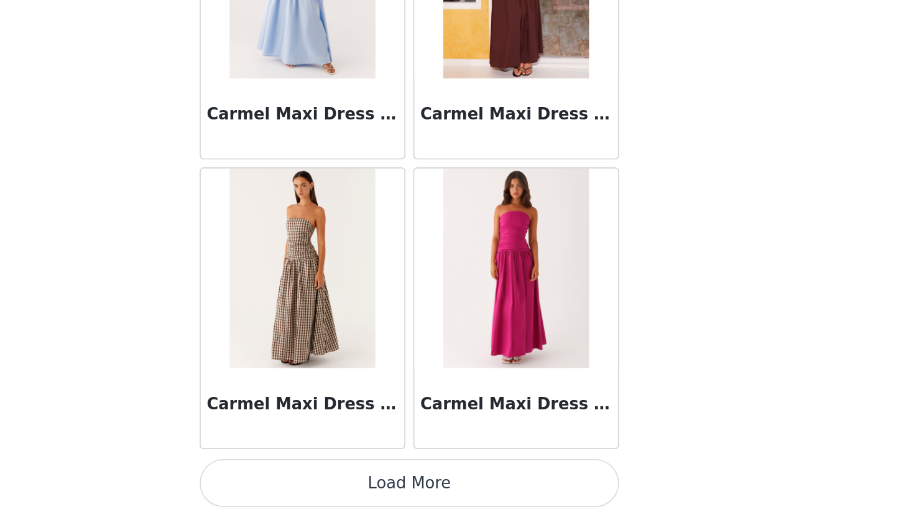
click at [535, 507] on button "Load More" at bounding box center [457, 496] width 261 height 30
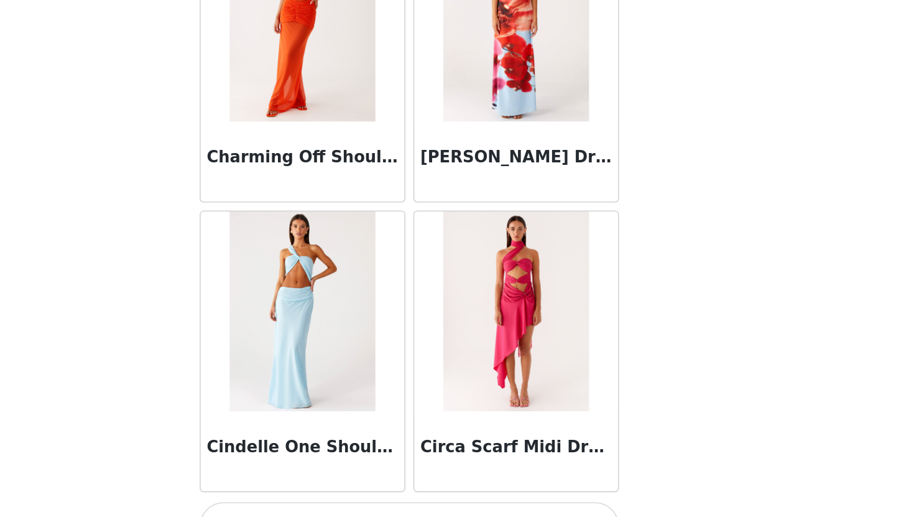
scroll to position [8601, 0]
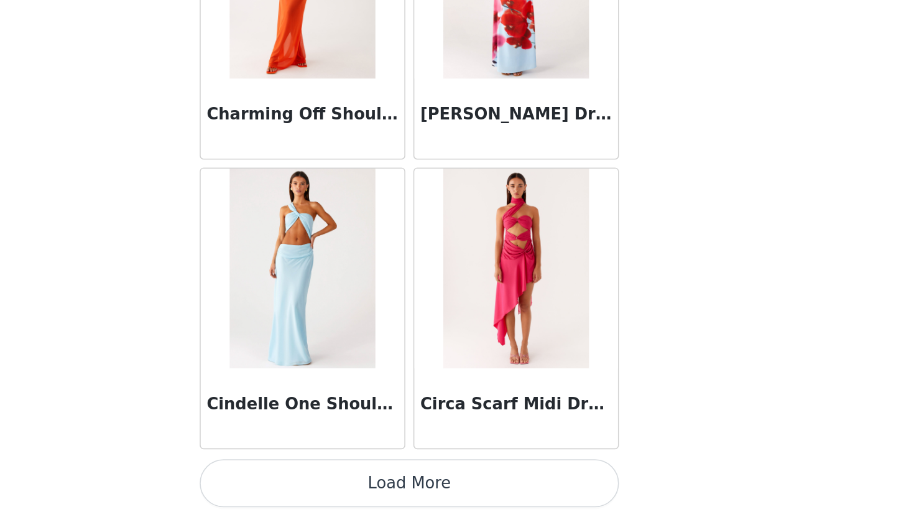
click at [539, 488] on button "Load More" at bounding box center [457, 496] width 261 height 30
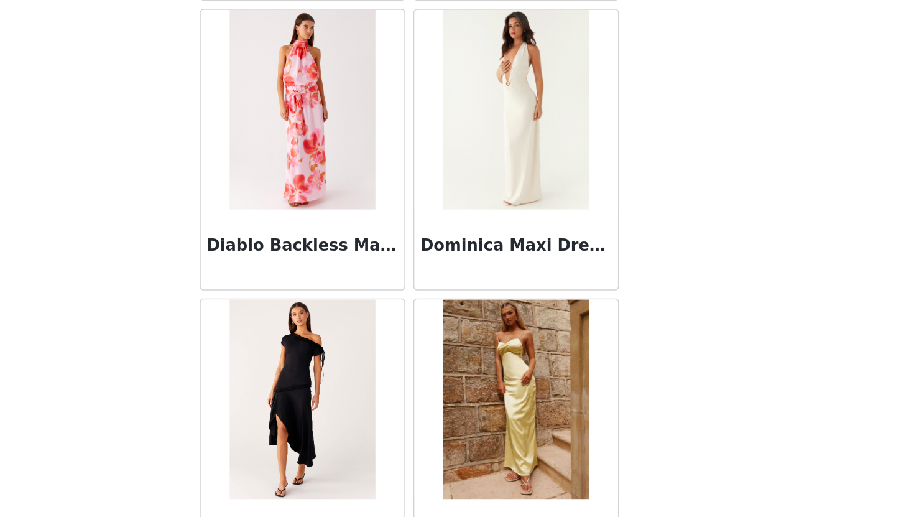
scroll to position [10404, 0]
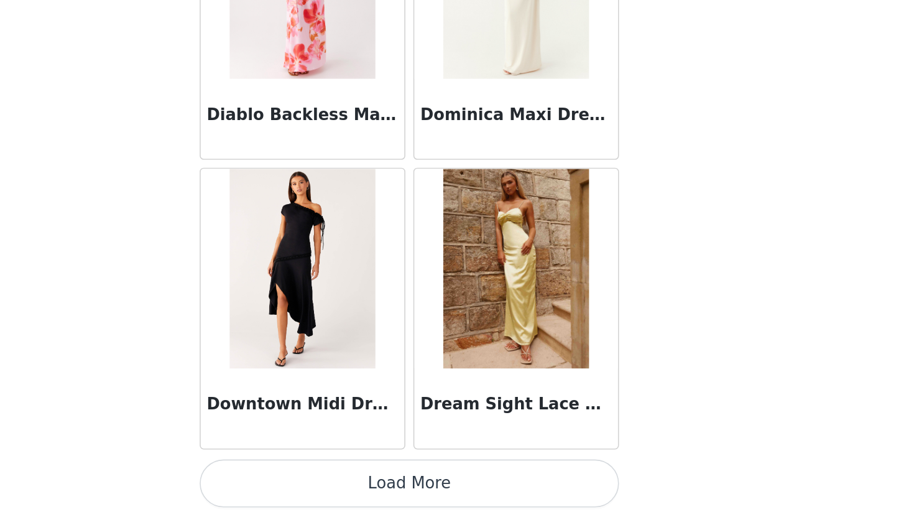
click at [537, 501] on button "Load More" at bounding box center [457, 496] width 261 height 30
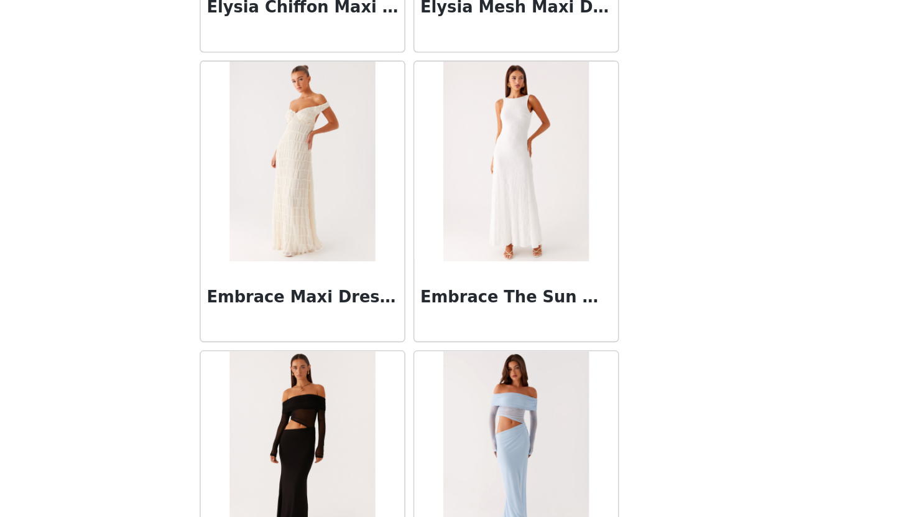
scroll to position [12208, 0]
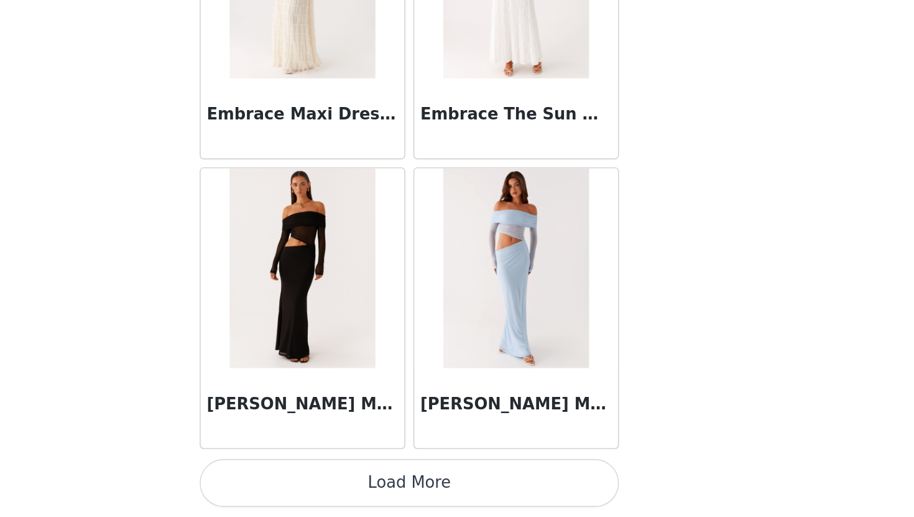
click at [522, 496] on button "Load More" at bounding box center [457, 496] width 261 height 30
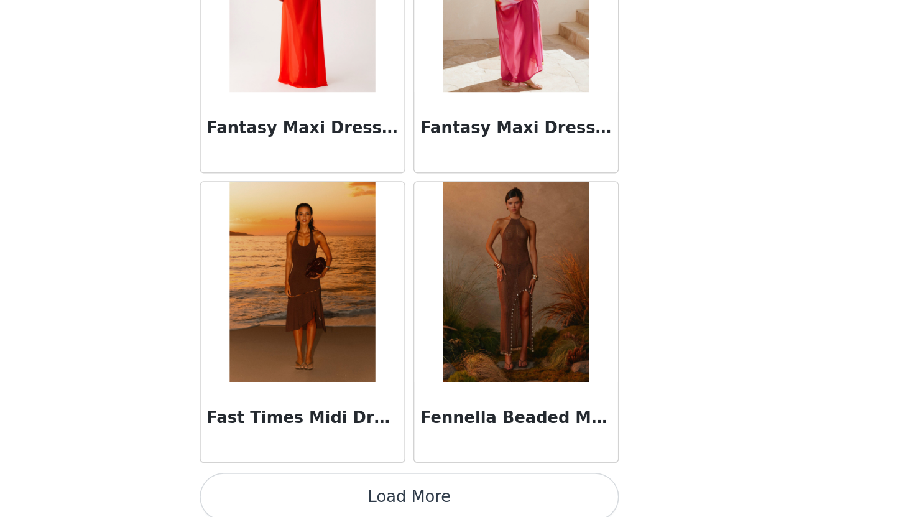
scroll to position [14011, 0]
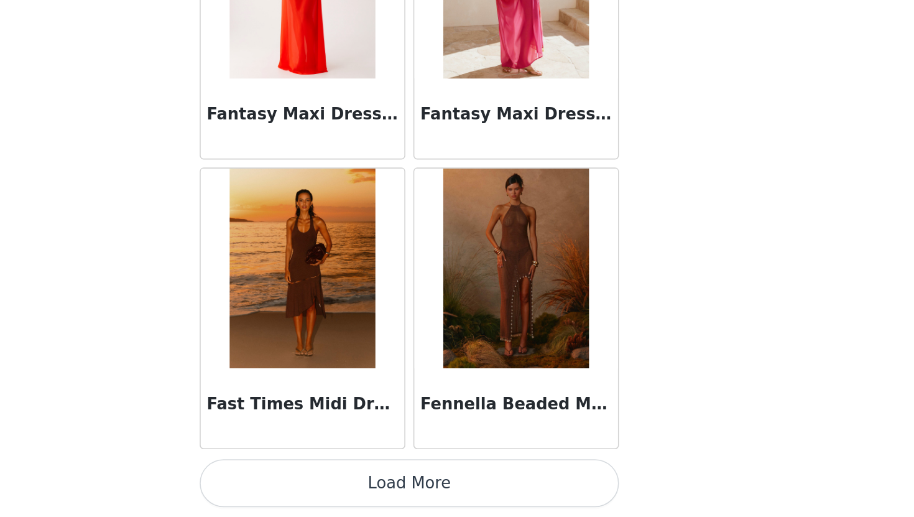
click at [512, 490] on button "Load More" at bounding box center [457, 496] width 261 height 30
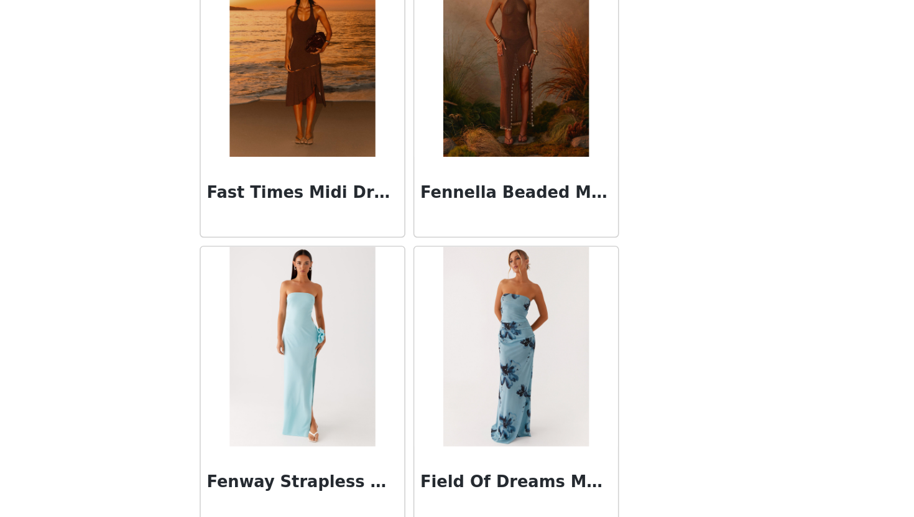
scroll to position [14270, 0]
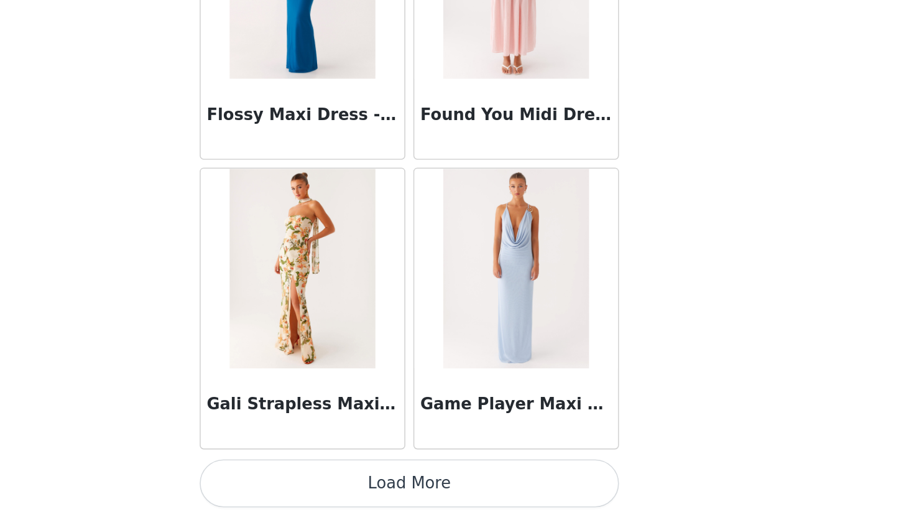
click at [525, 489] on button "Load More" at bounding box center [457, 496] width 261 height 30
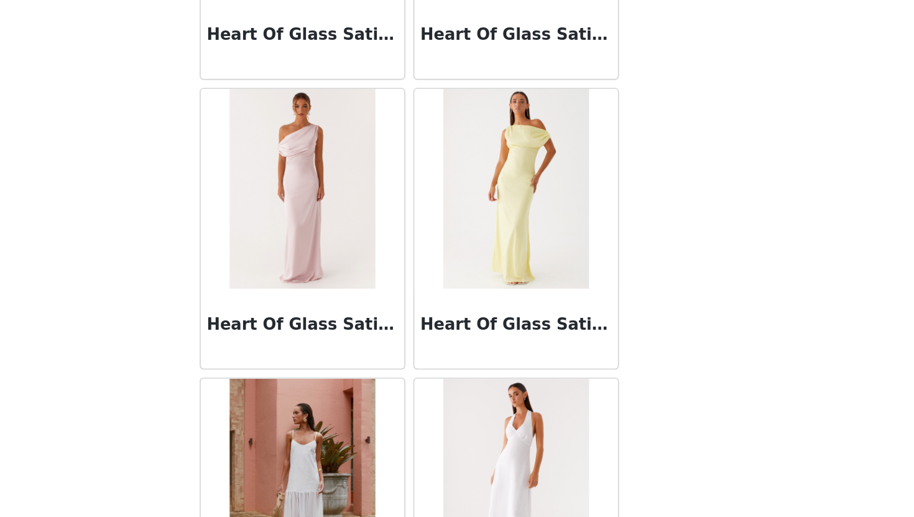
scroll to position [17618, 0]
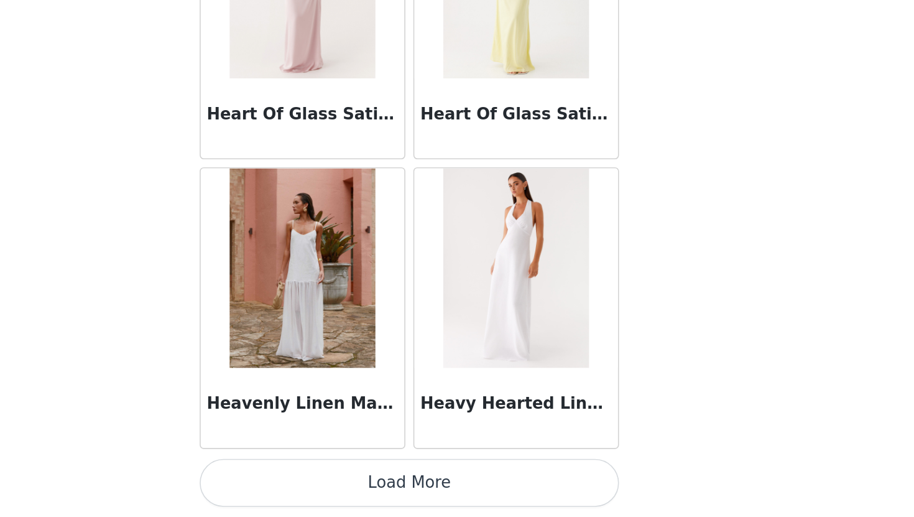
click at [532, 494] on button "Load More" at bounding box center [457, 496] width 261 height 30
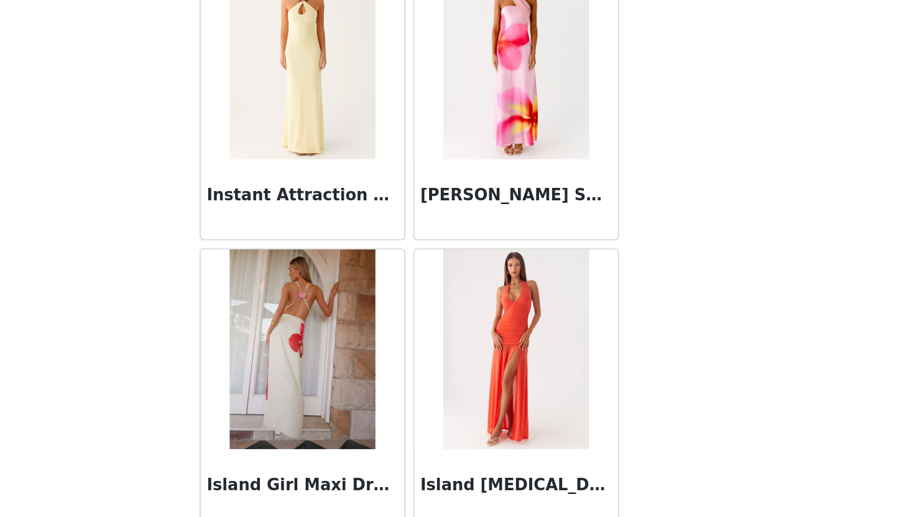
scroll to position [19422, 0]
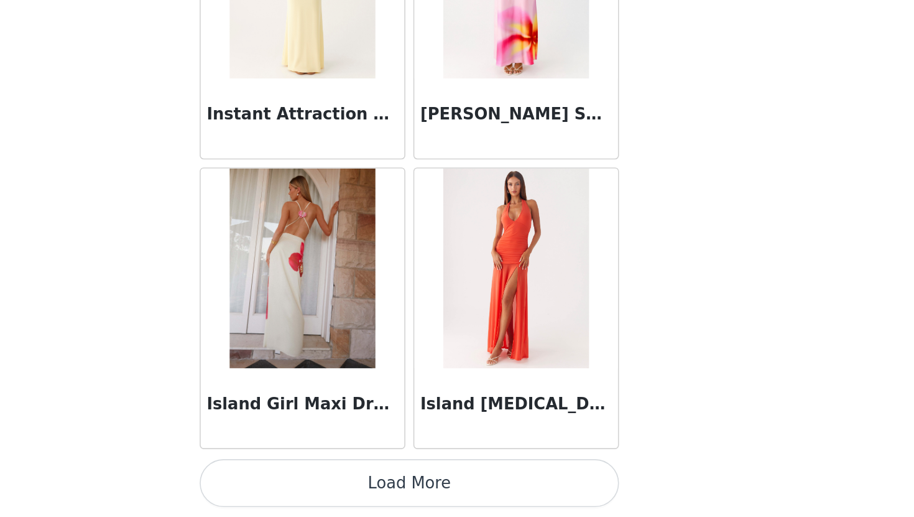
click at [524, 494] on button "Load More" at bounding box center [457, 496] width 261 height 30
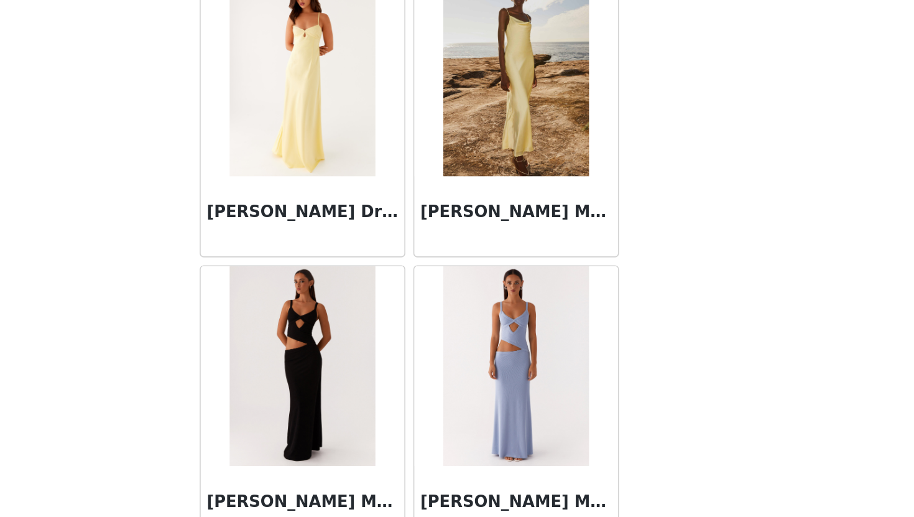
scroll to position [21226, 0]
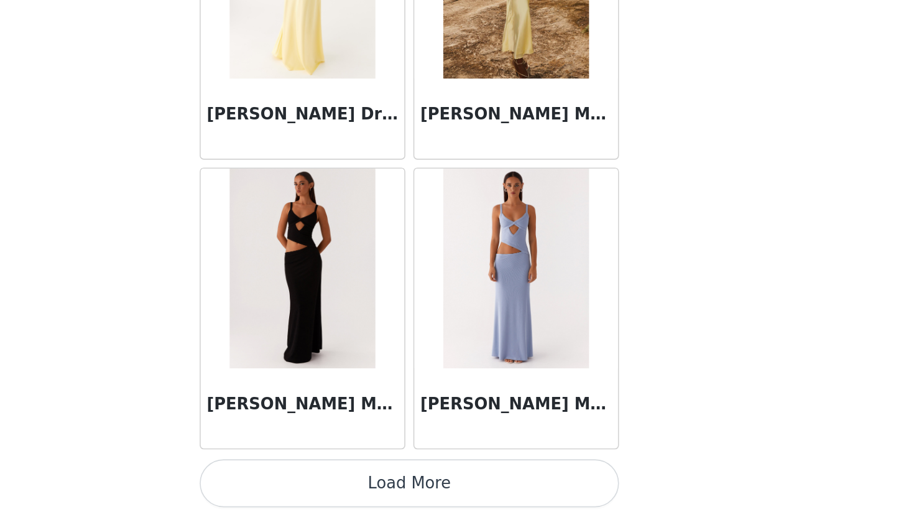
click at [541, 495] on button "Load More" at bounding box center [457, 496] width 261 height 30
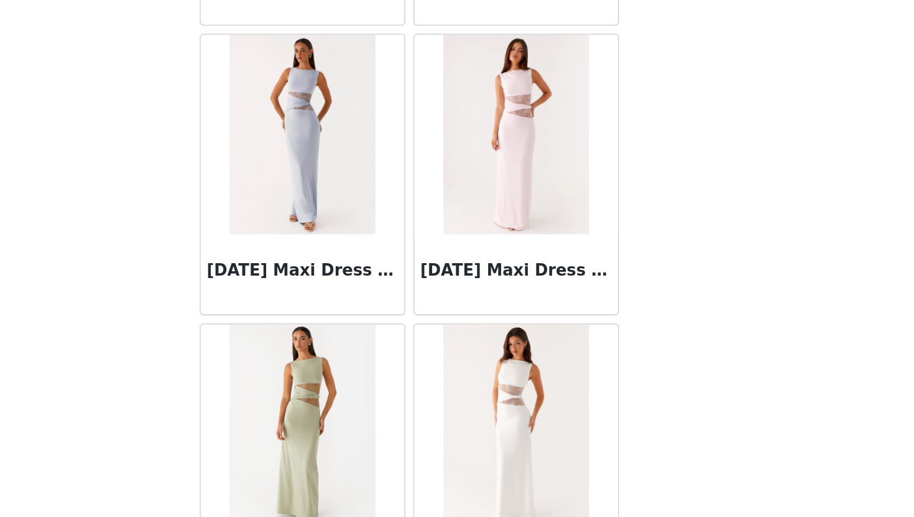
scroll to position [23029, 0]
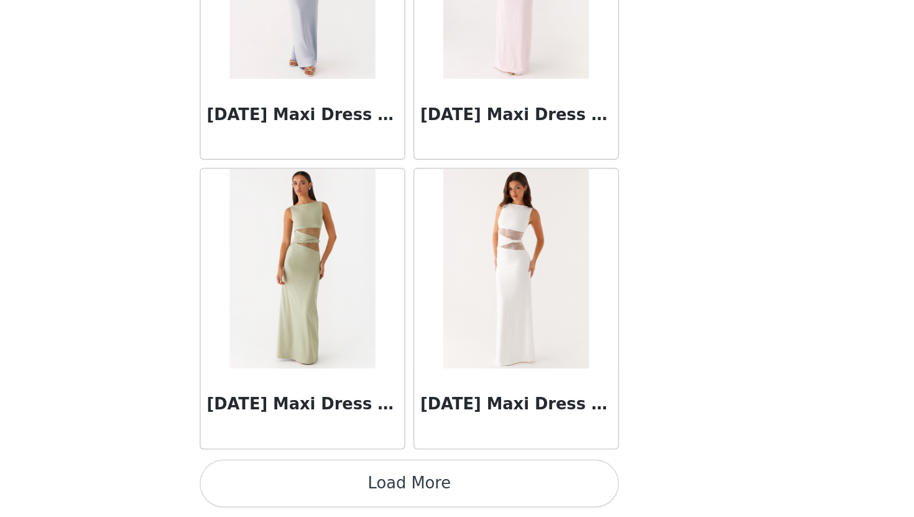
click at [531, 494] on button "Load More" at bounding box center [457, 496] width 261 height 30
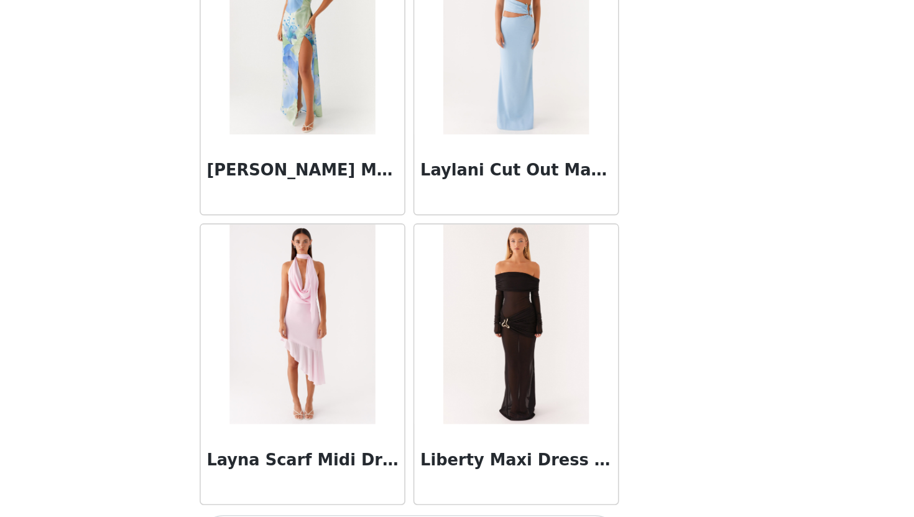
scroll to position [24833, 0]
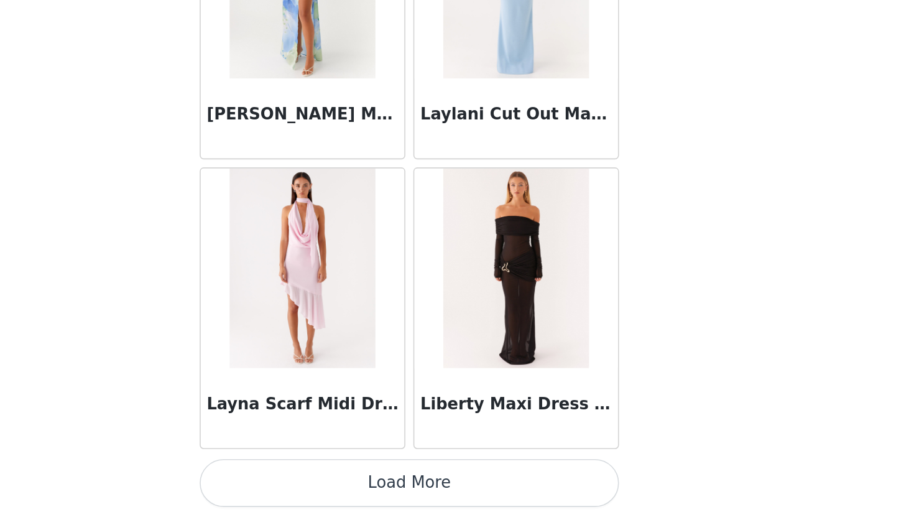
click at [527, 489] on button "Load More" at bounding box center [457, 496] width 261 height 30
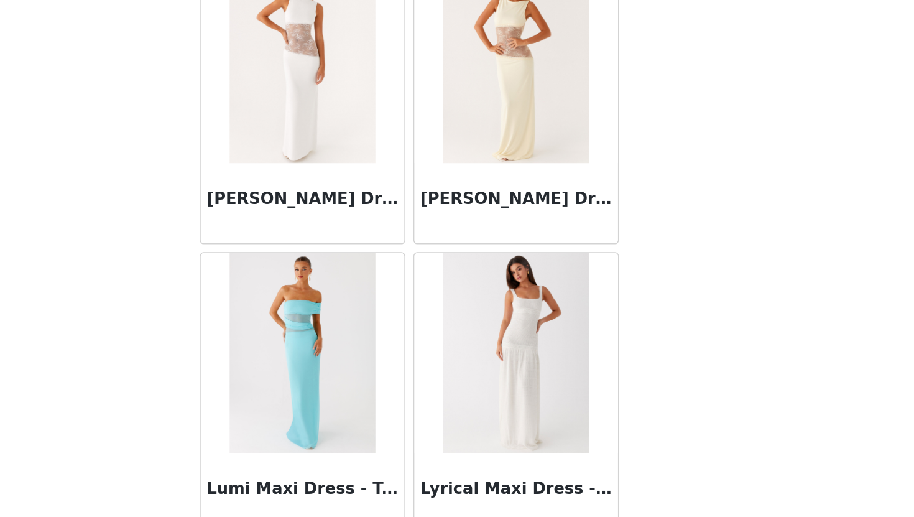
scroll to position [26636, 0]
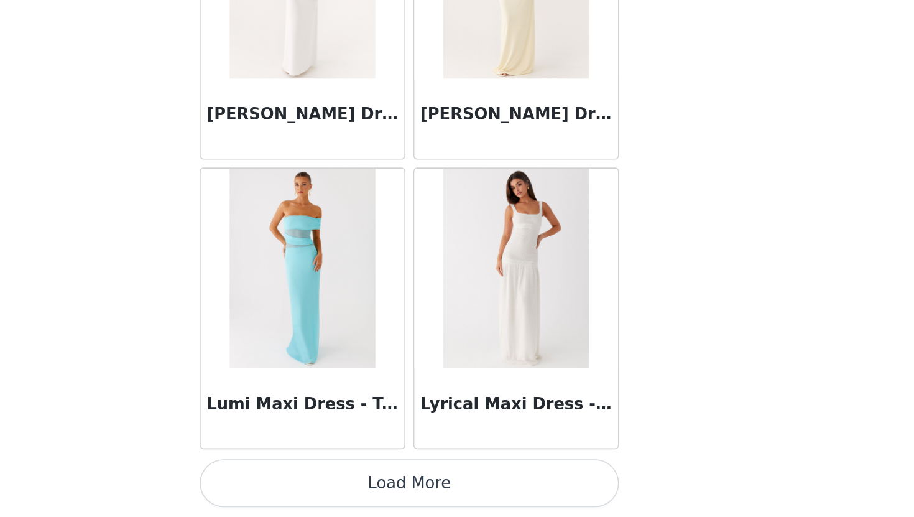
click at [524, 493] on button "Load More" at bounding box center [457, 496] width 261 height 30
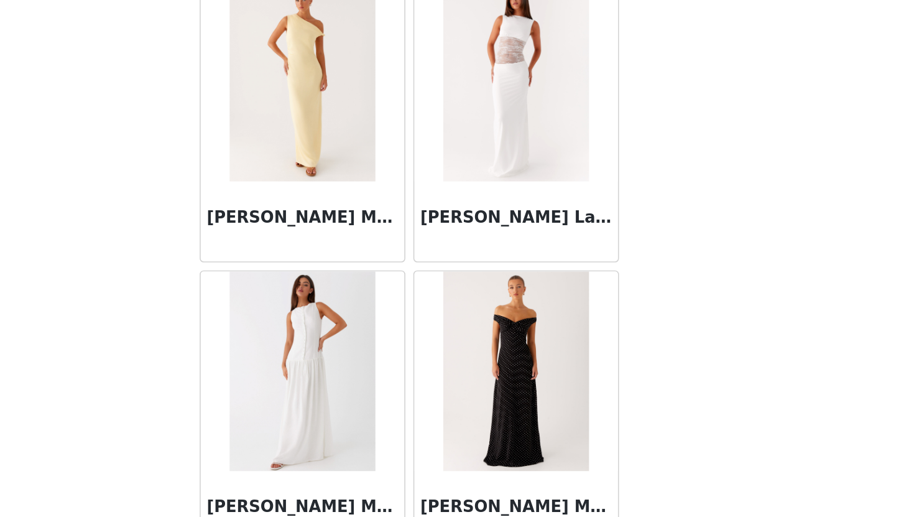
scroll to position [28440, 0]
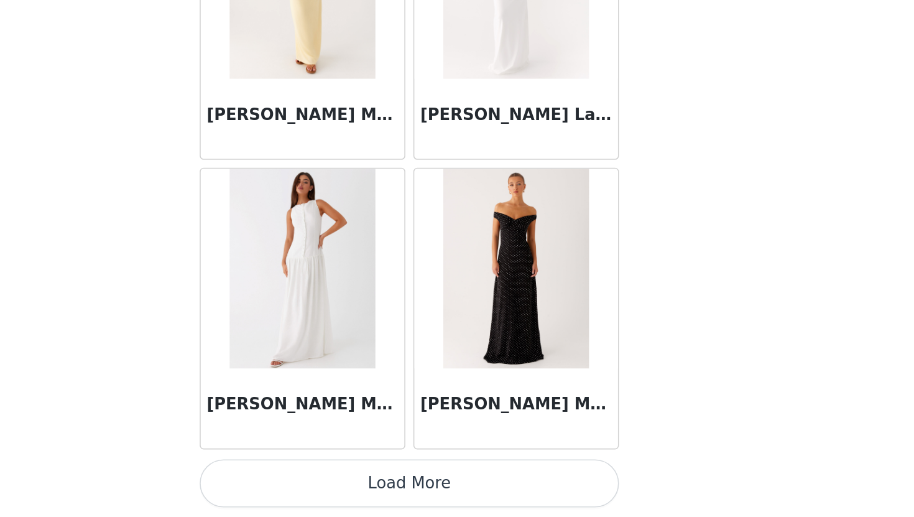
click at [521, 490] on button "Load More" at bounding box center [457, 496] width 261 height 30
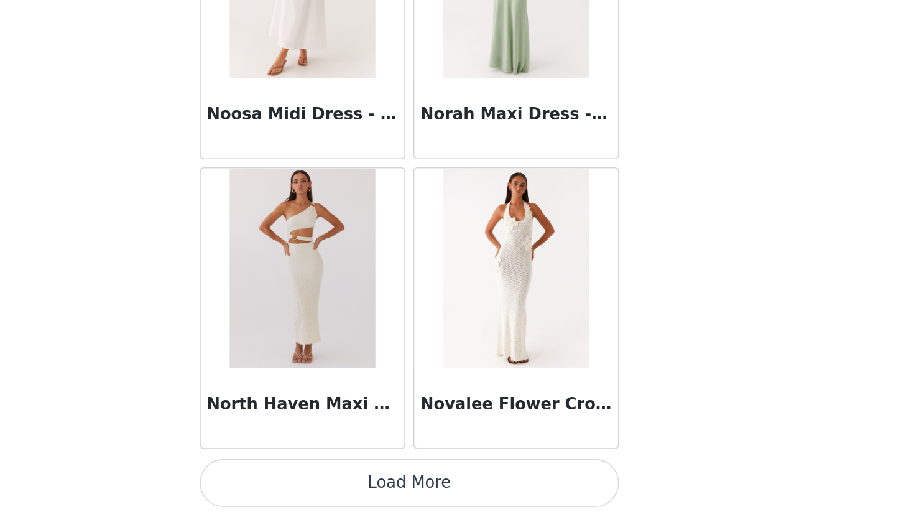
click at [519, 504] on button "Load More" at bounding box center [457, 496] width 261 height 30
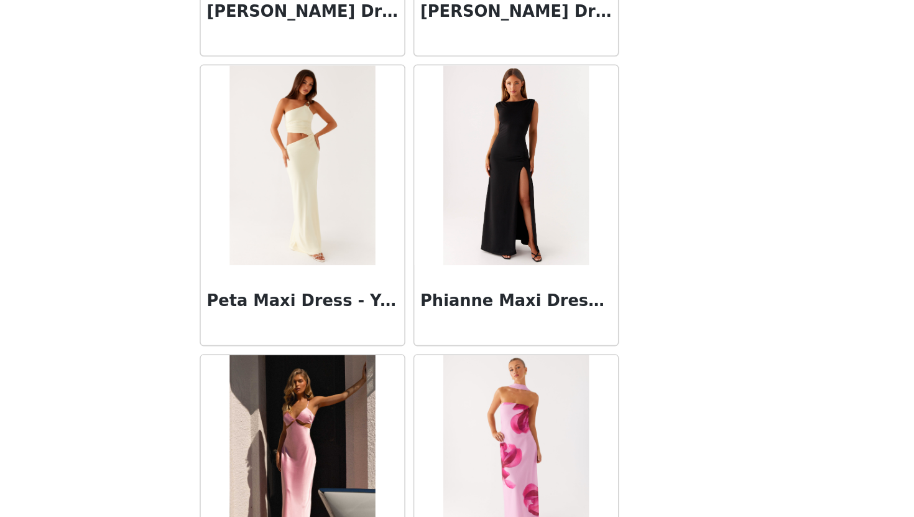
scroll to position [32047, 0]
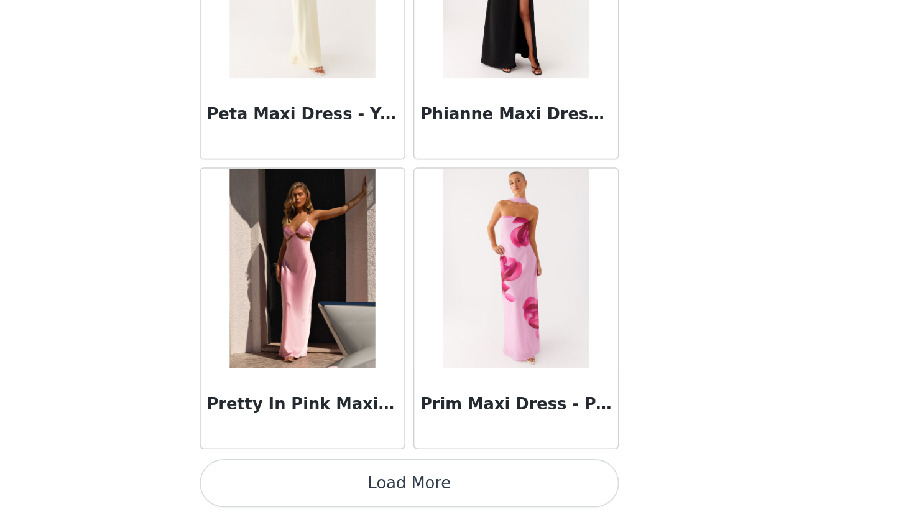
click at [532, 506] on button "Load More" at bounding box center [457, 496] width 261 height 30
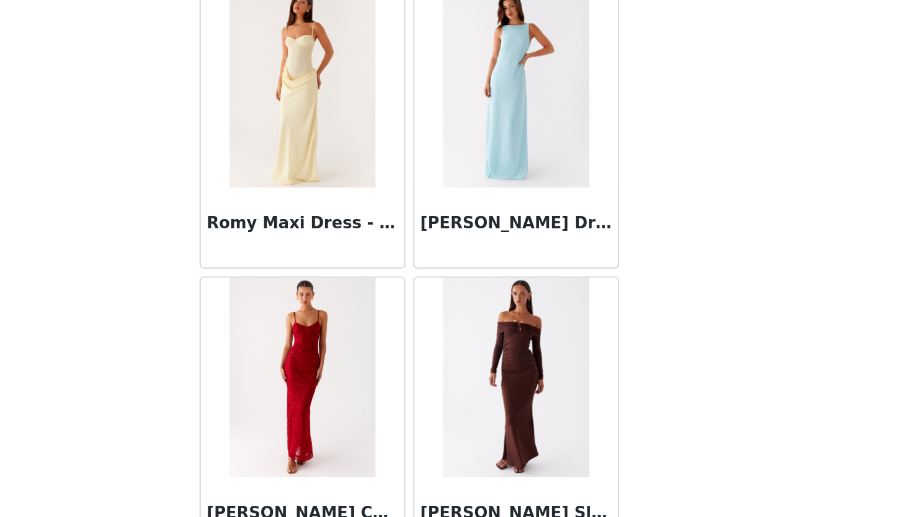
scroll to position [33851, 0]
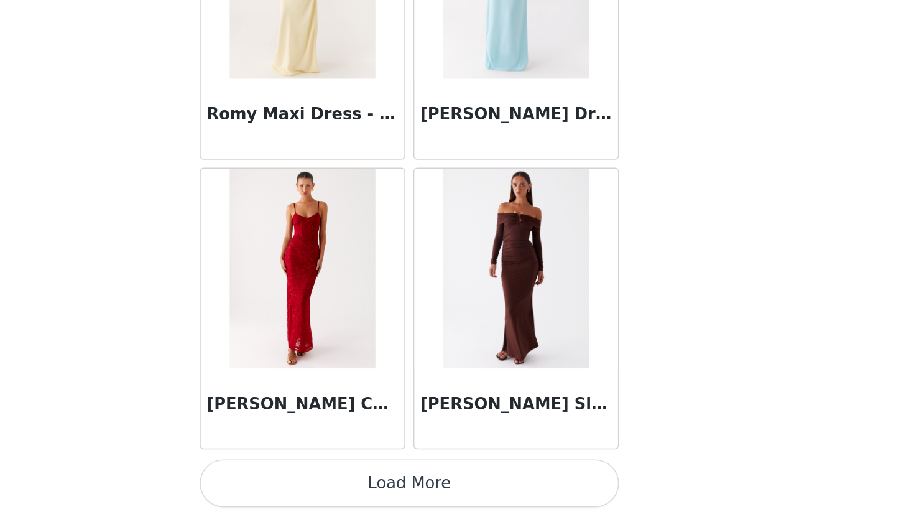
click at [534, 498] on button "Load More" at bounding box center [457, 496] width 261 height 30
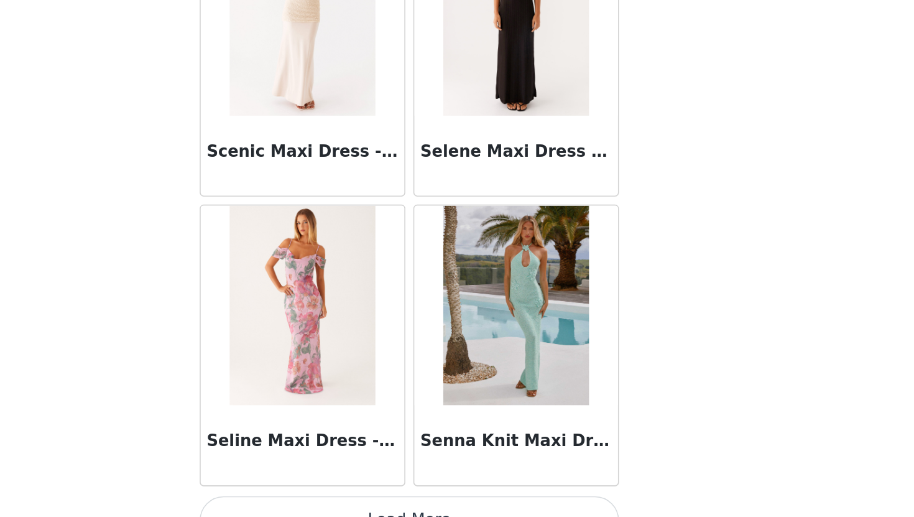
scroll to position [35654, 0]
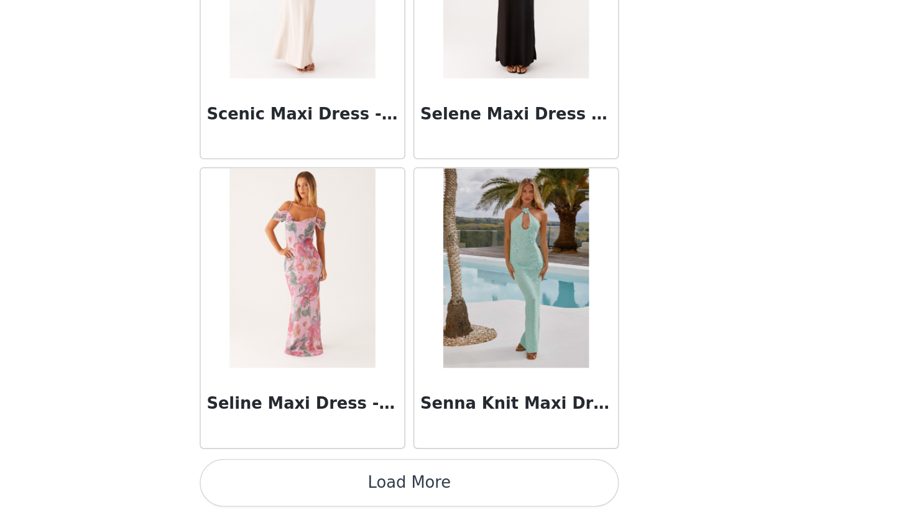
click at [542, 488] on button "Load More" at bounding box center [457, 496] width 261 height 30
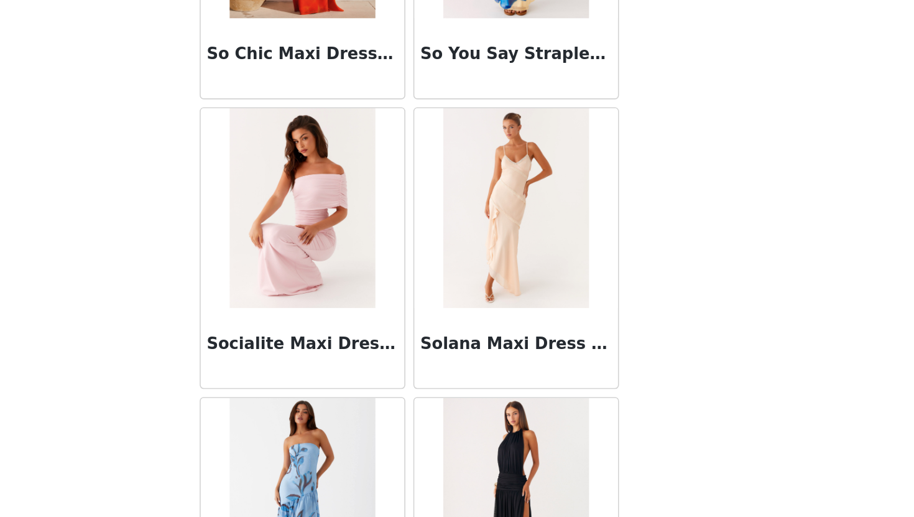
scroll to position [37458, 0]
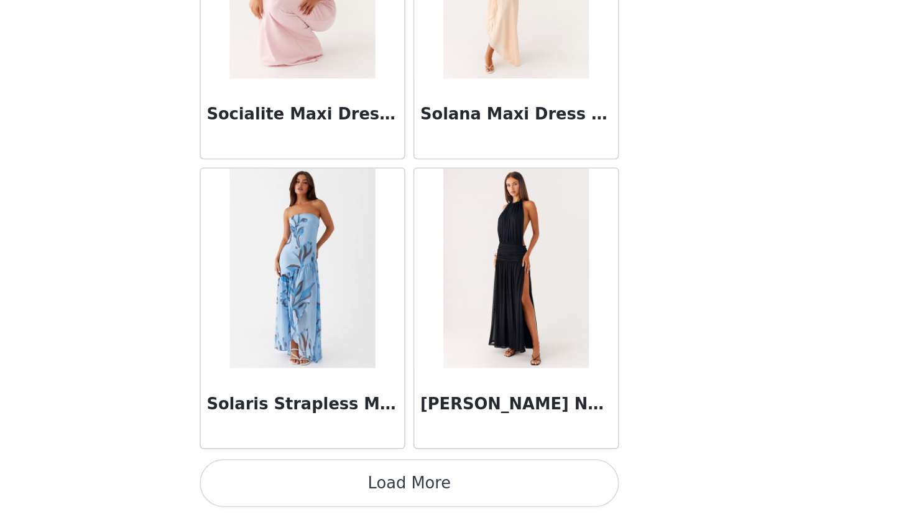
click at [538, 506] on button "Load More" at bounding box center [457, 496] width 261 height 30
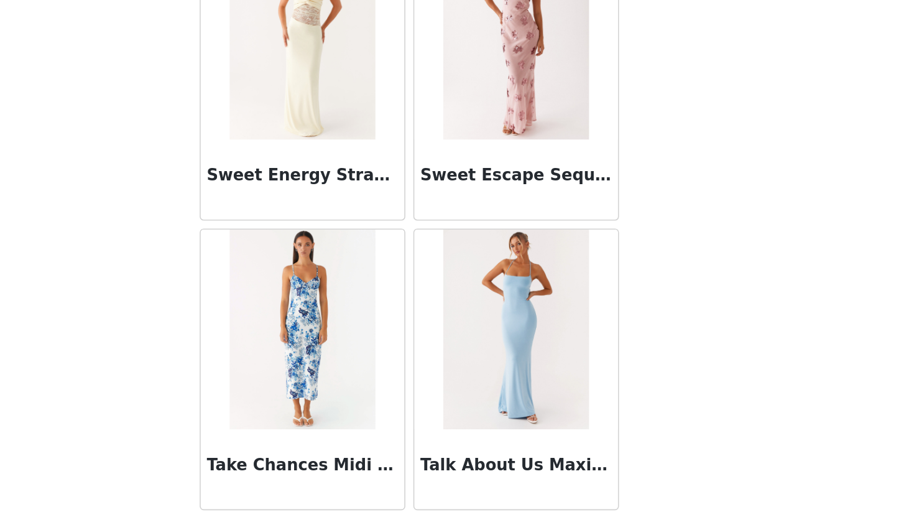
scroll to position [39261, 0]
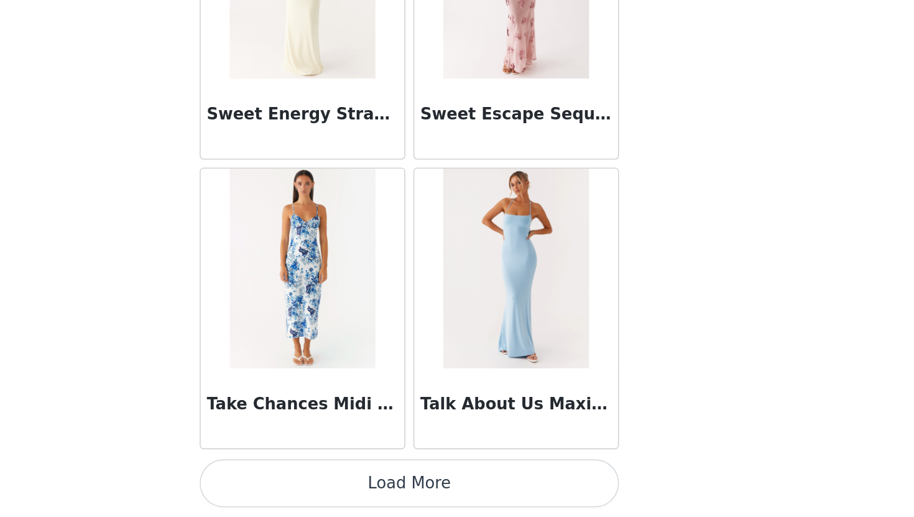
click at [556, 488] on button "Load More" at bounding box center [457, 496] width 261 height 30
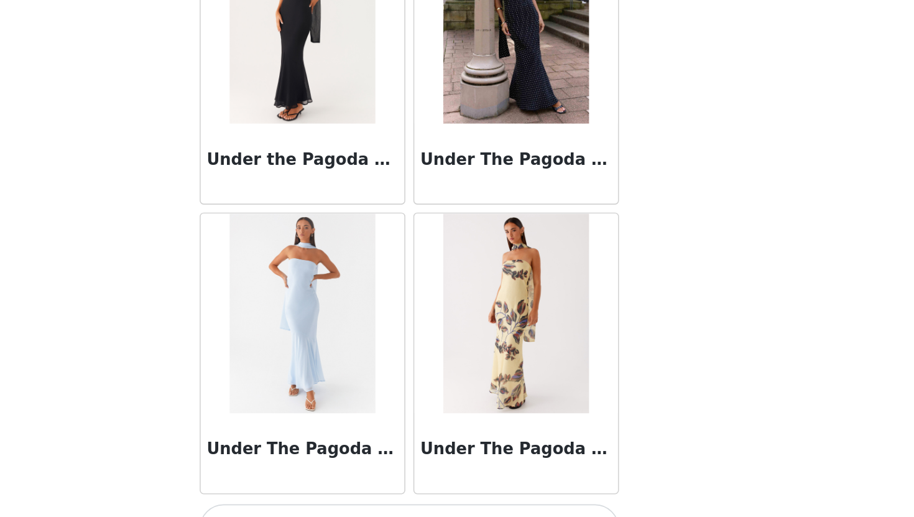
scroll to position [41065, 0]
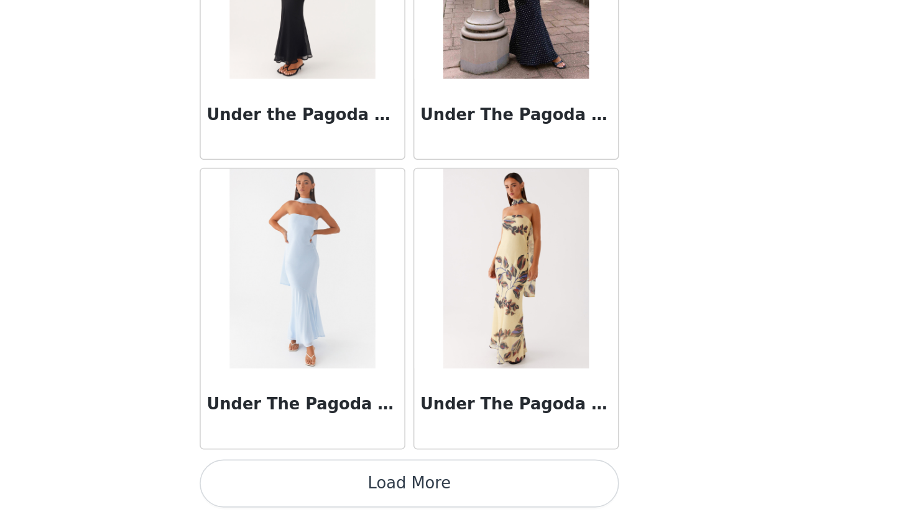
click at [557, 501] on button "Load More" at bounding box center [457, 496] width 261 height 30
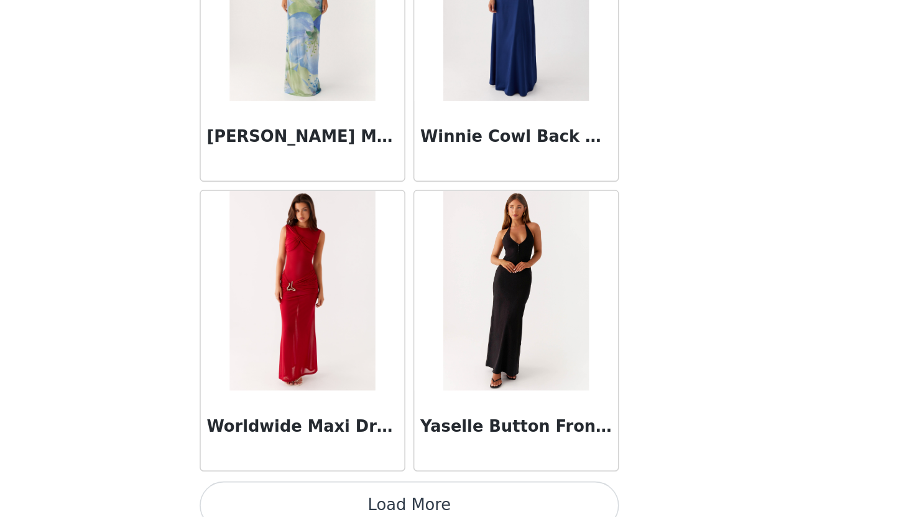
scroll to position [42868, 0]
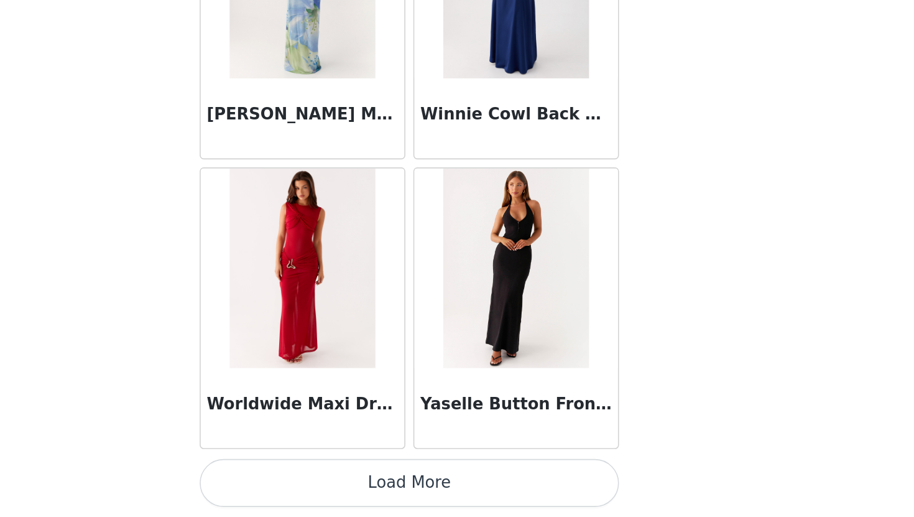
click at [557, 501] on button "Load More" at bounding box center [457, 496] width 261 height 30
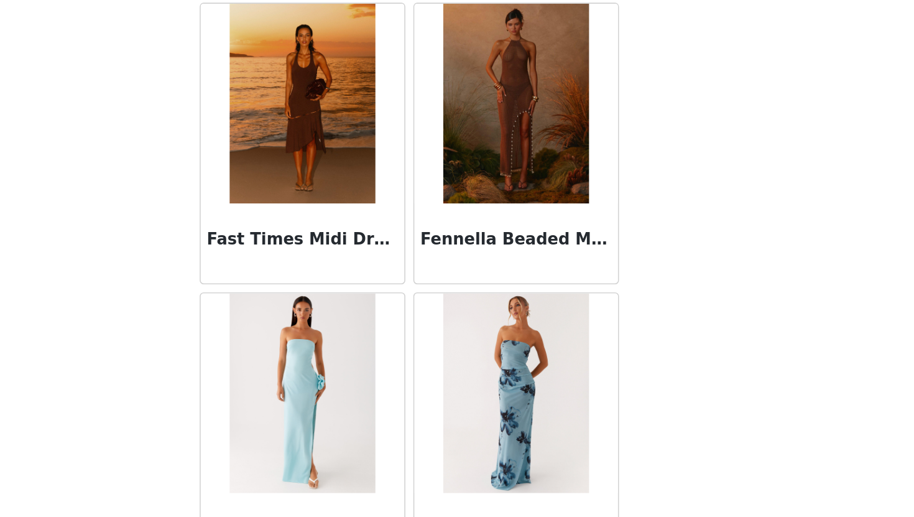
scroll to position [14051, 0]
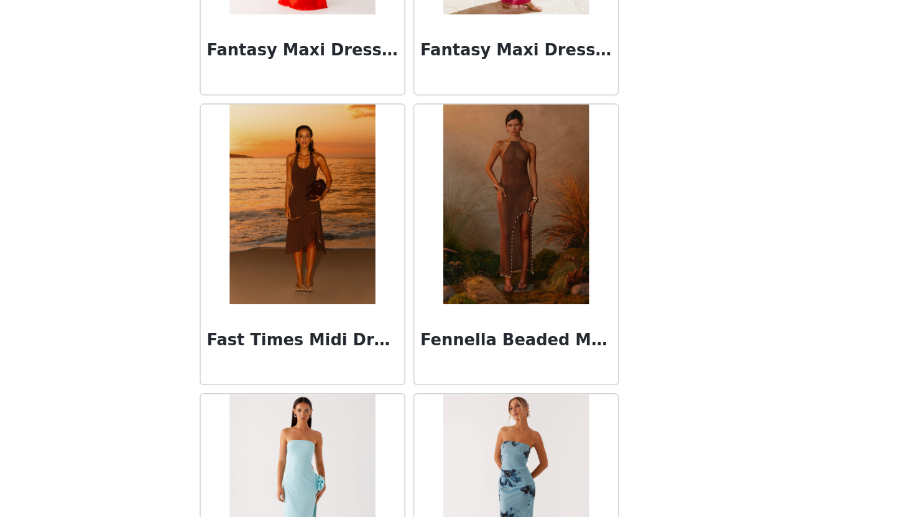
click at [402, 371] on img at bounding box center [390, 322] width 90 height 124
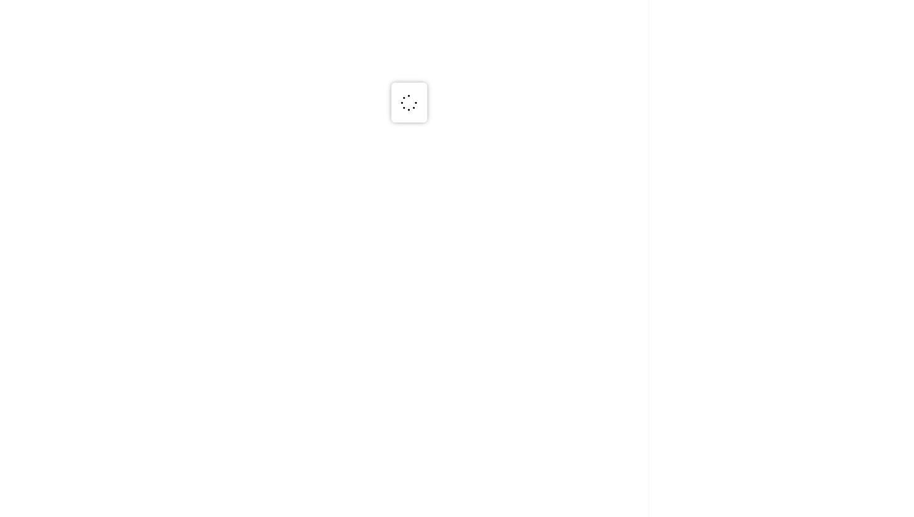
scroll to position [0, 0]
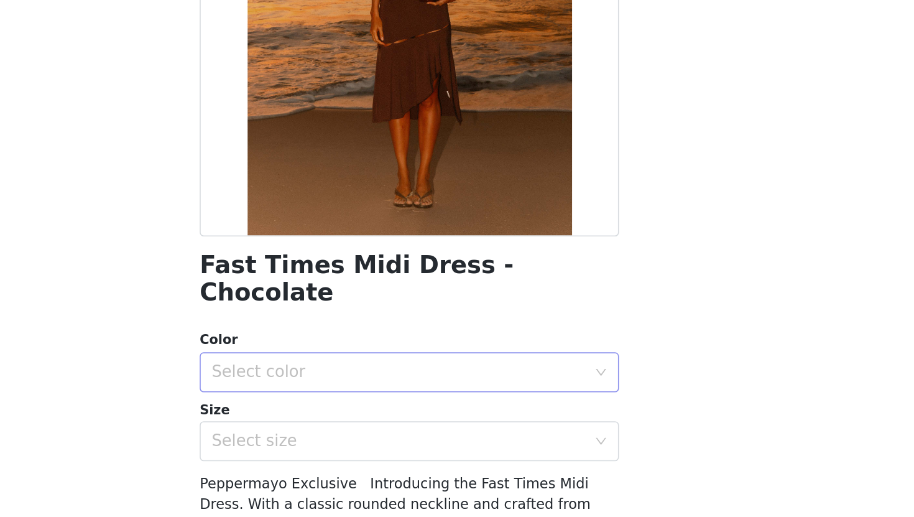
click at [468, 415] on div "Select color" at bounding box center [453, 427] width 238 height 24
click at [464, 443] on li "Chocolate" at bounding box center [457, 437] width 261 height 20
click at [466, 463] on div "Select size" at bounding box center [450, 469] width 233 height 12
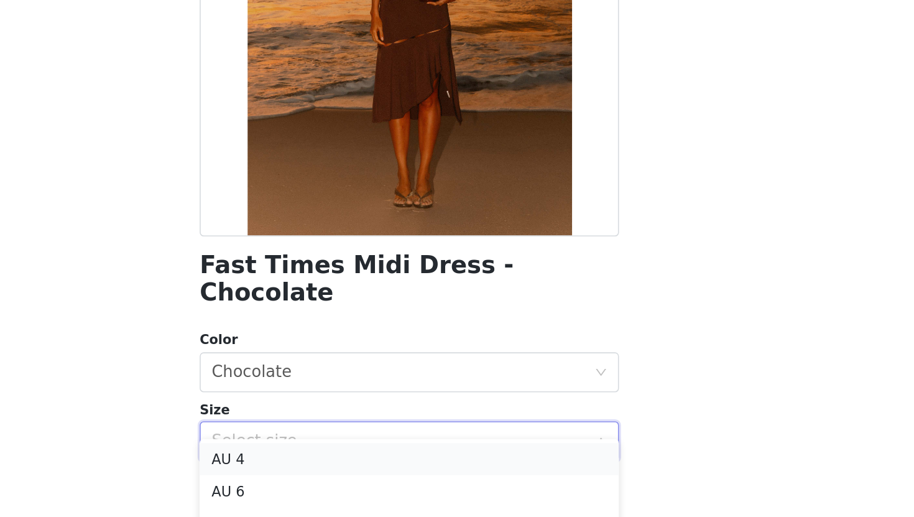
click at [471, 480] on li "AU 4" at bounding box center [457, 481] width 261 height 20
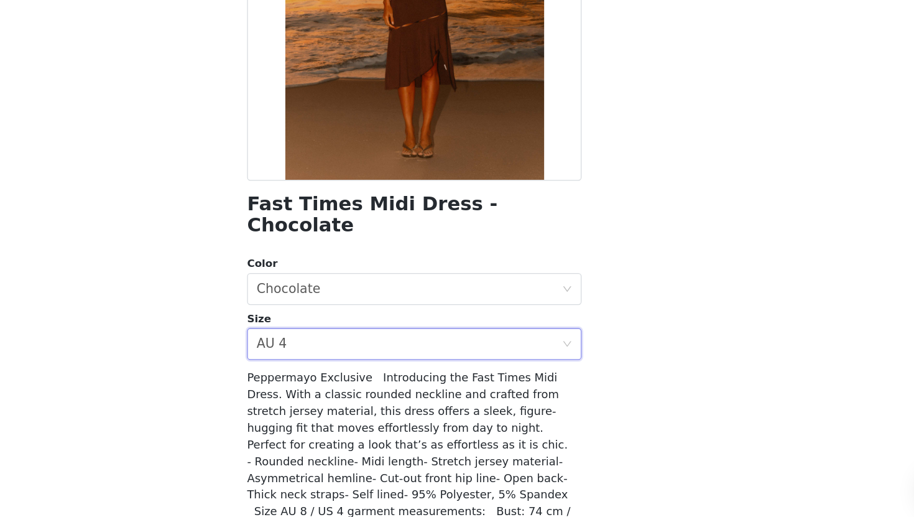
scroll to position [152, 0]
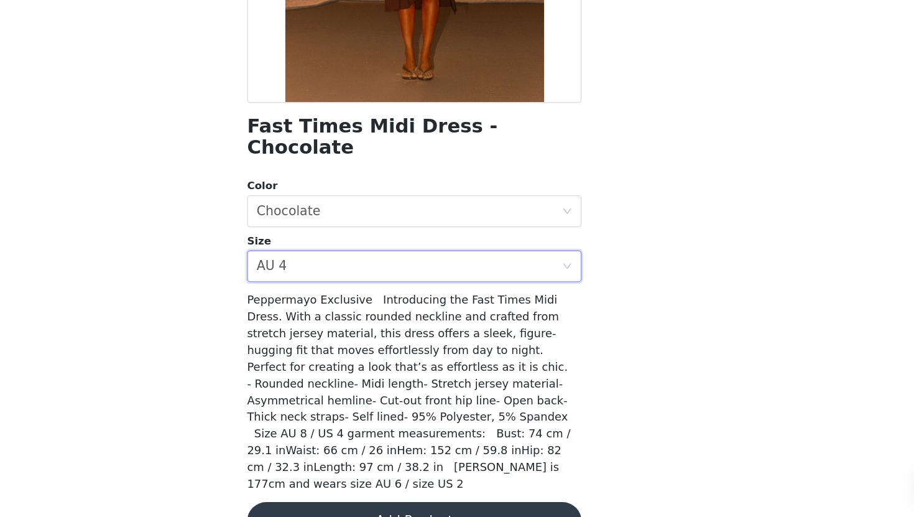
click at [475, 502] on button "Add Product" at bounding box center [457, 517] width 261 height 30
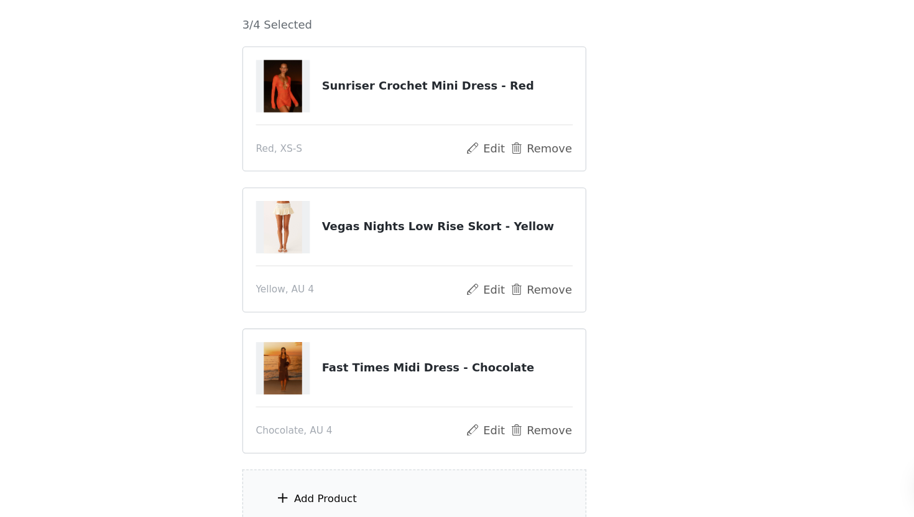
click at [454, 494] on div "Add Product" at bounding box center [457, 499] width 269 height 47
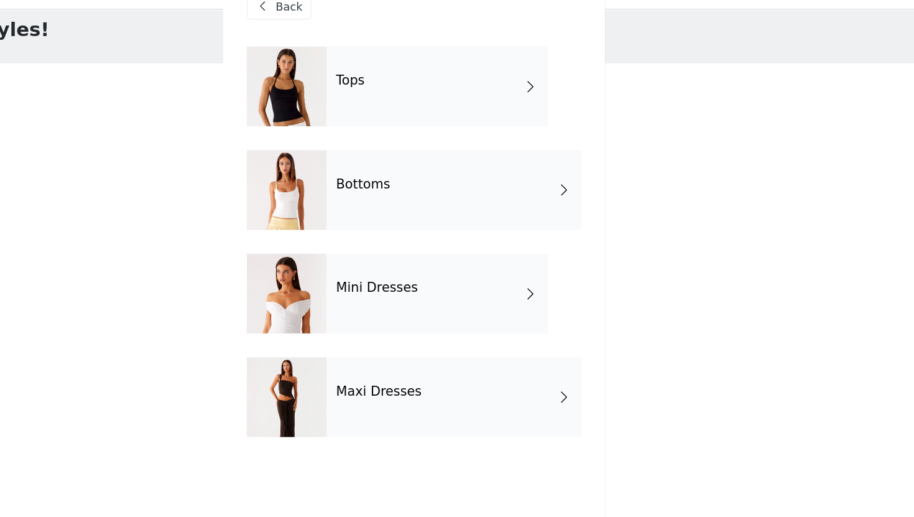
click at [480, 103] on div "Tops" at bounding box center [475, 93] width 173 height 62
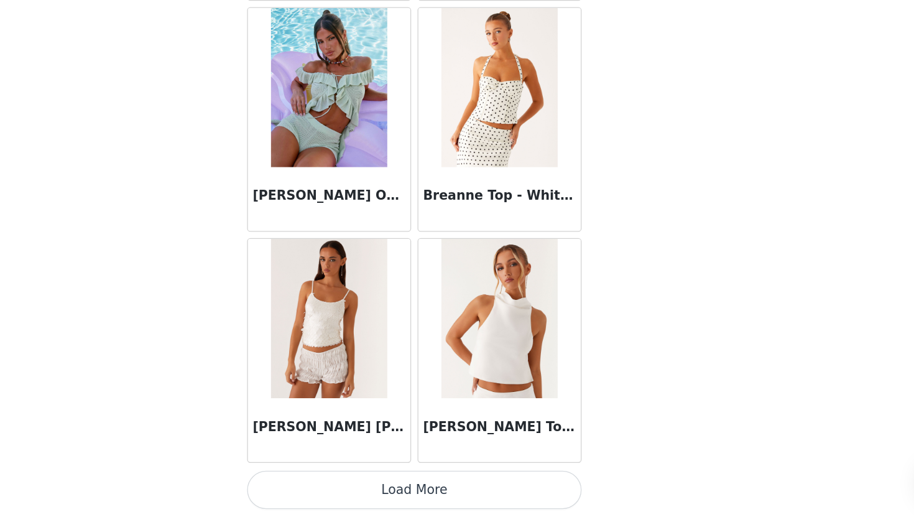
scroll to position [136, 0]
click at [511, 498] on button "Load More" at bounding box center [457, 496] width 261 height 30
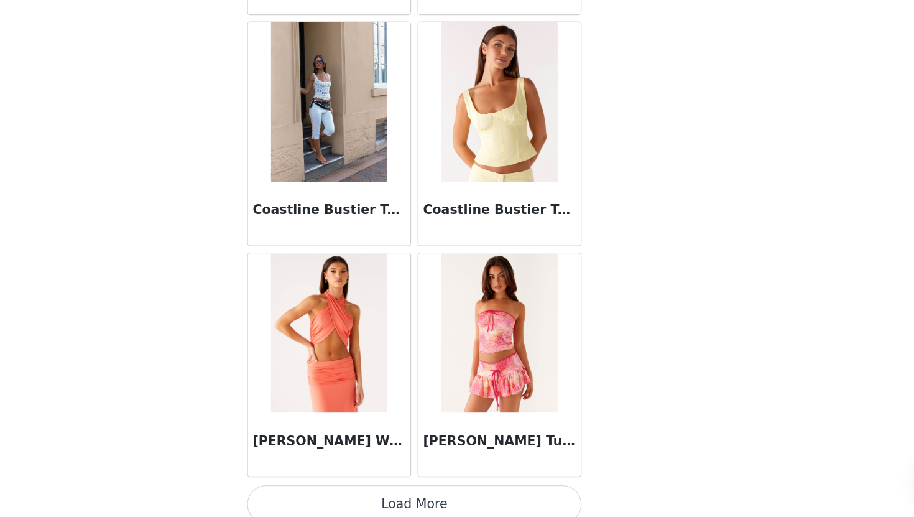
scroll to position [3190, 0]
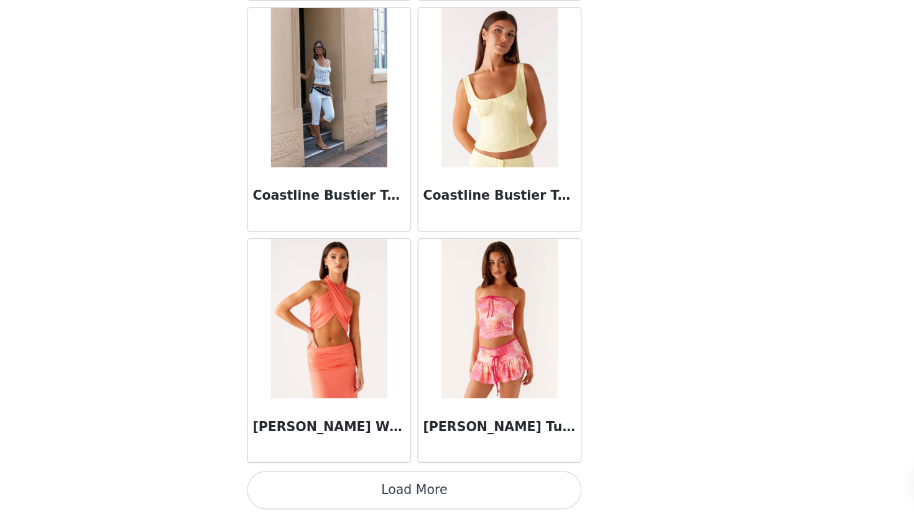
click at [506, 506] on button "Load More" at bounding box center [457, 496] width 261 height 30
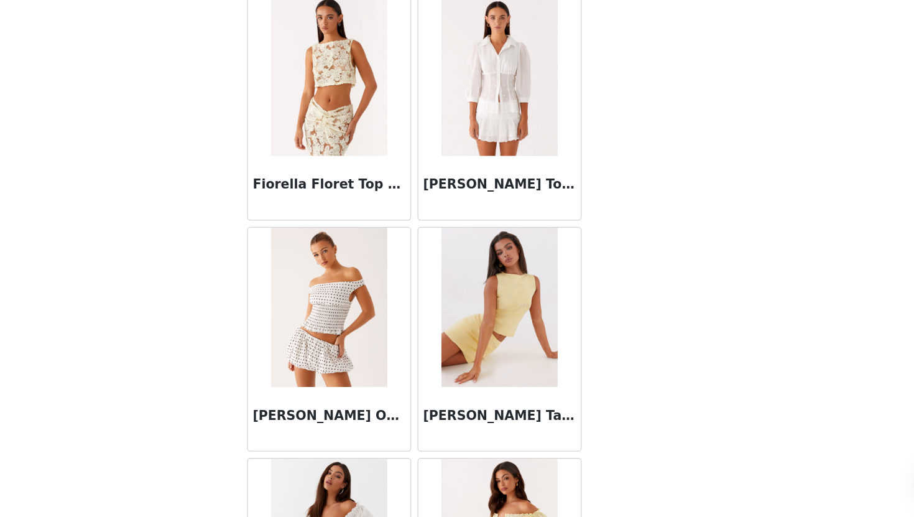
scroll to position [4993, 0]
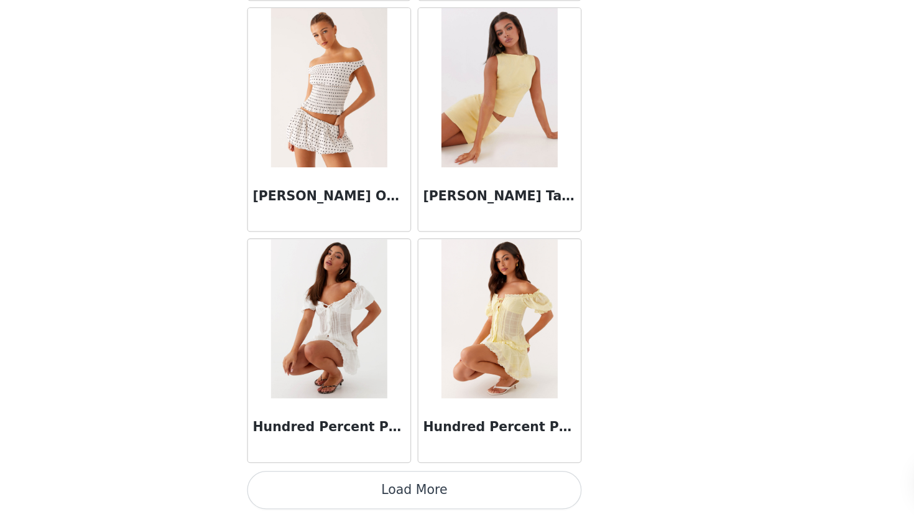
click at [528, 495] on button "Load More" at bounding box center [457, 496] width 261 height 30
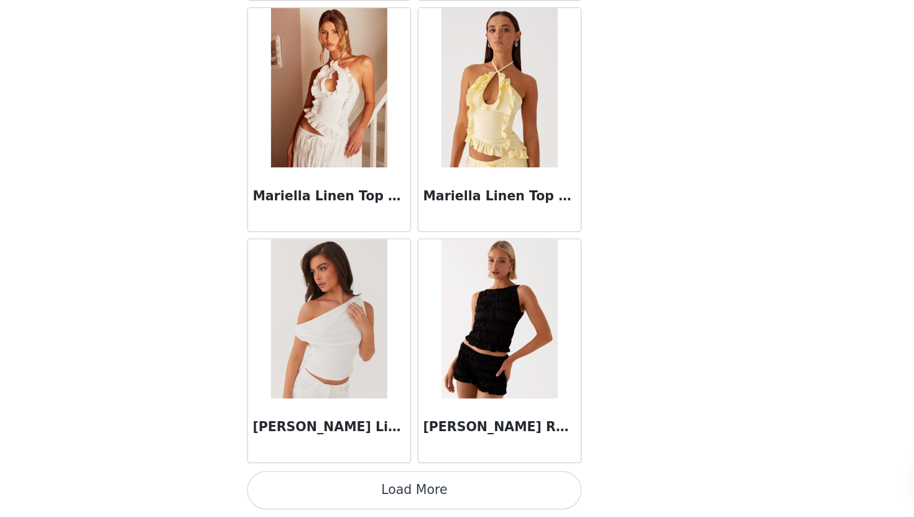
scroll to position [136, 0]
click at [545, 492] on button "Load More" at bounding box center [457, 496] width 261 height 30
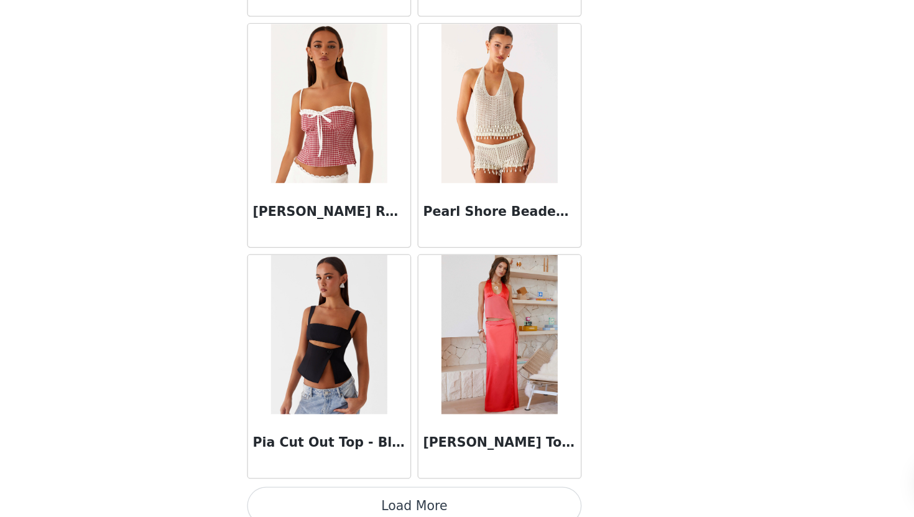
scroll to position [8601, 0]
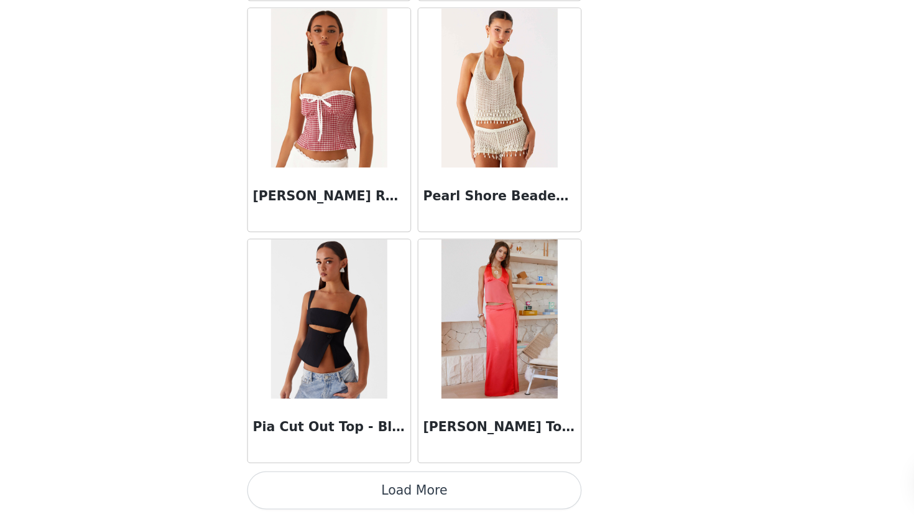
click at [498, 504] on button "Load More" at bounding box center [457, 496] width 261 height 30
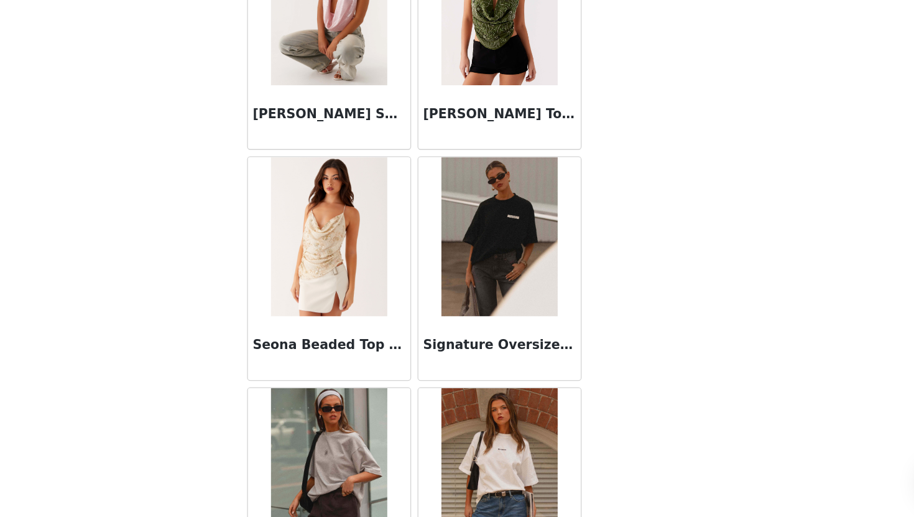
scroll to position [10404, 0]
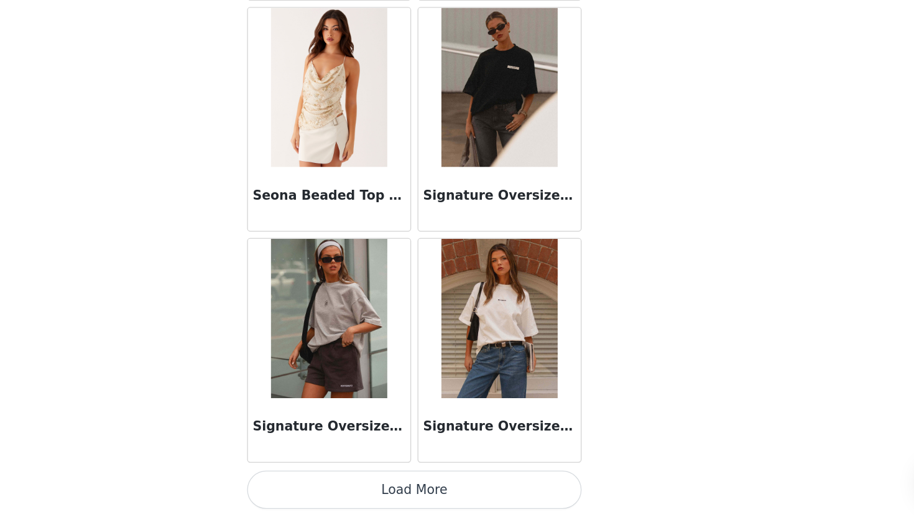
click at [537, 489] on button "Load More" at bounding box center [457, 496] width 261 height 30
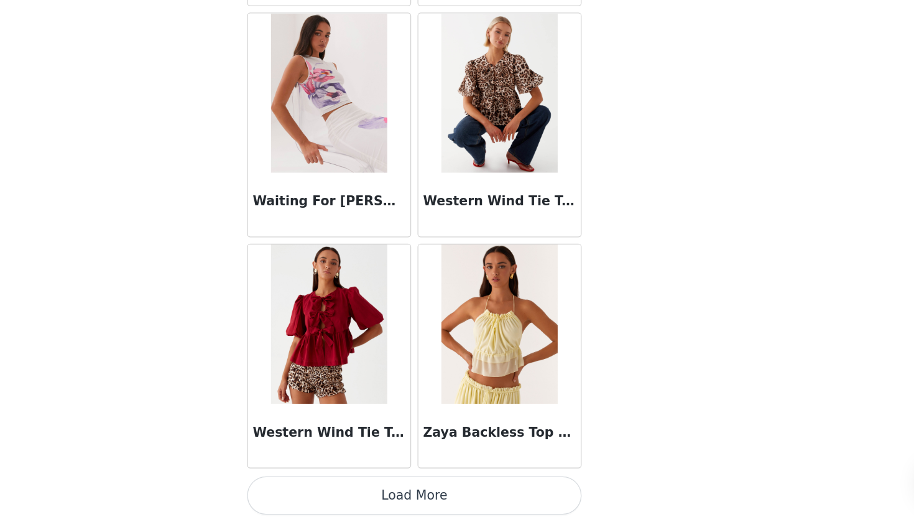
scroll to position [12208, 0]
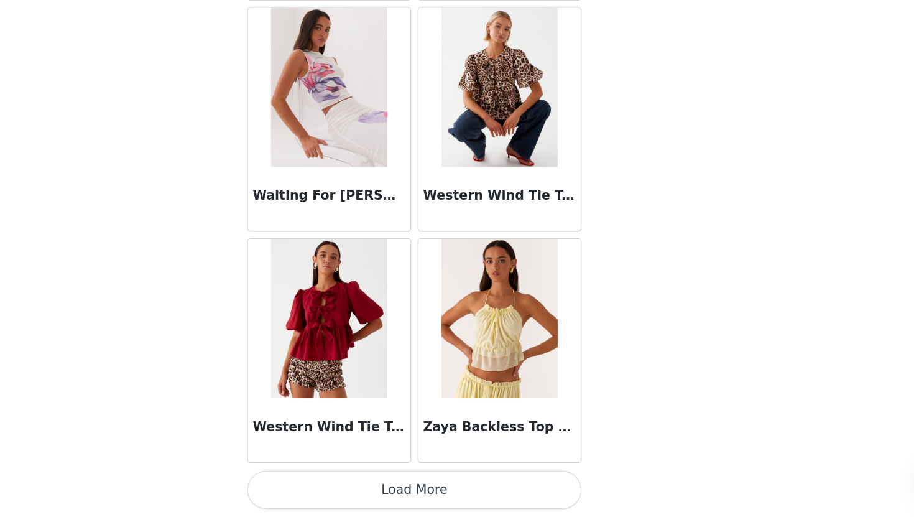
click at [522, 495] on button "Load More" at bounding box center [457, 496] width 261 height 30
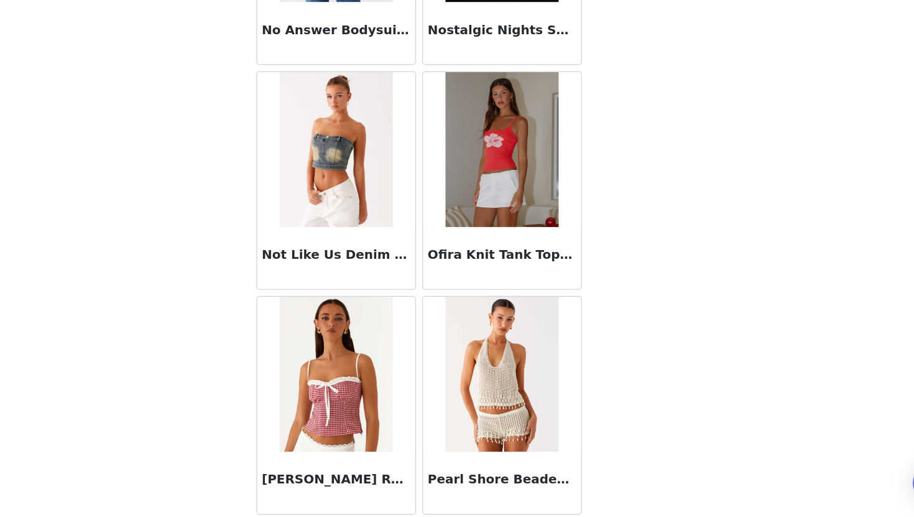
scroll to position [8376, 0]
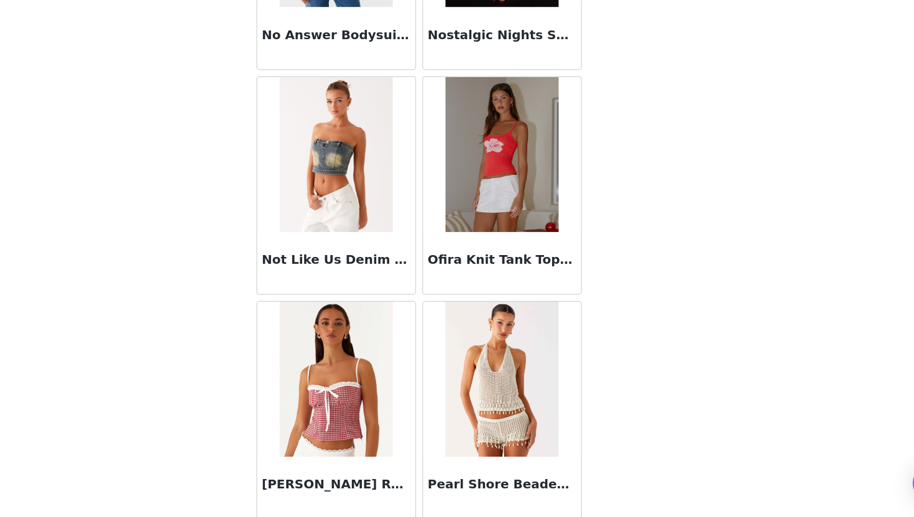
click at [527, 409] on img at bounding box center [523, 406] width 90 height 124
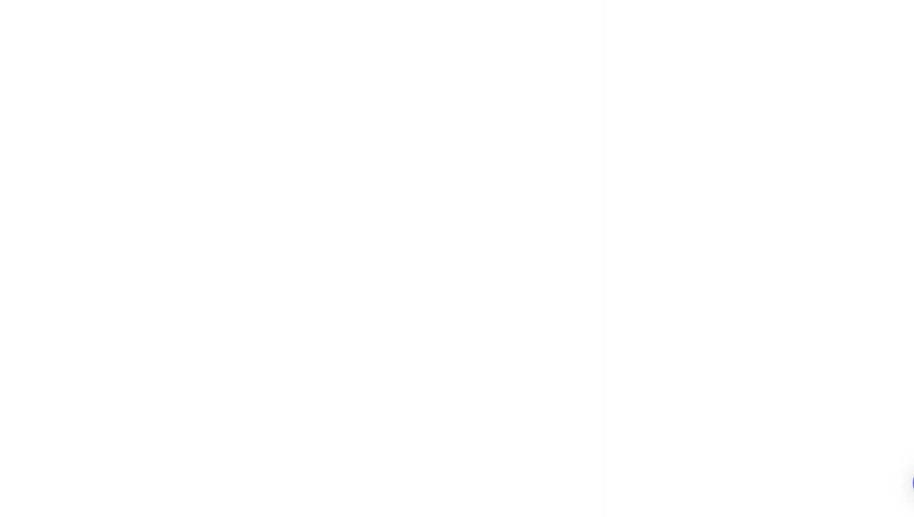
scroll to position [0, 0]
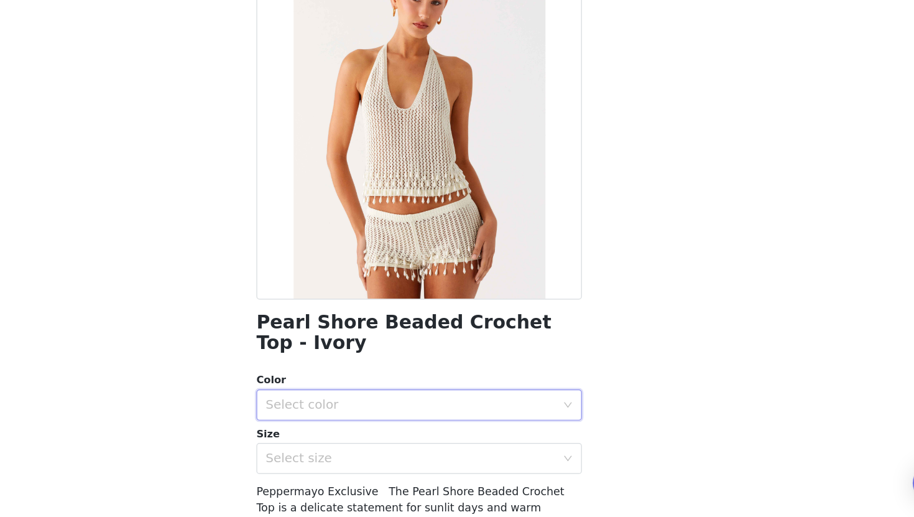
click at [516, 433] on div "Select color" at bounding box center [453, 427] width 238 height 24
click at [513, 448] on li "Ivory" at bounding box center [457, 454] width 261 height 20
click at [511, 473] on div "Select size" at bounding box center [450, 469] width 233 height 12
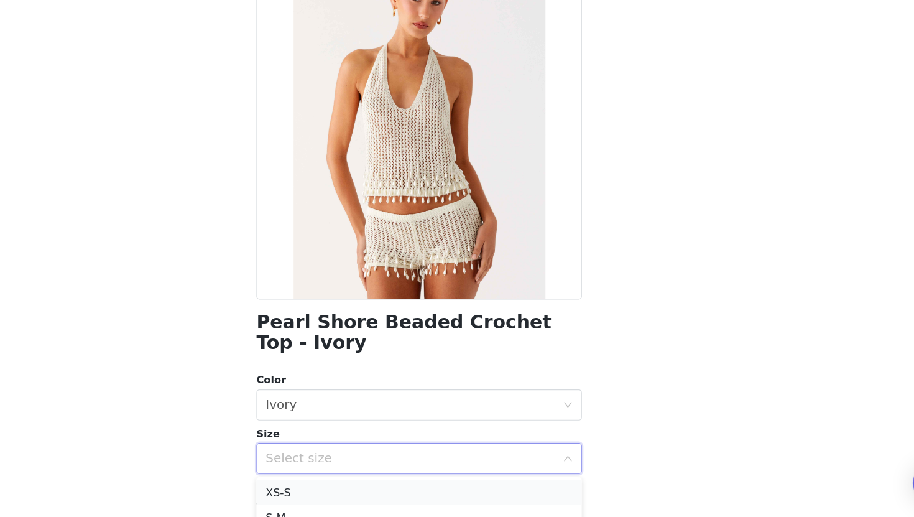
click at [501, 496] on li "XS-S" at bounding box center [457, 497] width 261 height 20
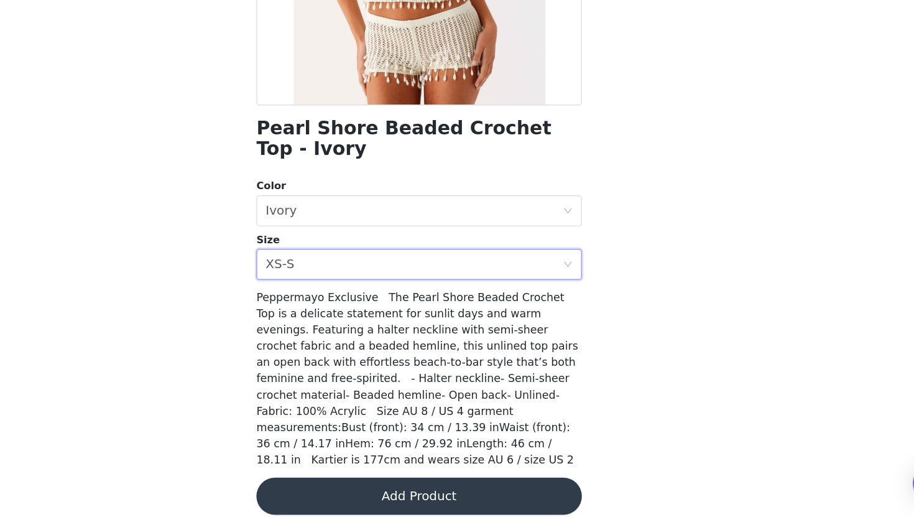
scroll to position [15, 0]
click at [501, 496] on button "Add Product" at bounding box center [457, 500] width 261 height 30
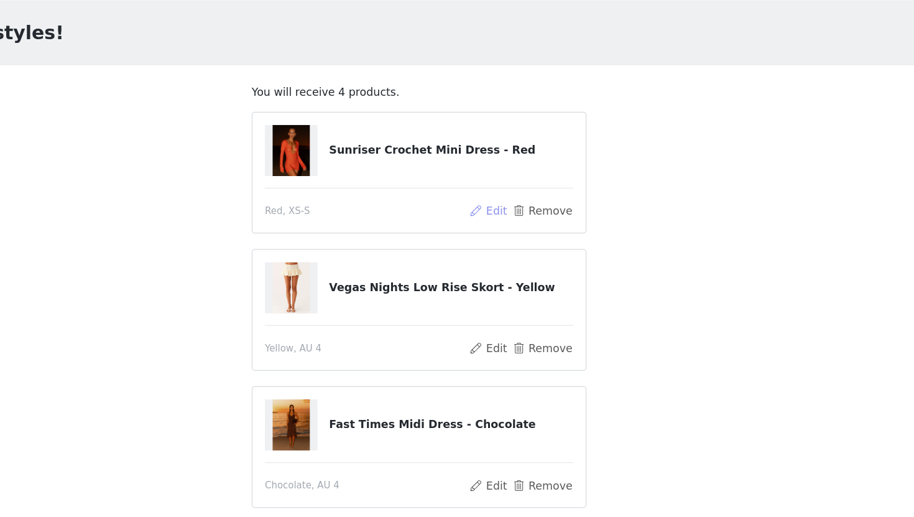
click at [522, 203] on button "Edit" at bounding box center [513, 202] width 32 height 15
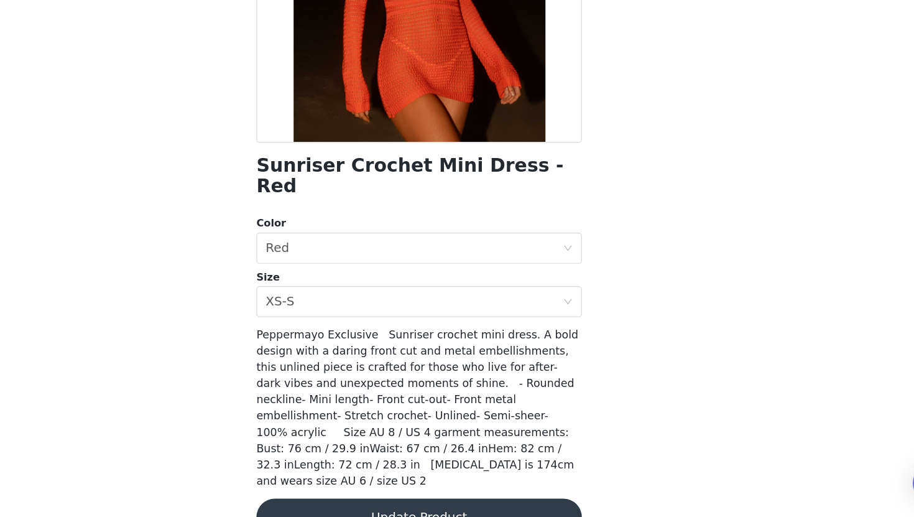
scroll to position [165, 0]
click at [477, 502] on button "Update Product" at bounding box center [457, 517] width 261 height 30
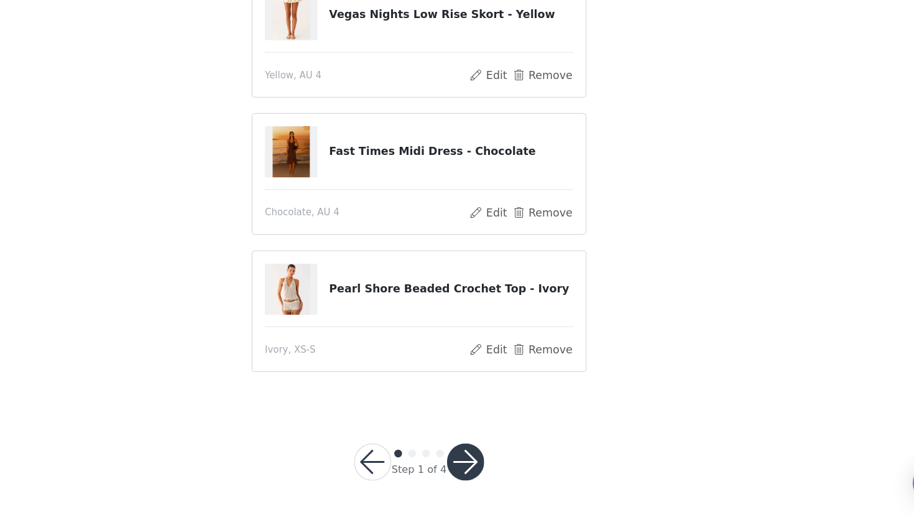
click at [499, 468] on button "button" at bounding box center [495, 473] width 30 height 30
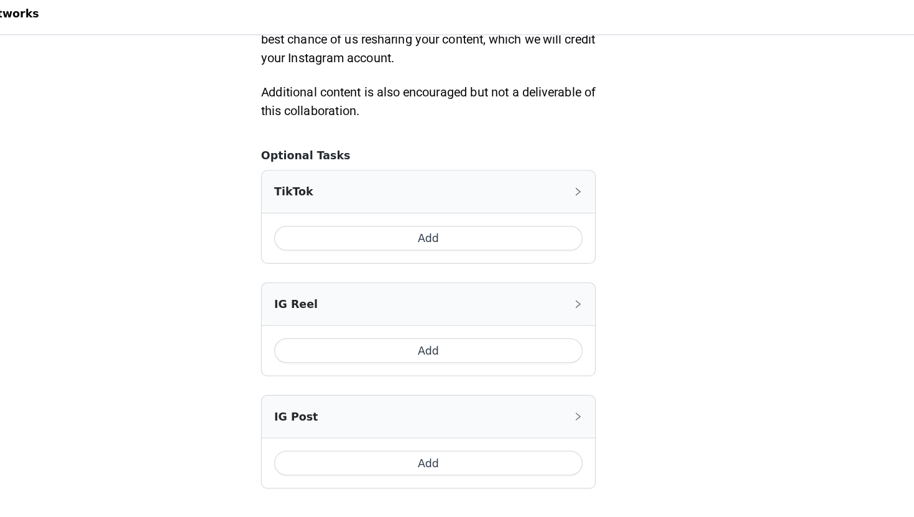
scroll to position [693, 0]
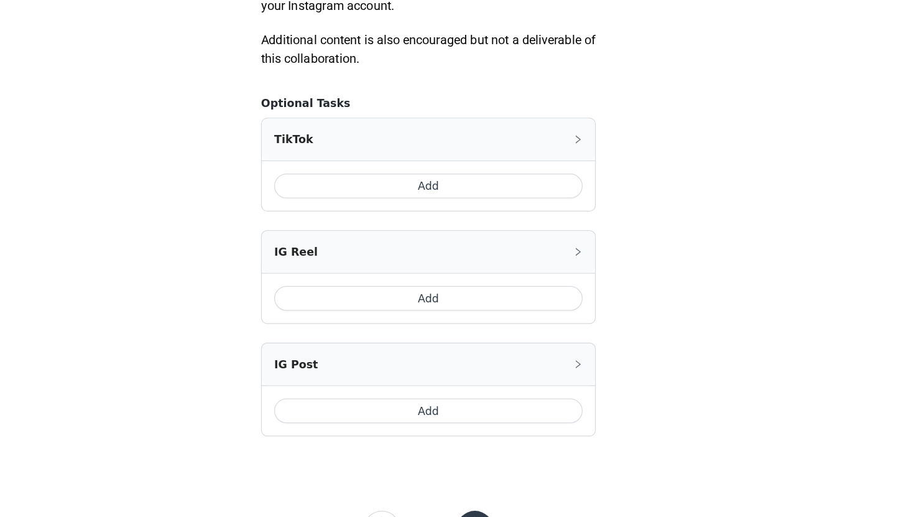
click at [492, 374] on button "Add" at bounding box center [457, 378] width 248 height 20
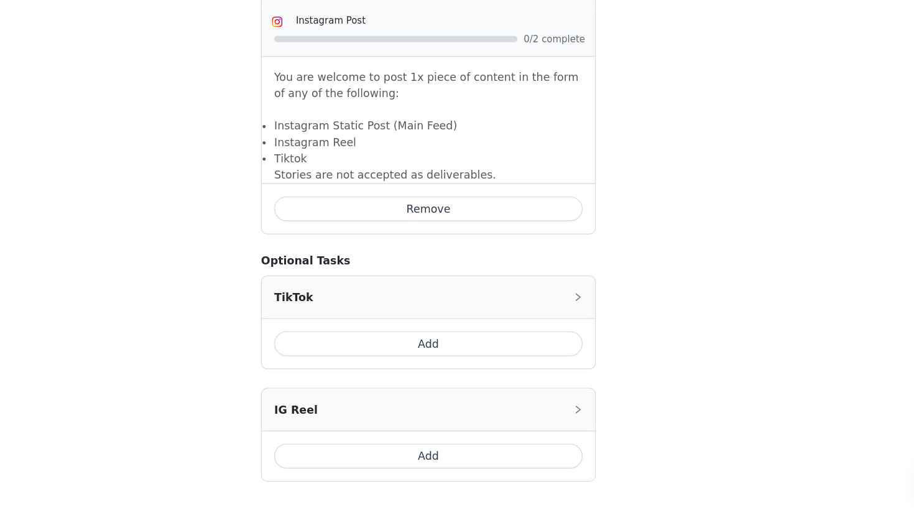
scroll to position [848, 0]
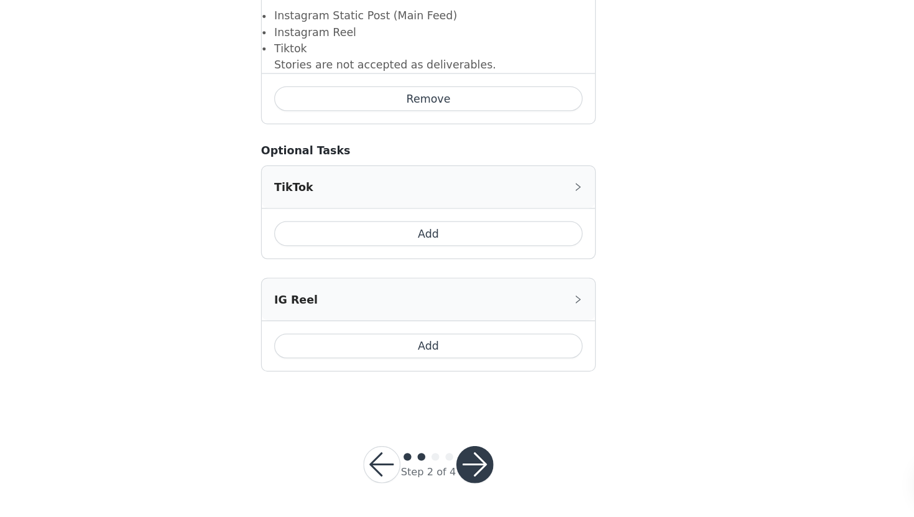
click at [499, 385] on button "Add" at bounding box center [457, 379] width 248 height 20
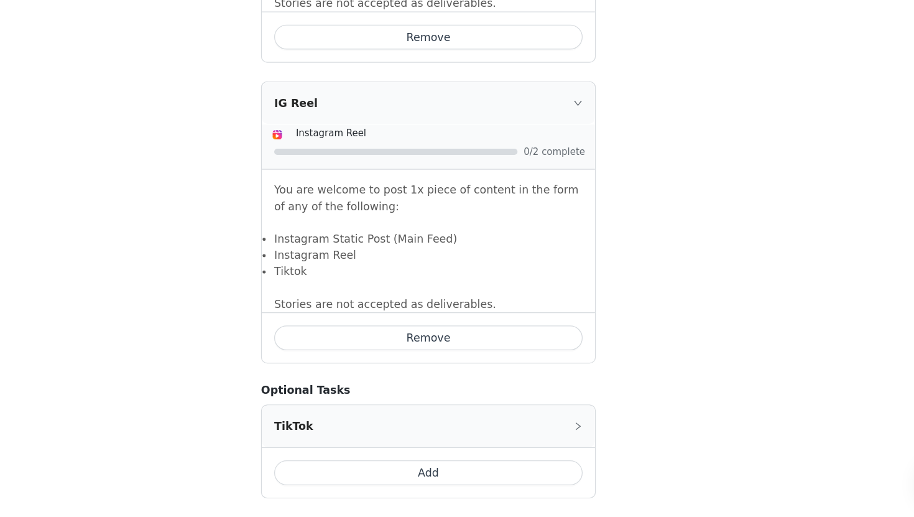
scroll to position [1002, 0]
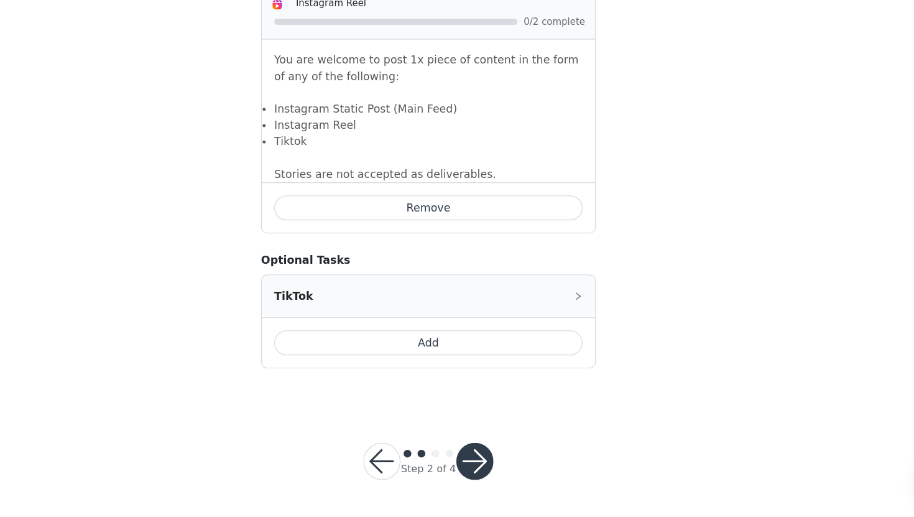
click at [505, 471] on button "button" at bounding box center [495, 472] width 30 height 30
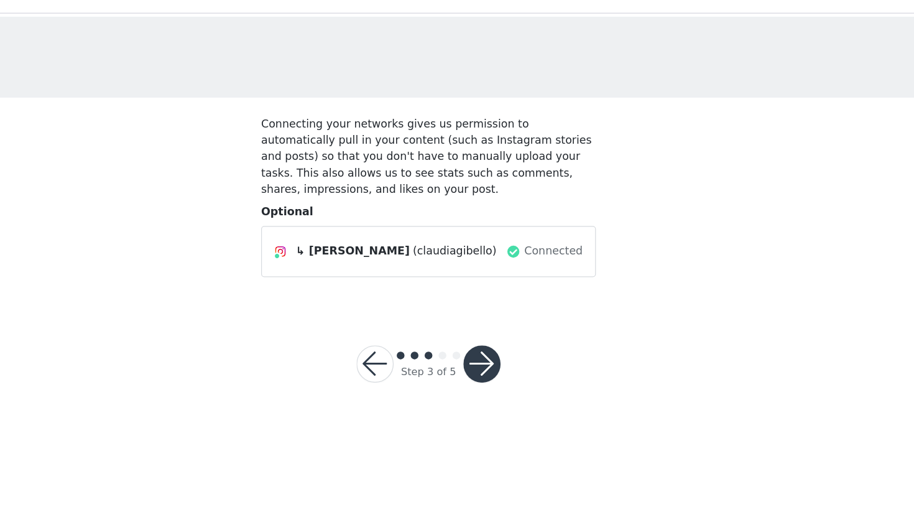
click at [496, 315] on button "button" at bounding box center [500, 315] width 30 height 30
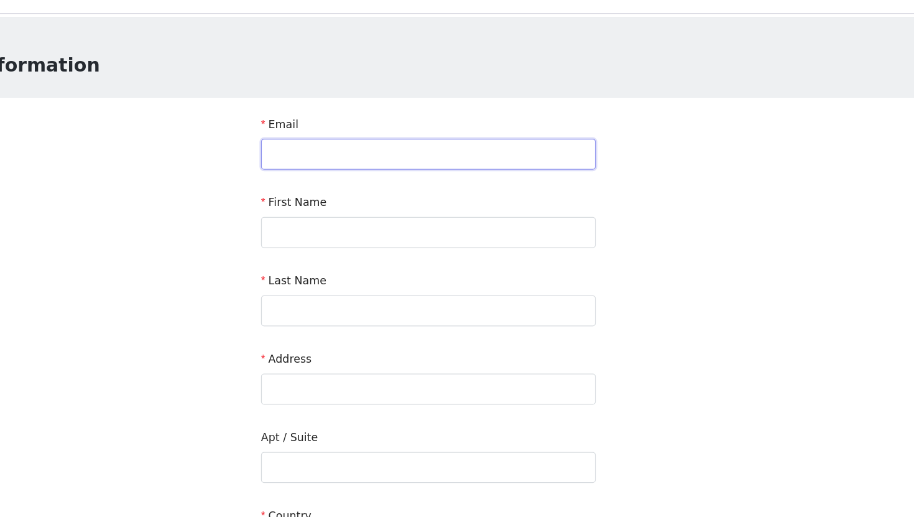
click at [481, 157] on input "text" at bounding box center [457, 146] width 269 height 25
type input "C"
type input "l"
type input "claudiagibello@gmail.com"
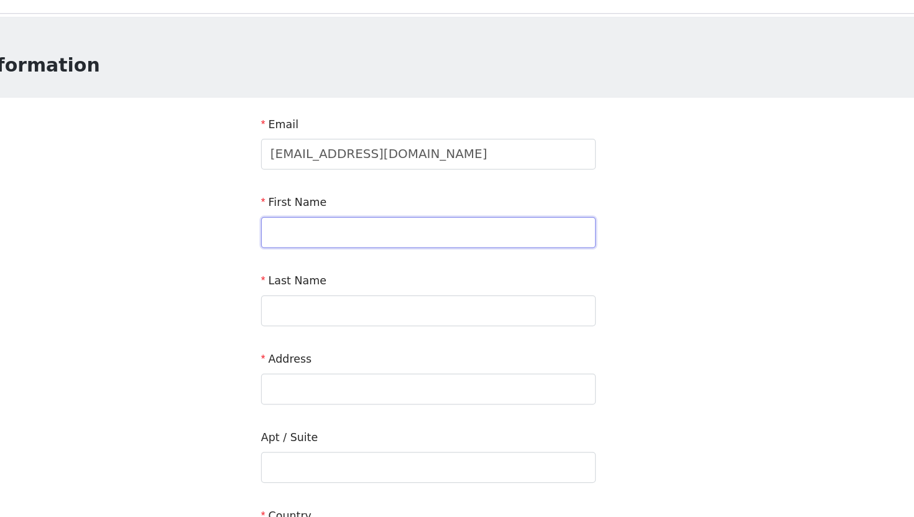
drag, startPoint x: 472, startPoint y: 205, endPoint x: 472, endPoint y: 195, distance: 10.6
click at [472, 206] on input "text" at bounding box center [457, 209] width 269 height 25
type input "claudia"
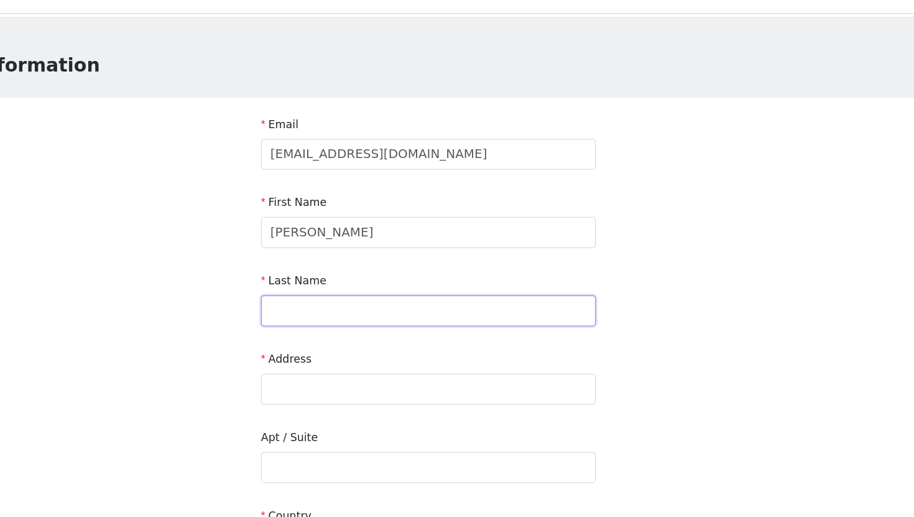
click at [458, 264] on input "text" at bounding box center [457, 271] width 269 height 25
type input "gibello"
click at [427, 338] on input "text" at bounding box center [457, 334] width 269 height 25
paste input "54C6+5RP, Pecatu, South Kuta, Badung Regency, Bali 80361"
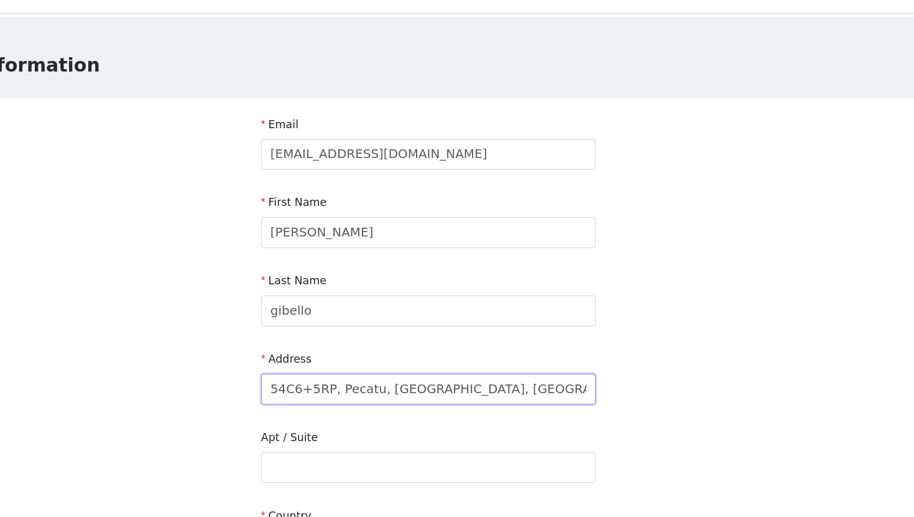
scroll to position [0, 22]
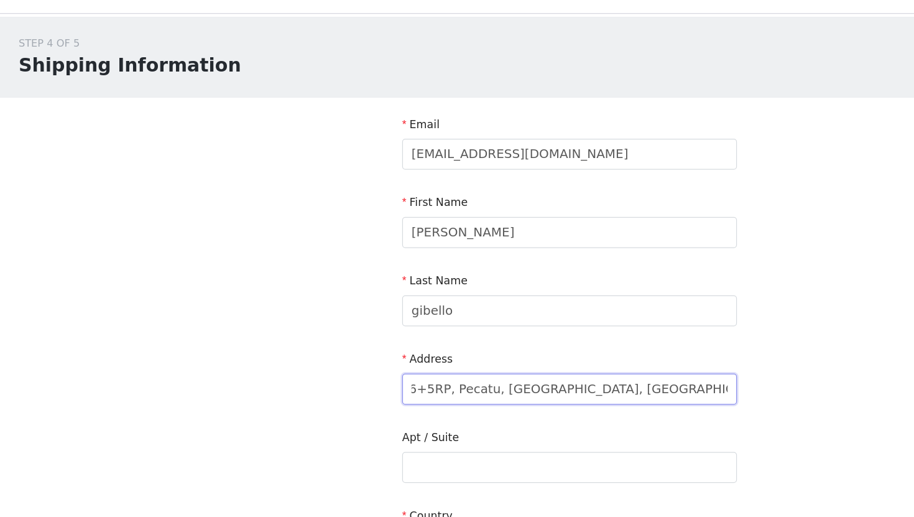
click at [345, 335] on input "54C6+5RP, Pecatu, South Kuta, Badung Regency, Bali 80361" at bounding box center [457, 334] width 269 height 25
type input "Pondok Riam, 54C6+5RP, Pecatu, South Kuta, Badung Regency, Bali 80361"
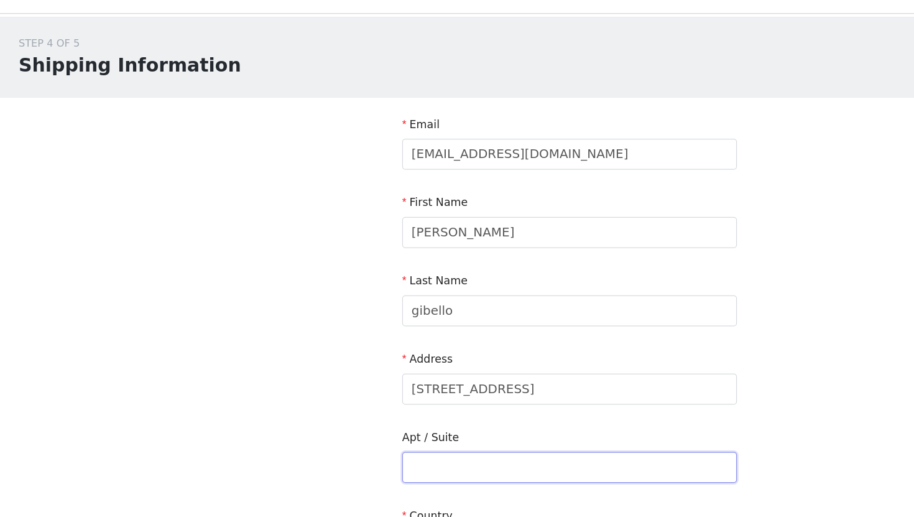
click at [365, 398] on input "text" at bounding box center [457, 397] width 269 height 25
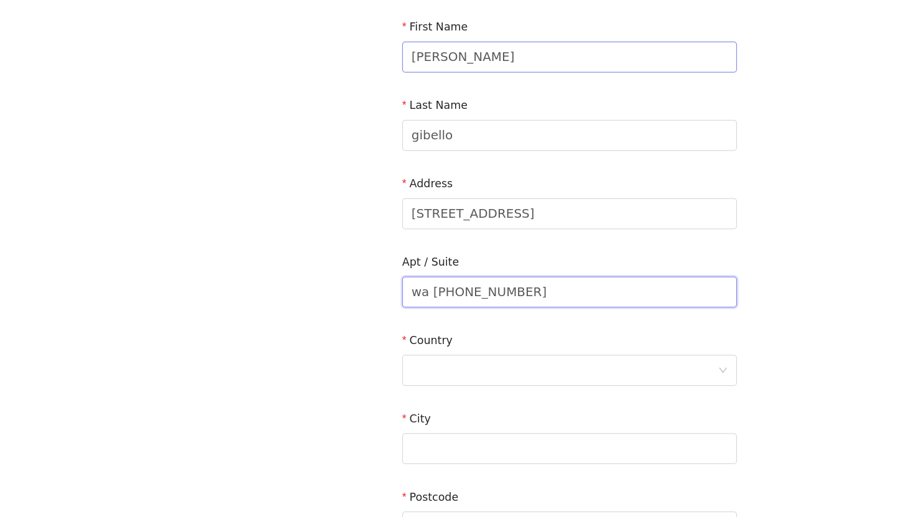
scroll to position [119, 0]
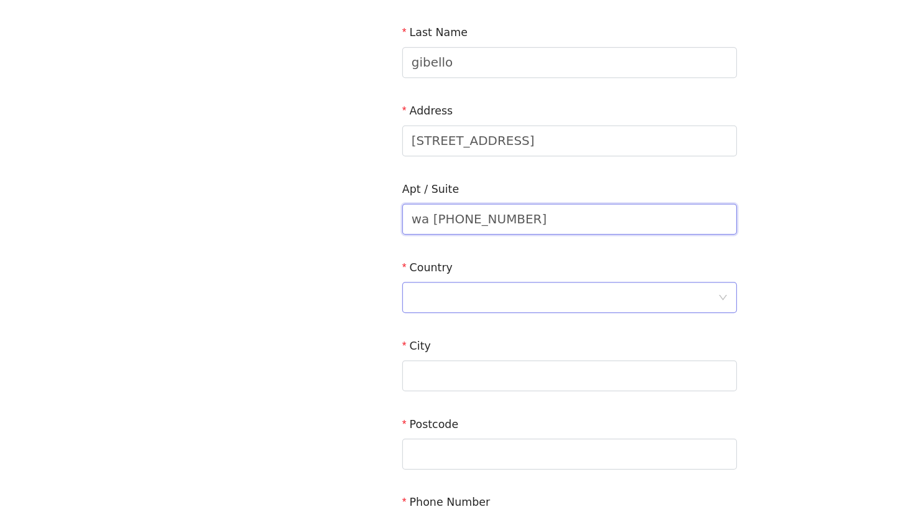
type input "wa +34639886482"
click at [466, 331] on div at bounding box center [453, 341] width 246 height 24
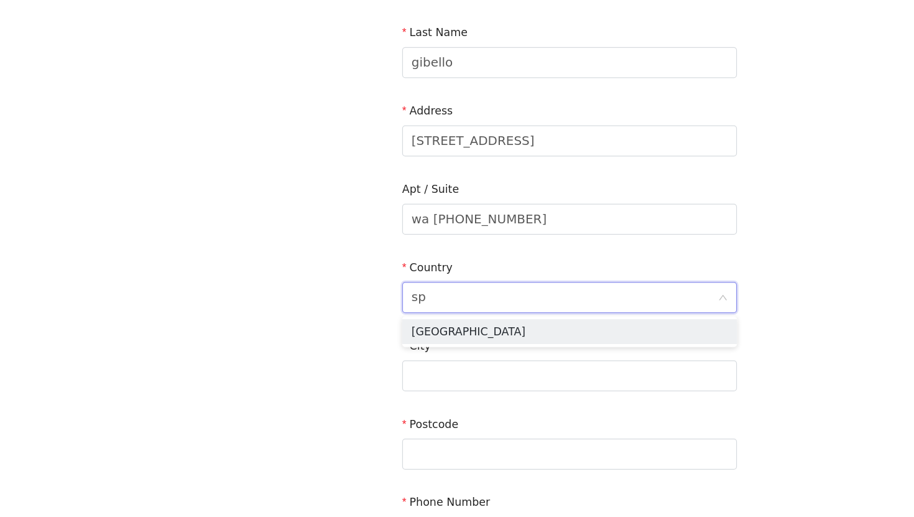
type input "s"
type input "indon"
click at [456, 367] on li "[GEOGRAPHIC_DATA]" at bounding box center [457, 368] width 269 height 20
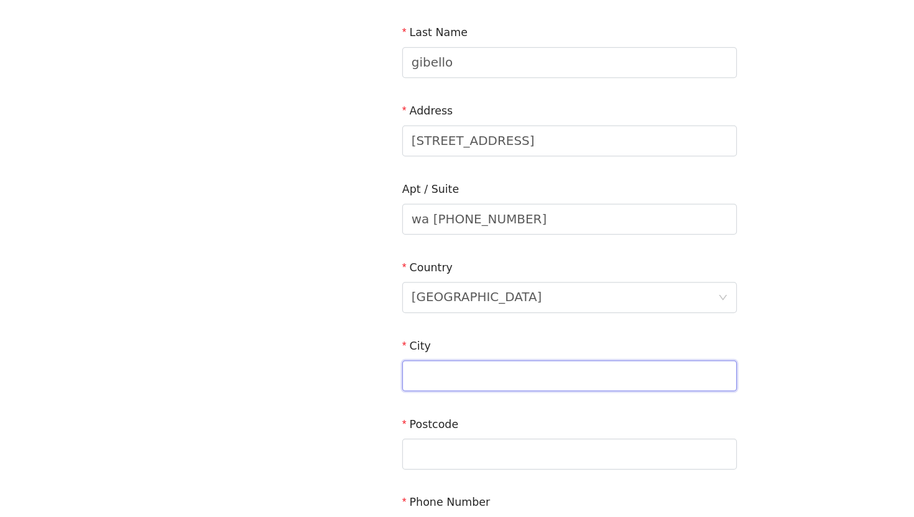
click at [442, 402] on input "text" at bounding box center [457, 403] width 269 height 25
type input "b"
type input "pecatu"
click at [437, 461] on div at bounding box center [453, 467] width 246 height 24
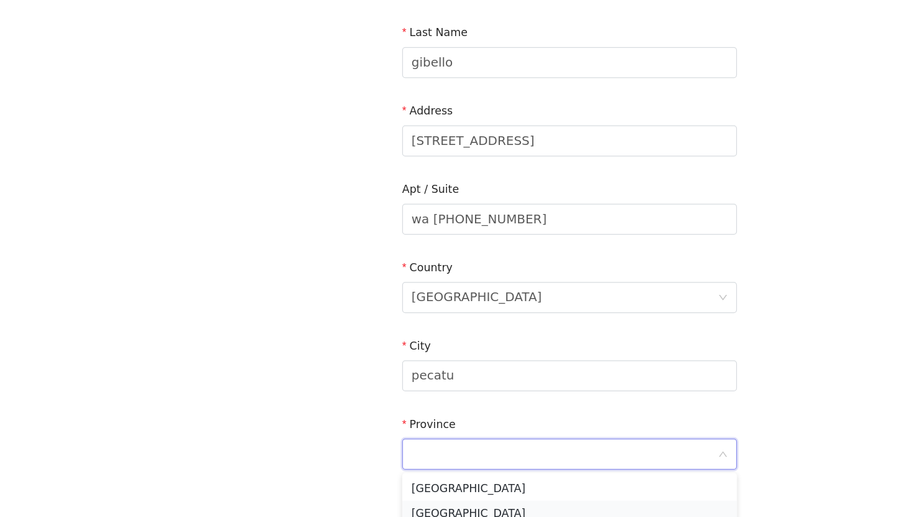
click at [424, 507] on li "Bali" at bounding box center [457, 514] width 269 height 20
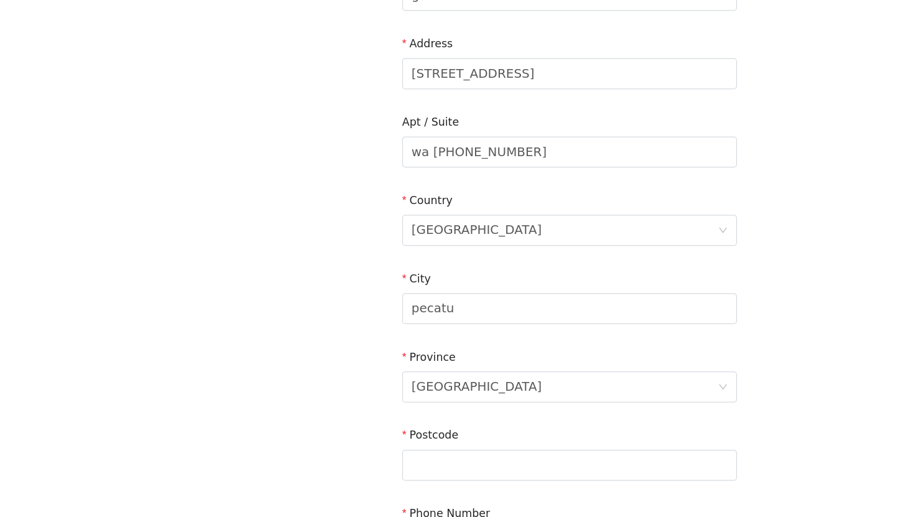
scroll to position [210, 0]
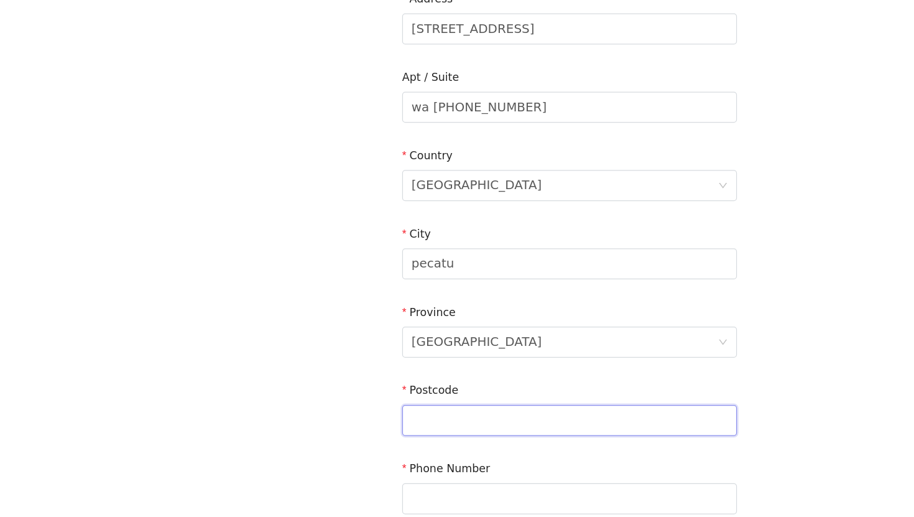
click at [450, 439] on input "text" at bounding box center [457, 439] width 269 height 25
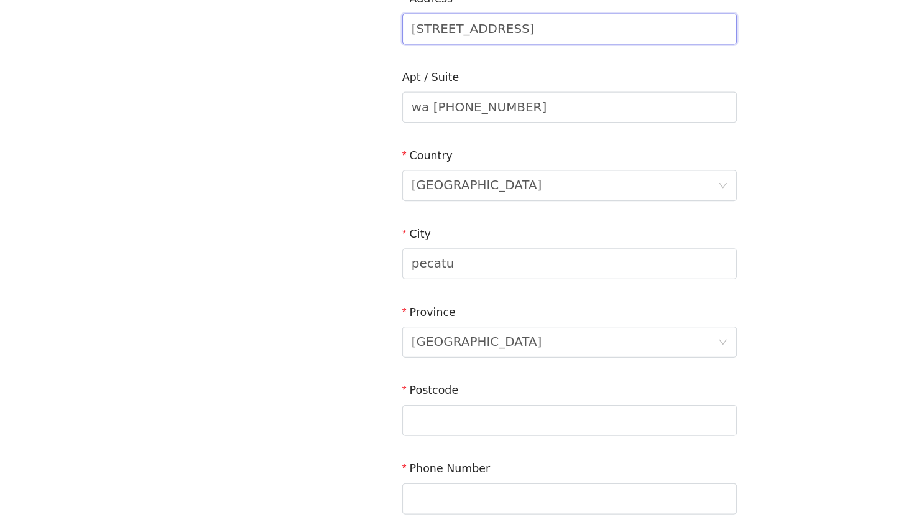
click at [561, 130] on input "Pondok Riam, 54C6+5RP, Pecatu, South Kuta, Badung Regency, Bali 80361" at bounding box center [457, 125] width 269 height 25
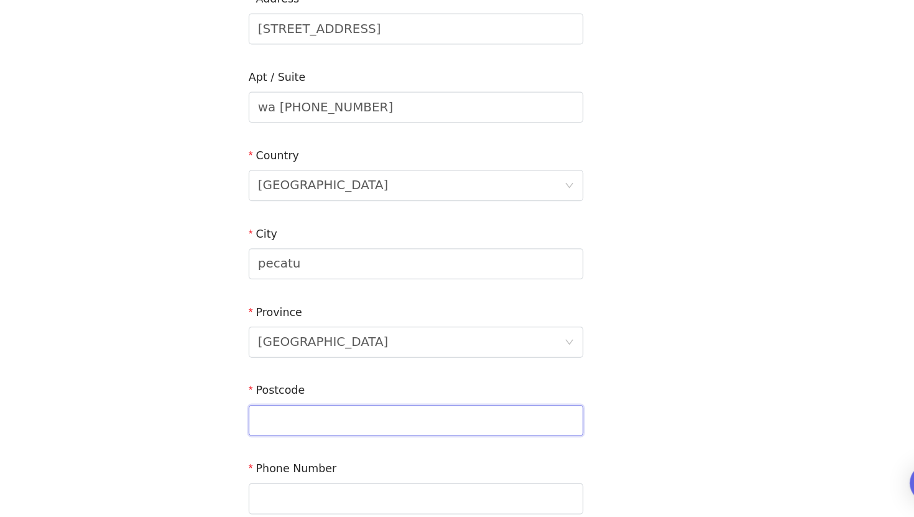
click at [363, 443] on input "text" at bounding box center [457, 439] width 269 height 25
paste input "80361"
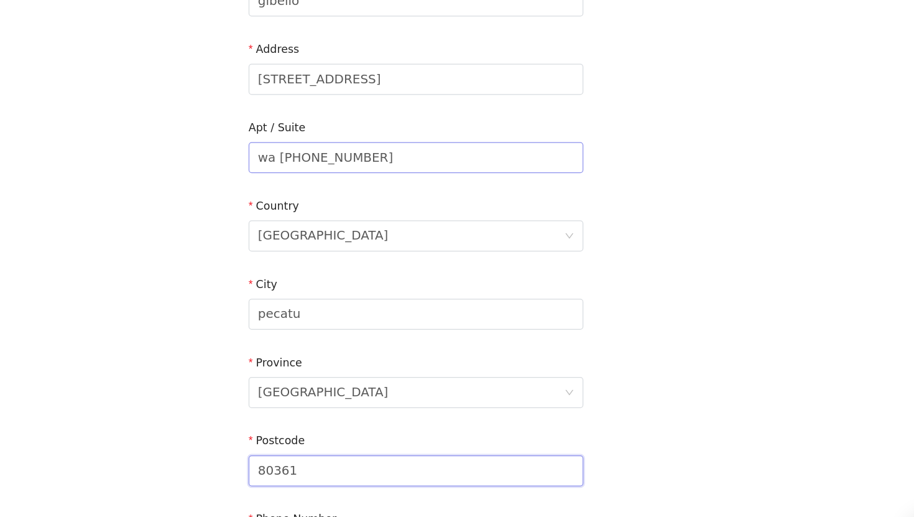
type input "80361"
click at [376, 190] on input "wa +34639886482" at bounding box center [457, 187] width 269 height 25
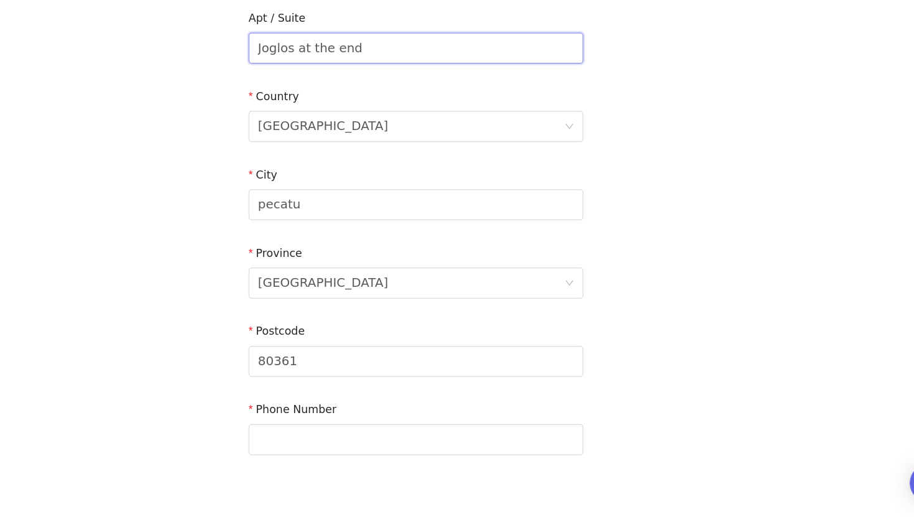
scroll to position [284, 0]
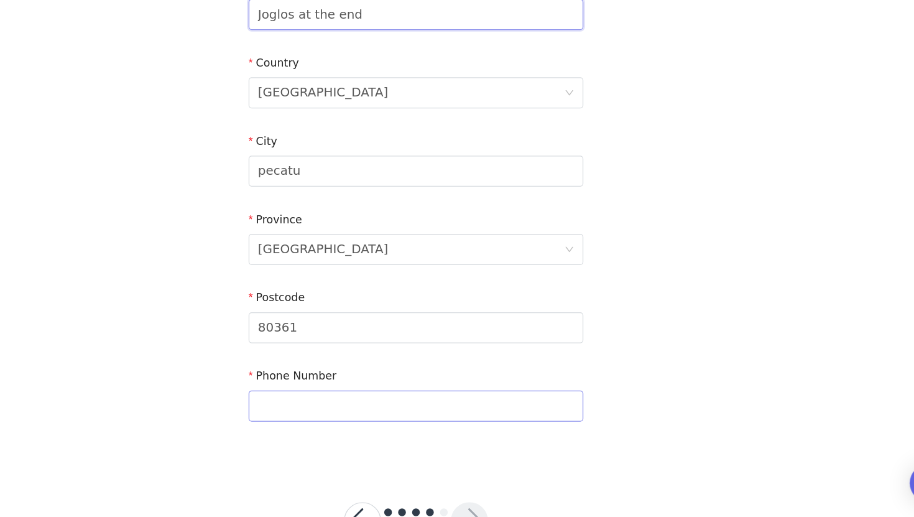
type input "Joglos at the end"
click at [372, 435] on input "text" at bounding box center [457, 427] width 269 height 25
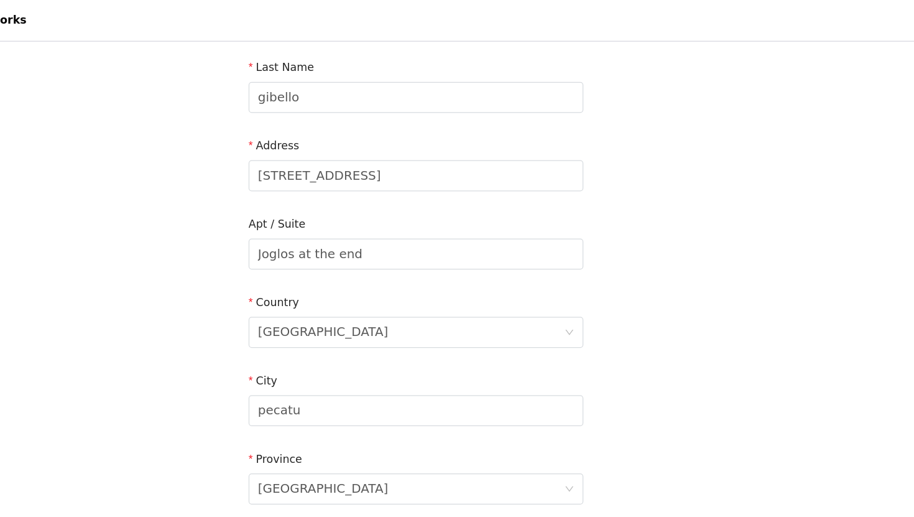
scroll to position [160, 0]
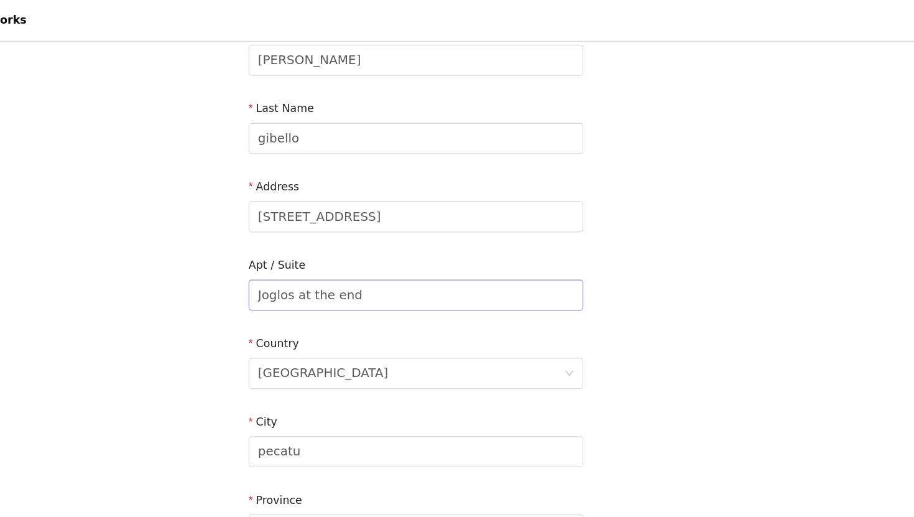
type input "+34639886482"
click at [421, 235] on input "Joglos at the end" at bounding box center [457, 237] width 269 height 25
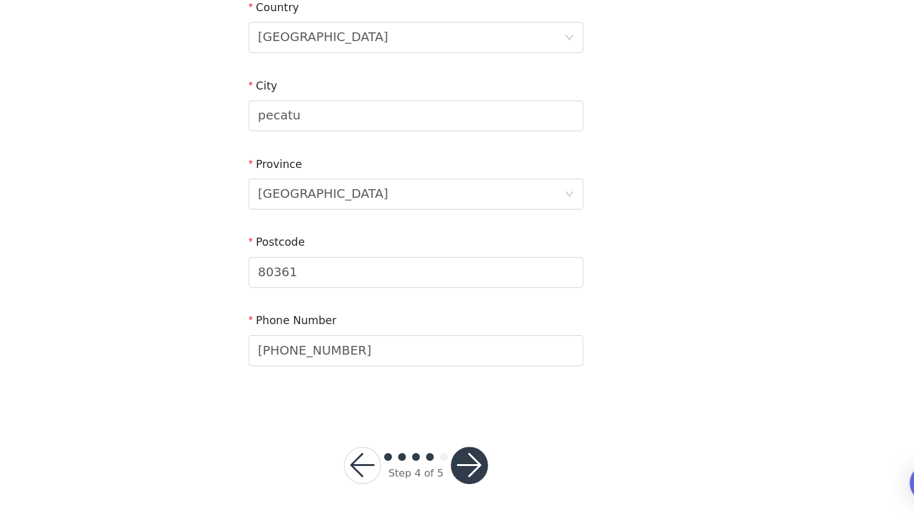
scroll to position [331, 0]
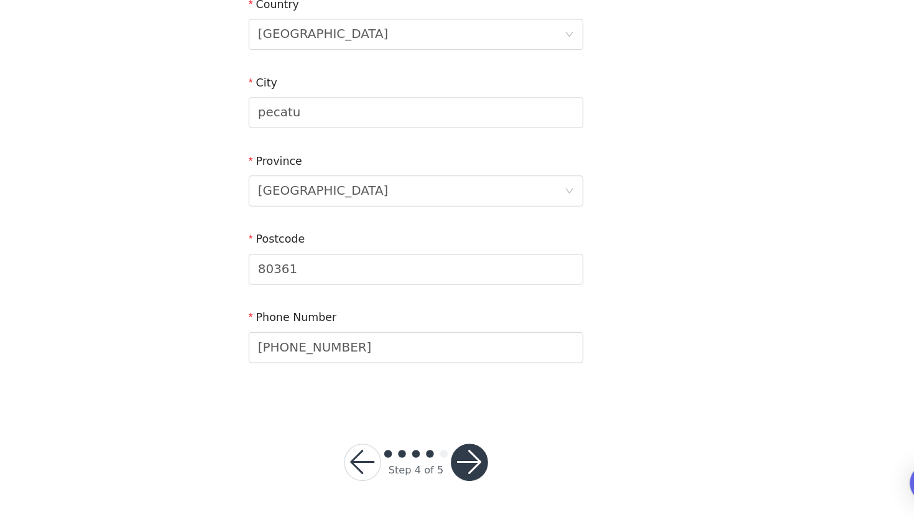
click at [506, 473] on button "button" at bounding box center [500, 473] width 30 height 30
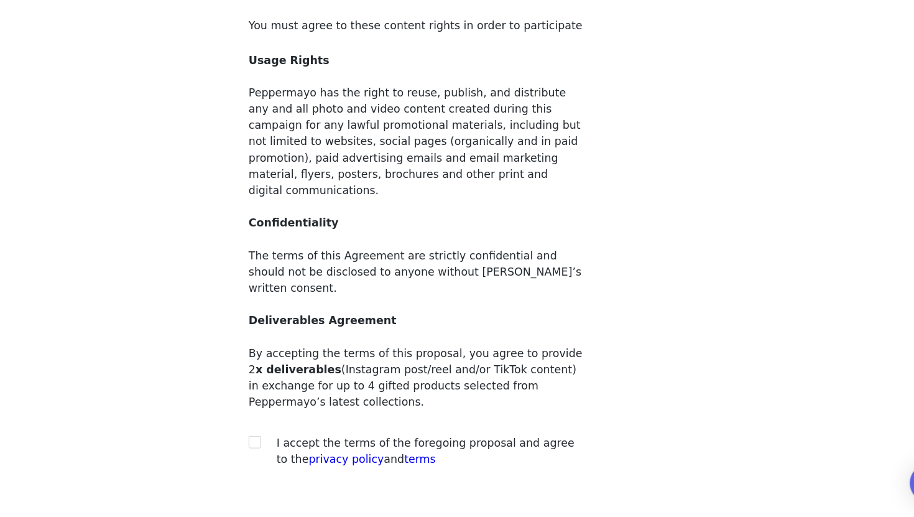
scroll to position [58, 0]
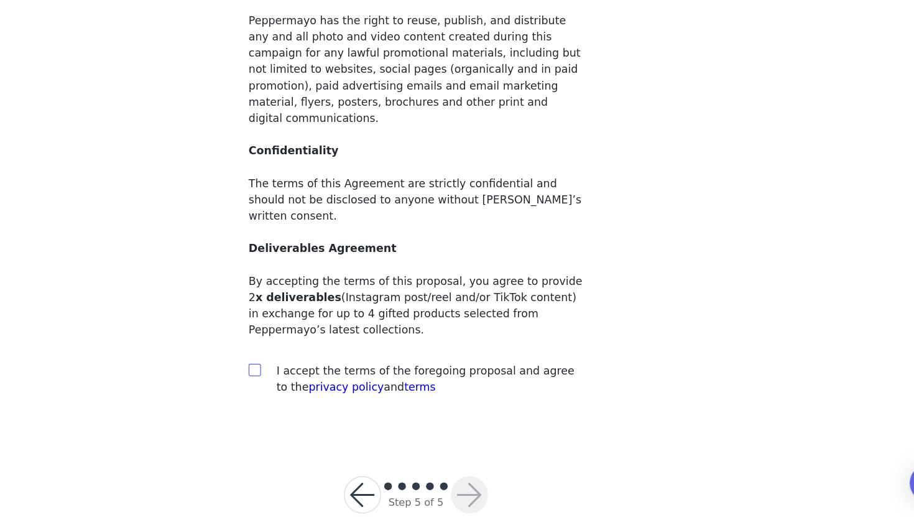
click at [330, 394] on input "checkbox" at bounding box center [327, 398] width 9 height 9
checkbox input "true"
click at [496, 484] on button "button" at bounding box center [500, 499] width 30 height 30
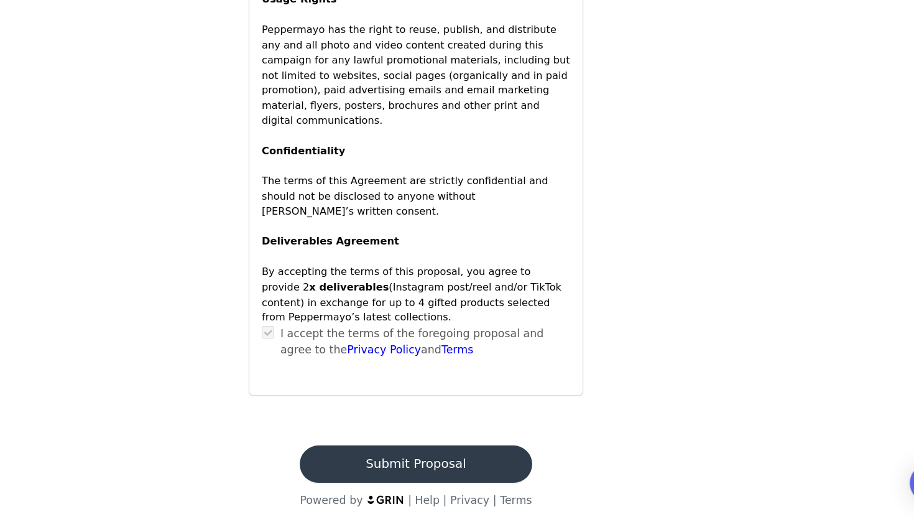
scroll to position [984, 0]
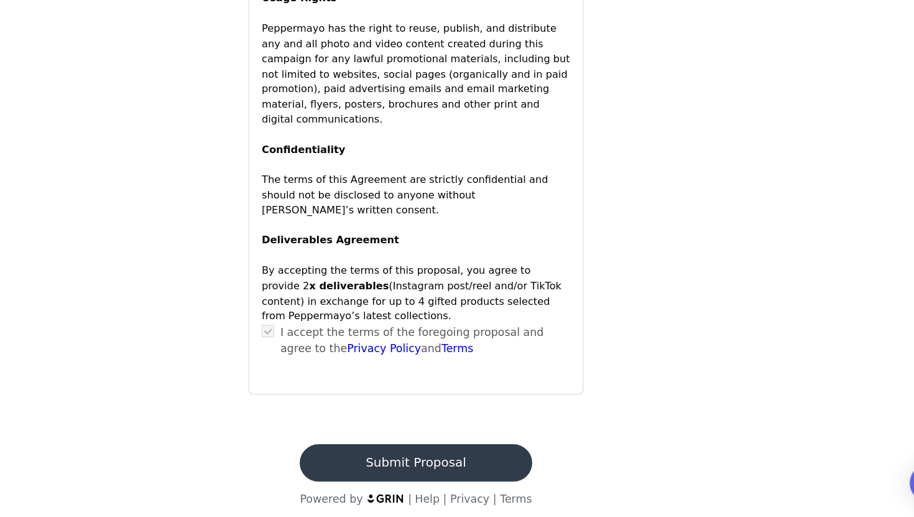
click at [491, 464] on button "Submit Proposal" at bounding box center [457, 473] width 186 height 30
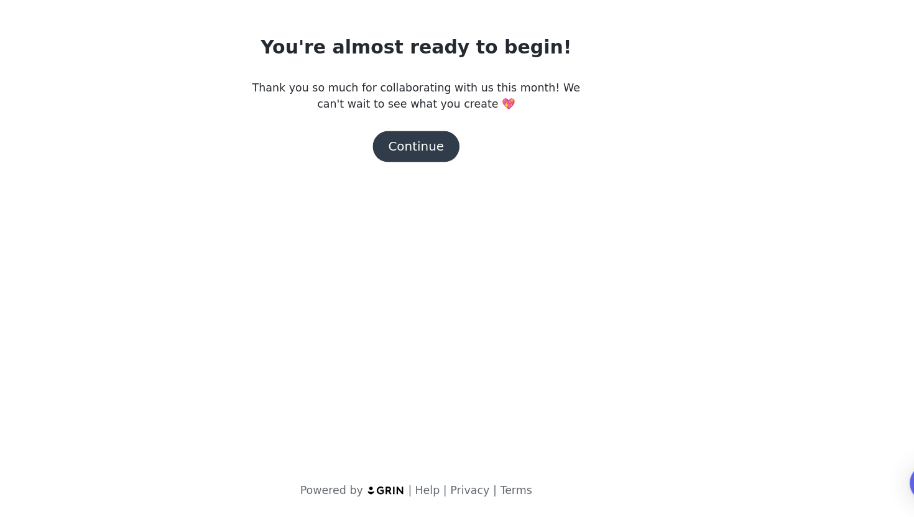
click at [470, 221] on button "Continue" at bounding box center [457, 219] width 70 height 25
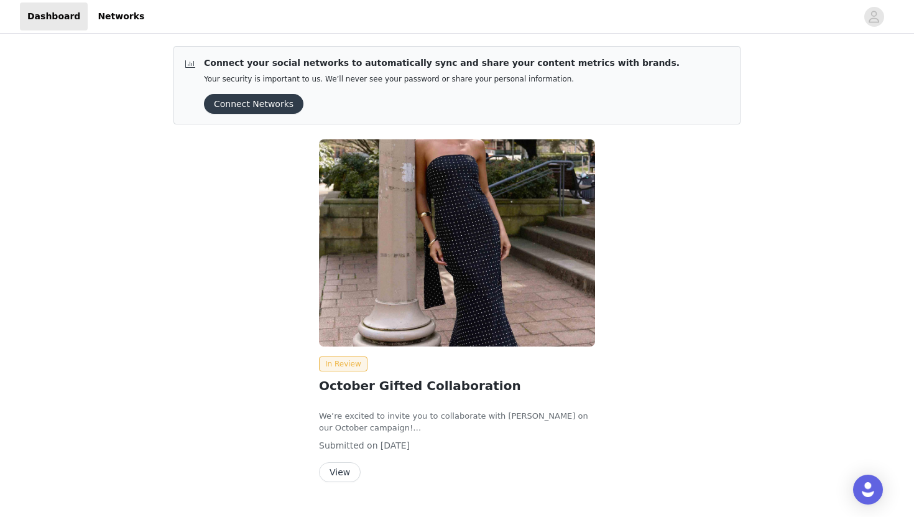
click at [341, 469] on button "View" at bounding box center [340, 472] width 42 height 20
